Goal: Task Accomplishment & Management: Manage account settings

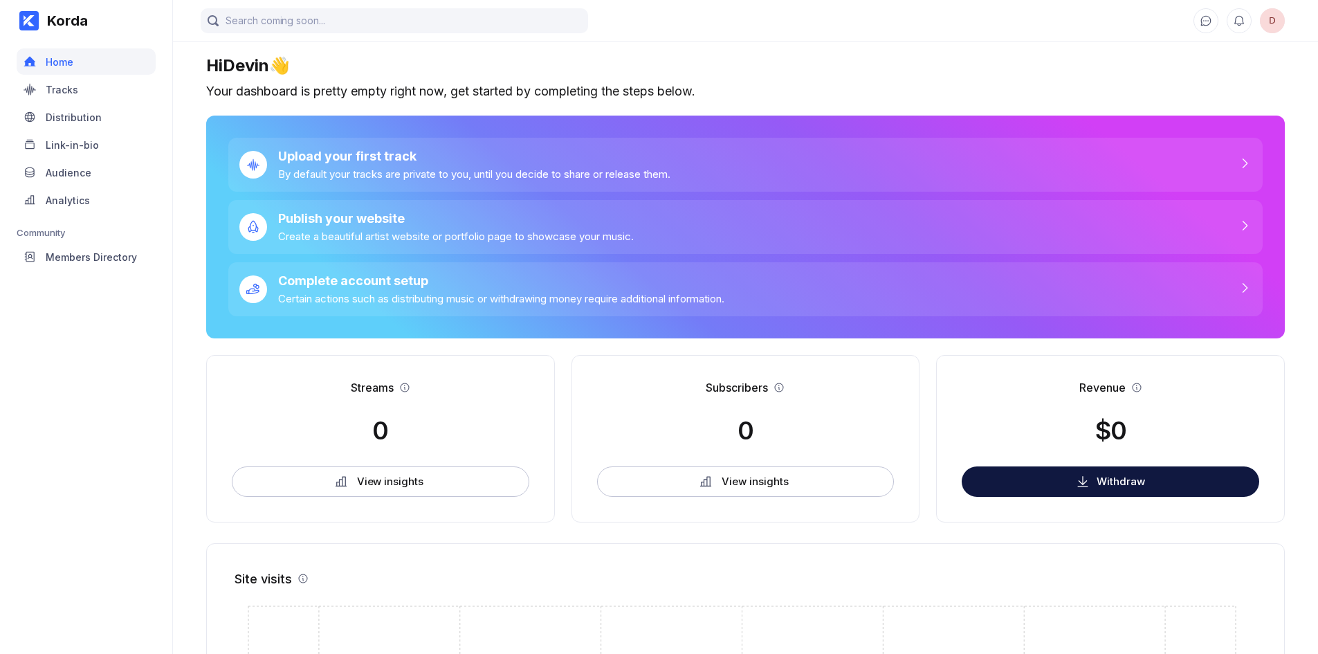
click at [1265, 25] on span "D" at bounding box center [1272, 20] width 25 height 25
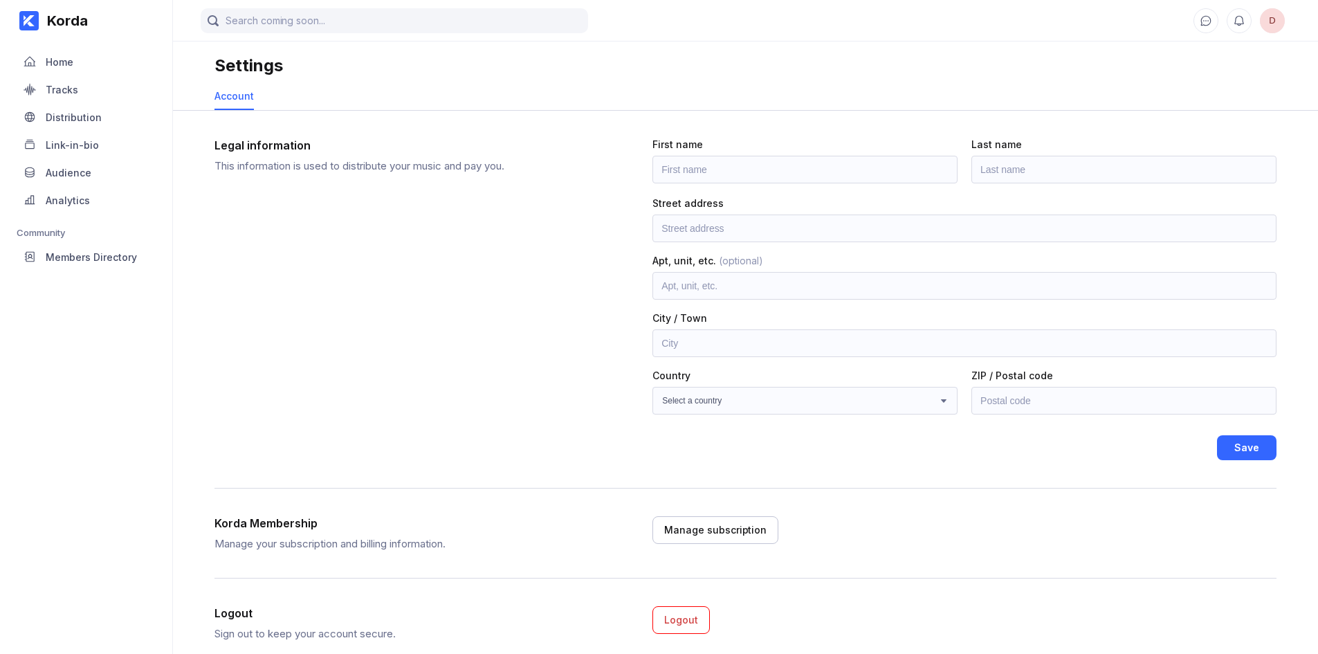
click at [1265, 26] on span "D" at bounding box center [1272, 20] width 25 height 25
click at [889, 172] on input "text" at bounding box center [805, 170] width 305 height 28
type input "devin"
type input "wright"
type input "3311 Caledonia drive"
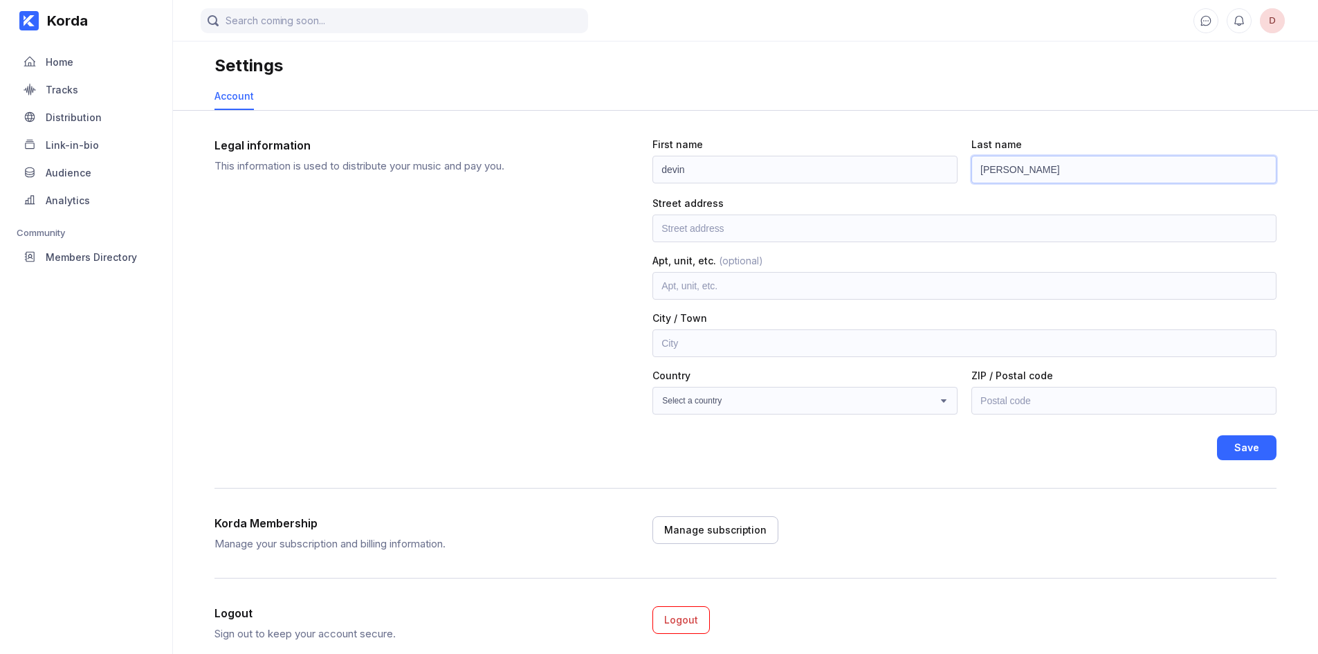
type input "Yorkville"
select select "US"
type input "60560"
click at [762, 226] on input "3311 Caledonia drive" at bounding box center [965, 229] width 624 height 28
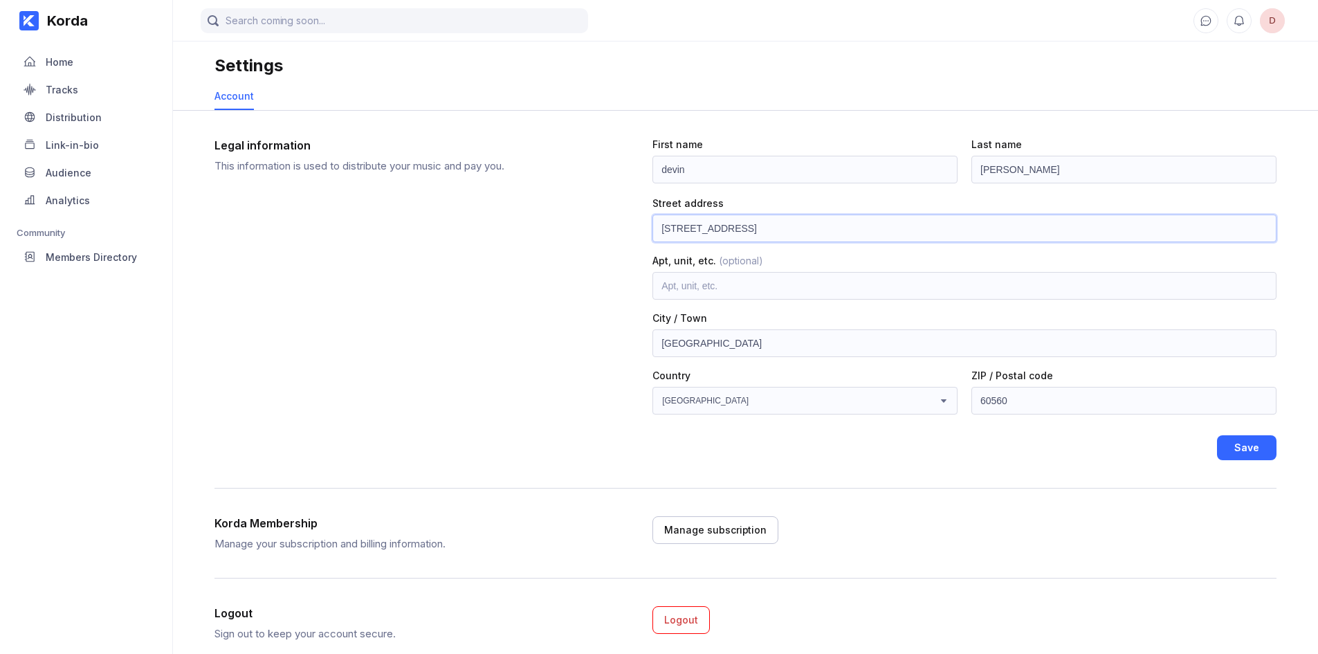
click at [762, 226] on input "3311 Caledonia drive" at bounding box center [965, 229] width 624 height 28
drag, startPoint x: 725, startPoint y: 349, endPoint x: 426, endPoint y: 349, distance: 298.3
click at [426, 349] on div "Legal information This information is used to distribute your music and pay you…" at bounding box center [746, 299] width 1062 height 322
click at [727, 406] on select "Select a country Afghanistan Åland Islands Albania Algeria American Samoa Andor…" at bounding box center [805, 401] width 305 height 28
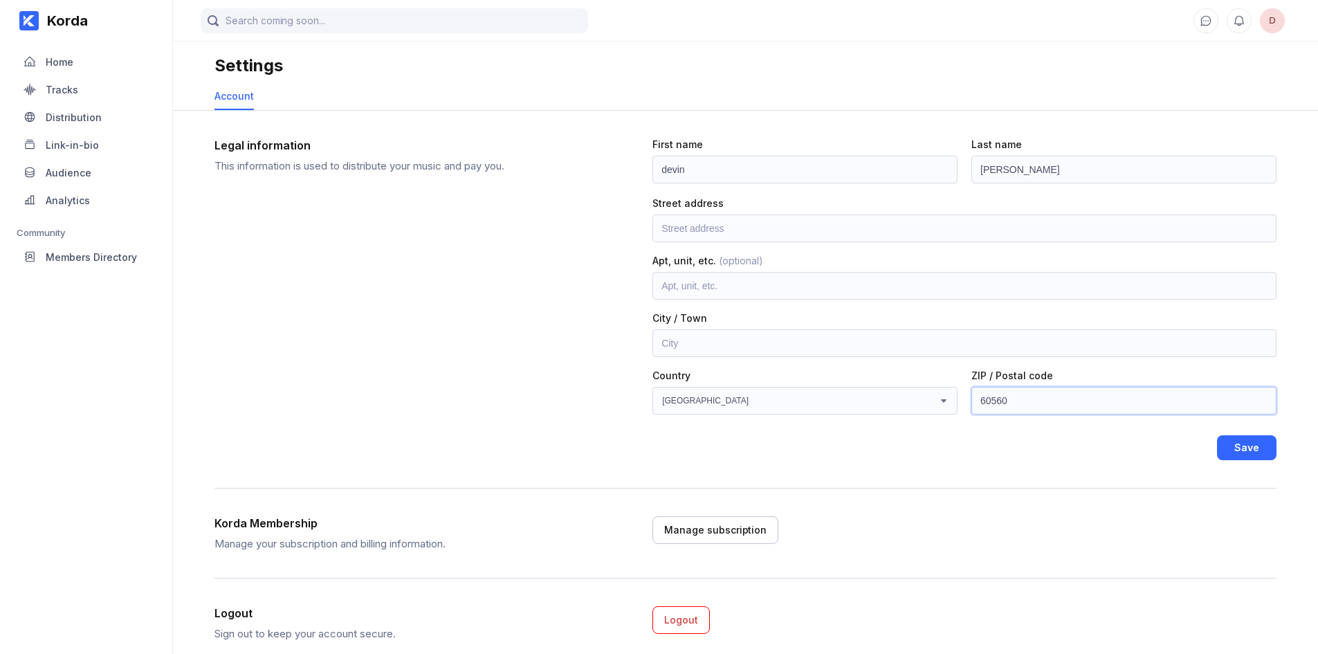
click at [979, 394] on input "60560" at bounding box center [1124, 401] width 305 height 28
click at [980, 398] on input "60560" at bounding box center [1124, 401] width 305 height 28
click at [657, 167] on input "devin" at bounding box center [805, 170] width 305 height 28
click at [666, 170] on input "devin" at bounding box center [805, 170] width 305 height 28
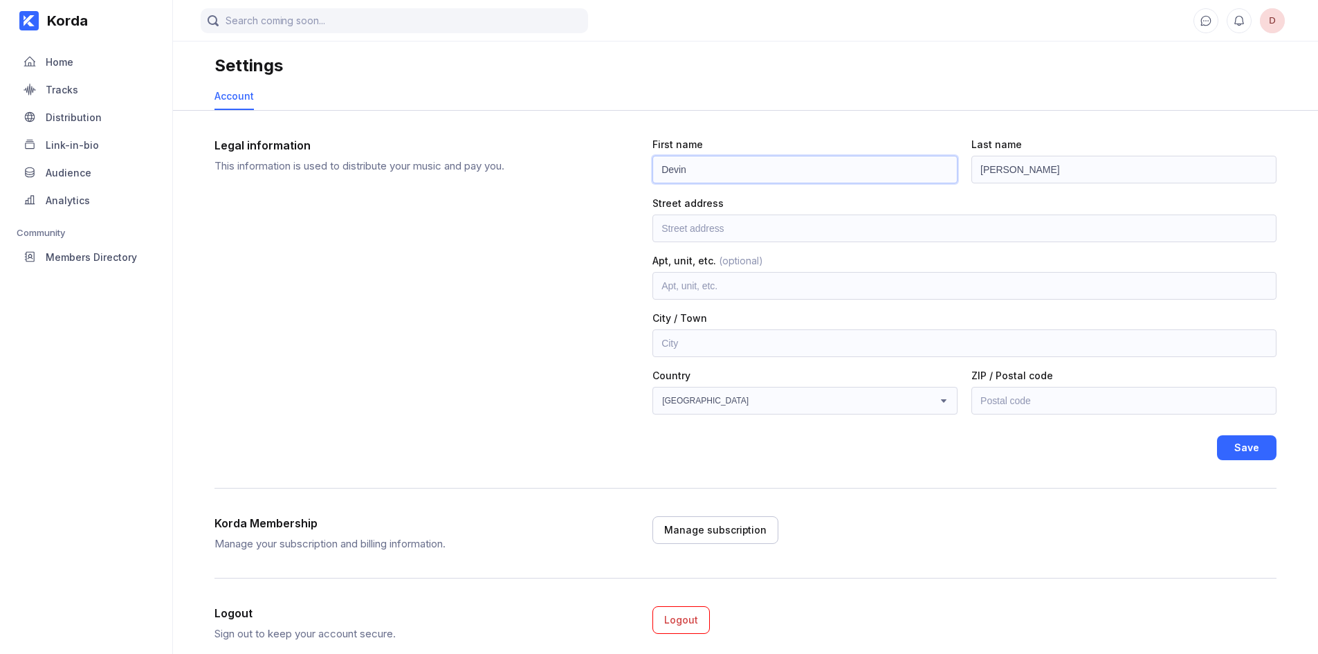
type input "Devin"
click at [988, 169] on input "wright" at bounding box center [1124, 170] width 305 height 28
type input "Wright"
click at [1243, 453] on div "Save" at bounding box center [1247, 448] width 25 height 14
click at [1245, 453] on div "Save" at bounding box center [1247, 448] width 25 height 14
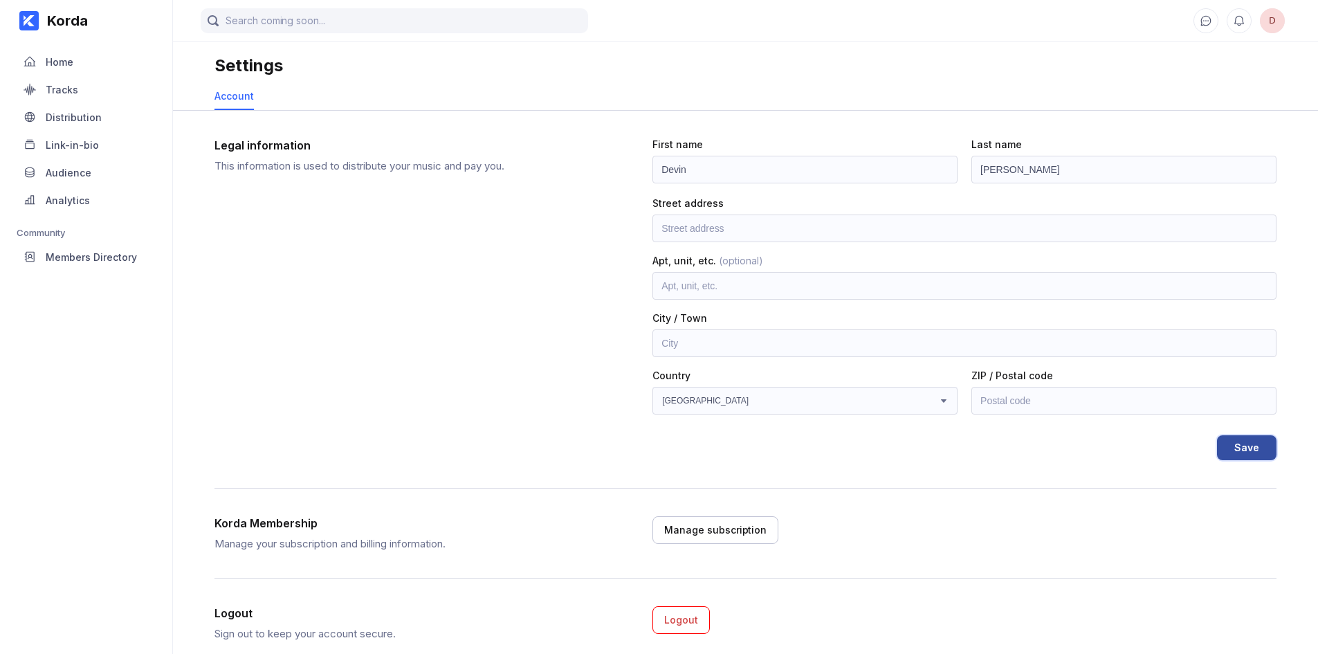
click at [1255, 446] on div "Save" at bounding box center [1247, 448] width 25 height 14
type input "10 n lake str"
type input "7"
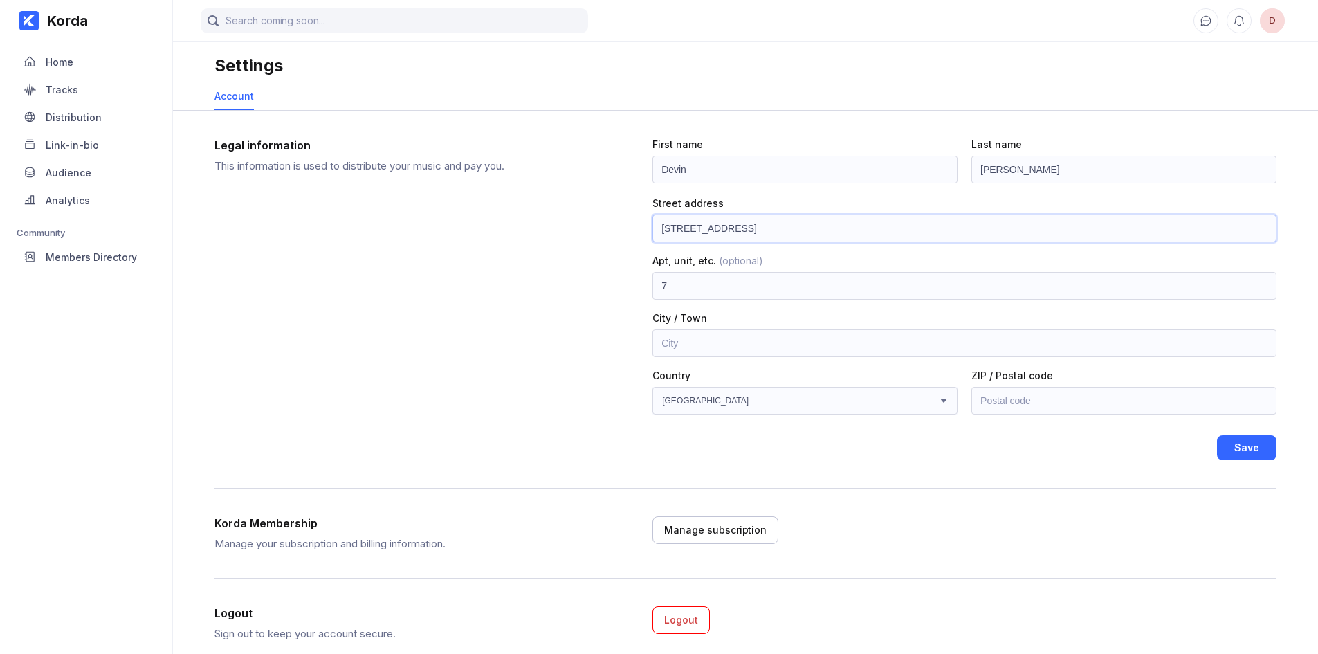
click at [758, 230] on input "10 n lake str" at bounding box center [965, 229] width 624 height 28
click at [759, 230] on input "10 n lake str" at bounding box center [965, 229] width 624 height 28
click at [709, 280] on input "7" at bounding box center [965, 286] width 624 height 28
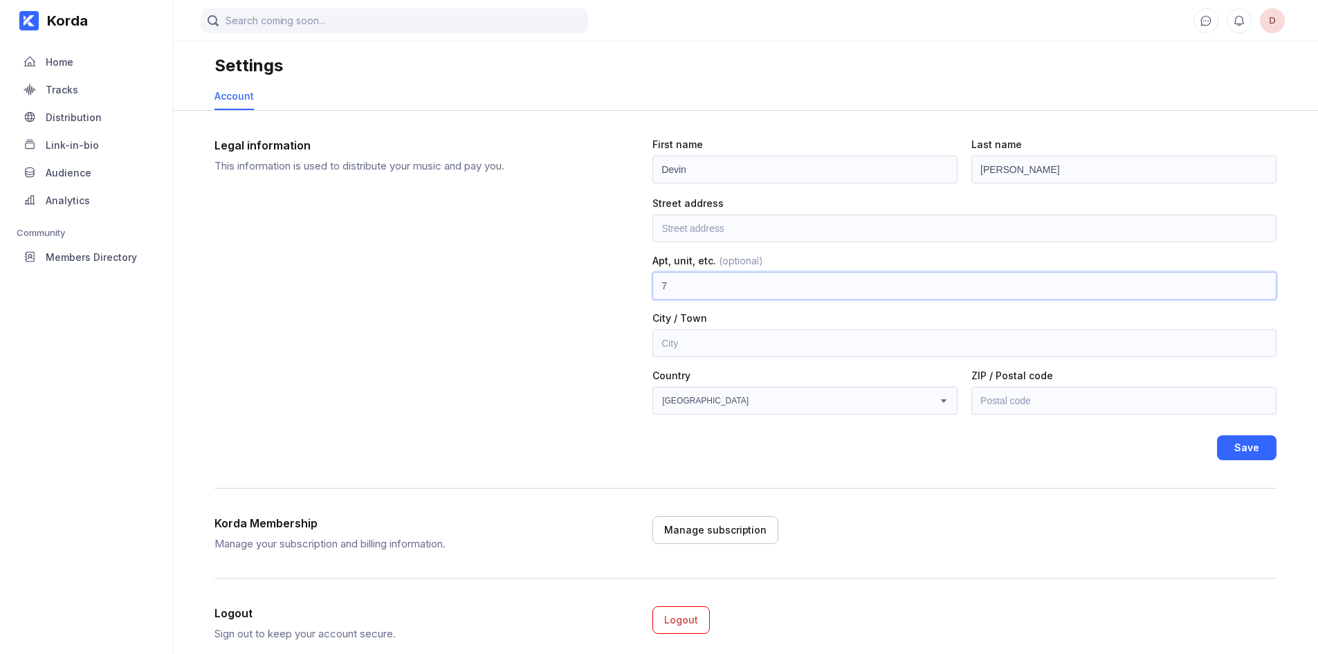
click at [709, 280] on input "7" at bounding box center [965, 286] width 624 height 28
click at [1240, 454] on div "Save" at bounding box center [1247, 448] width 25 height 14
click at [1102, 405] on input "text" at bounding box center [1124, 401] width 305 height 28
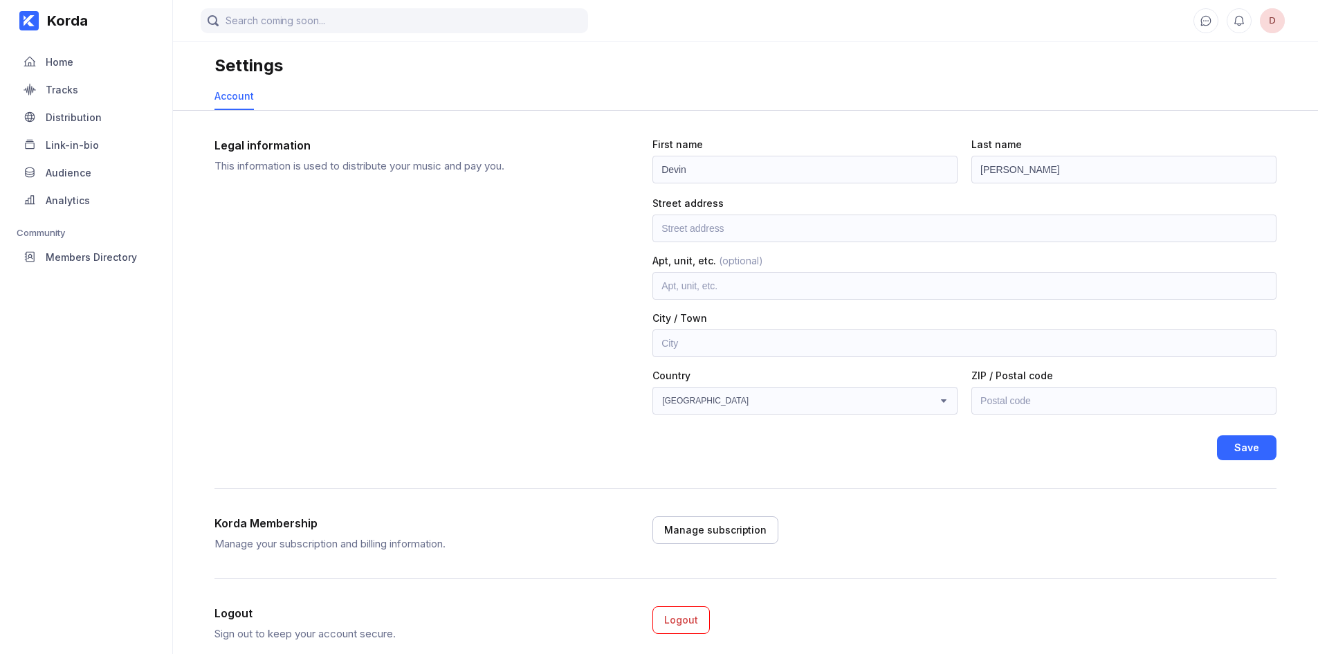
click at [902, 462] on div "Legal information This information is used to distribute your music and pay you…" at bounding box center [746, 300] width 1062 height 378
click at [785, 242] on input "text" at bounding box center [965, 229] width 624 height 28
click at [577, 335] on div "Legal information This information is used to distribute your music and pay you." at bounding box center [423, 299] width 416 height 322
click at [81, 66] on div "Home" at bounding box center [86, 61] width 139 height 26
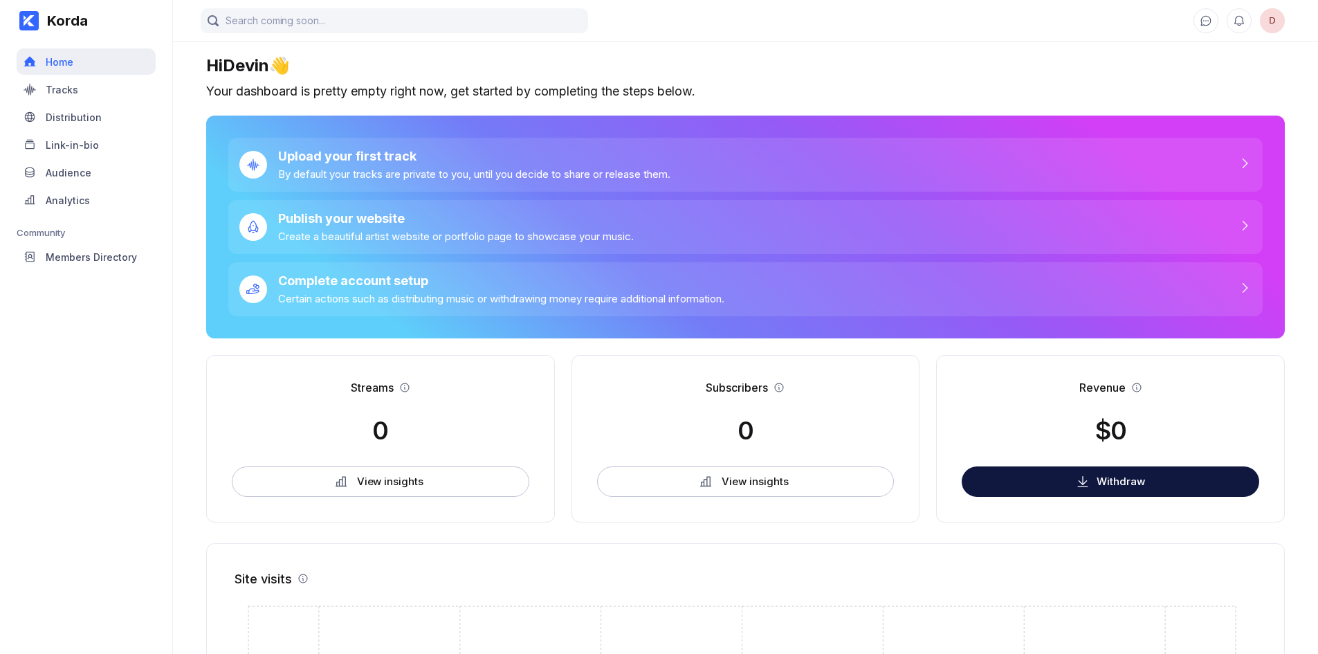
click at [82, 66] on div "Home" at bounding box center [86, 61] width 139 height 26
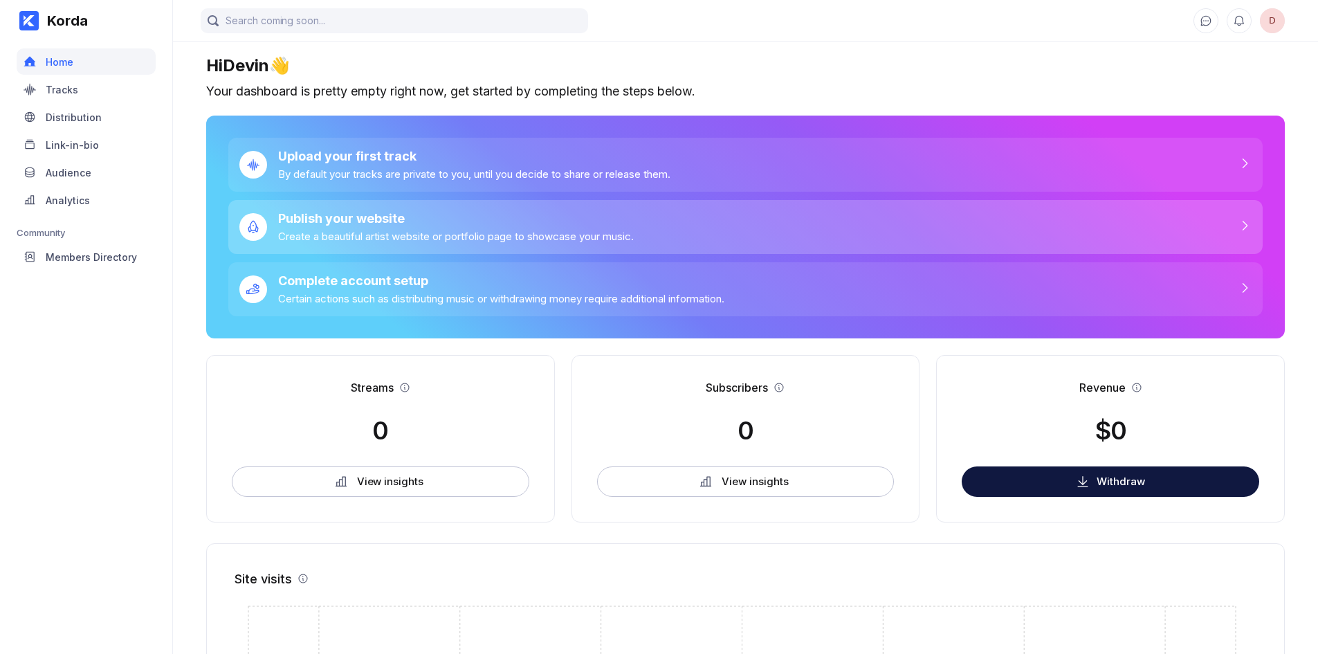
click at [416, 235] on div "Create a beautiful artist website or portfolio page to showcase your music." at bounding box center [456, 236] width 356 height 13
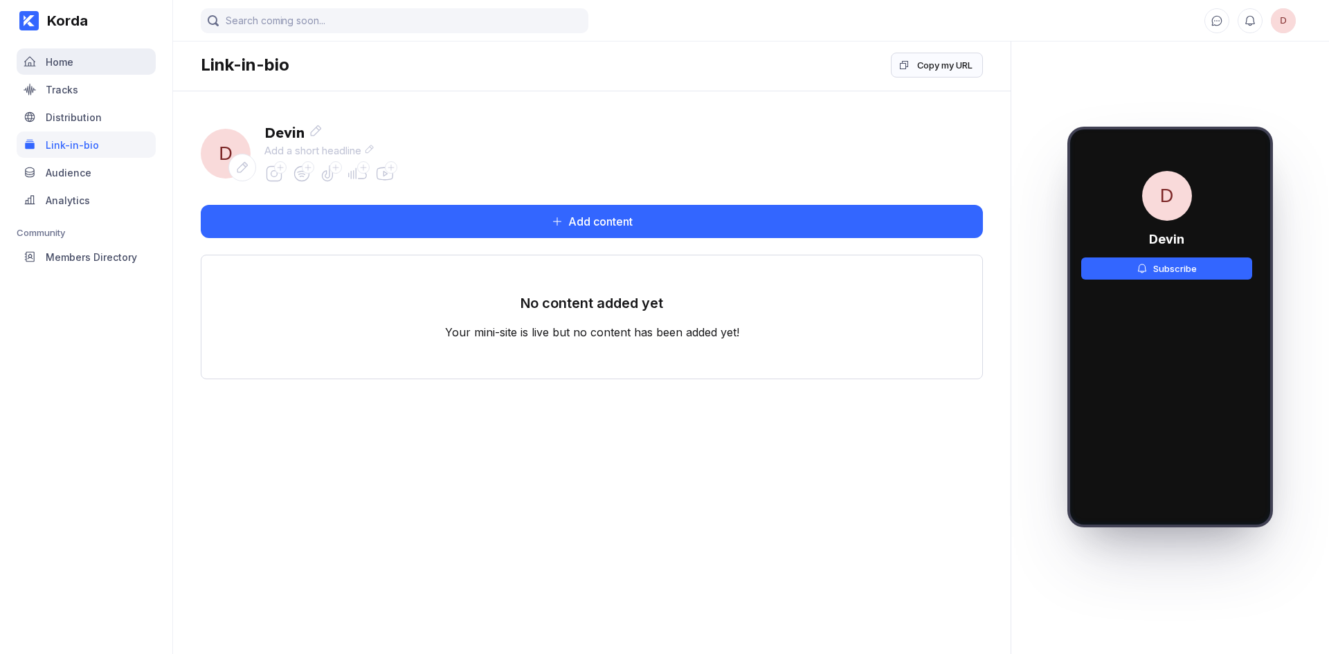
click at [63, 66] on div "Home" at bounding box center [60, 62] width 28 height 12
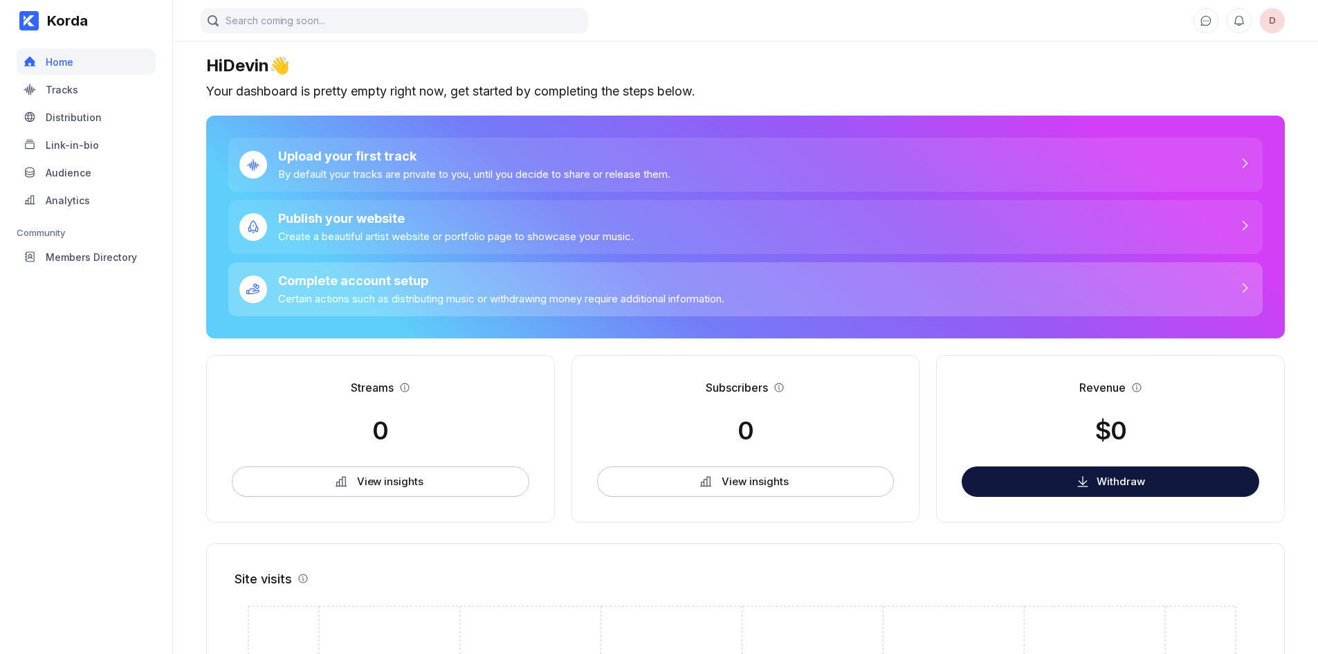
click at [312, 278] on div "Complete account setup" at bounding box center [501, 280] width 446 height 15
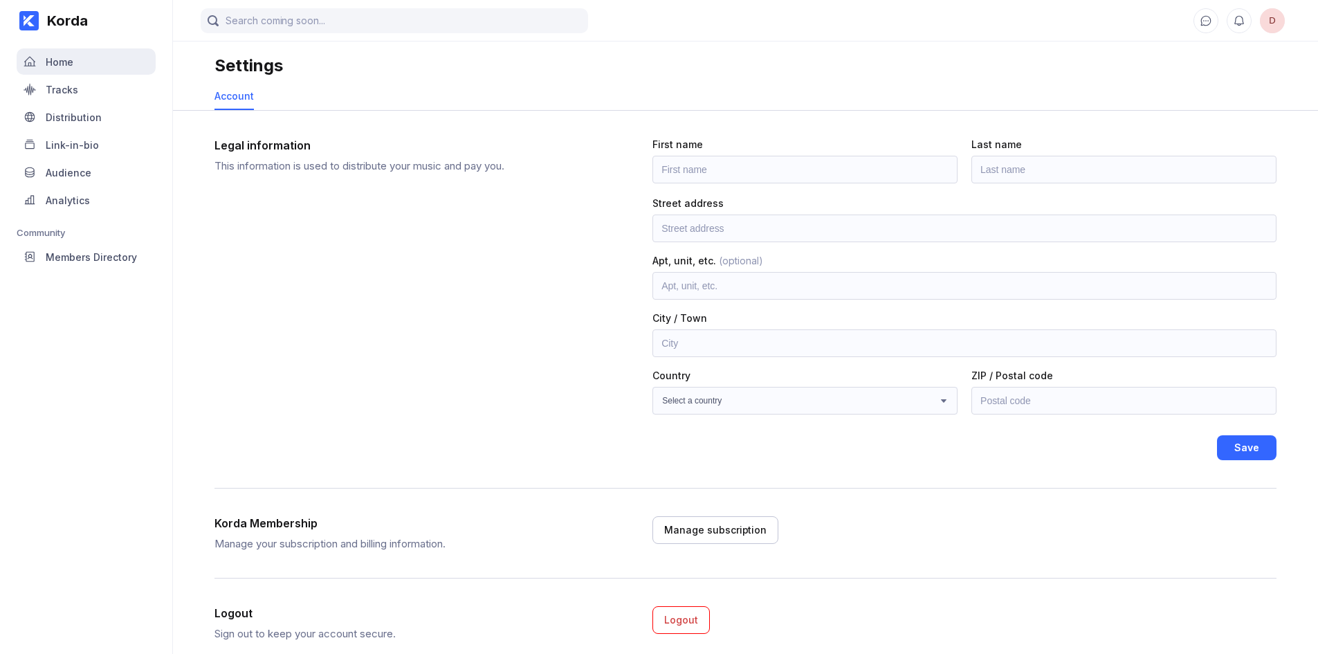
click at [101, 68] on div "Home" at bounding box center [86, 61] width 139 height 26
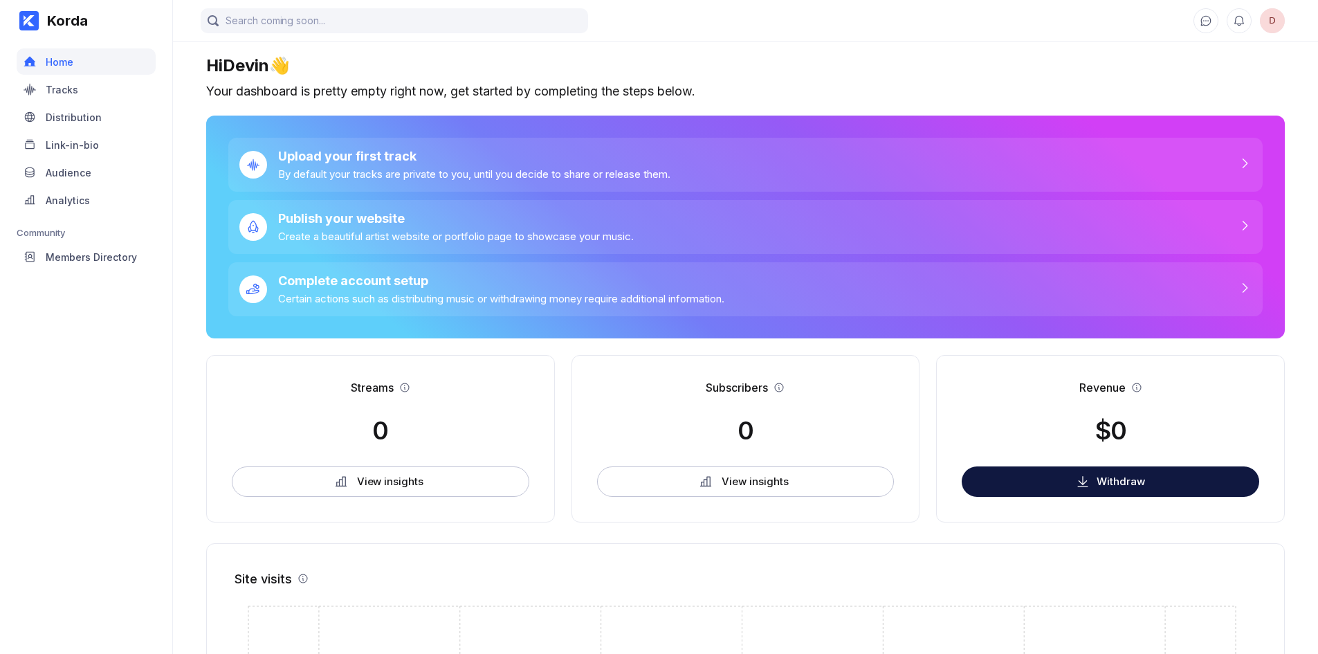
click at [93, 214] on link "Analytics" at bounding box center [86, 201] width 139 height 28
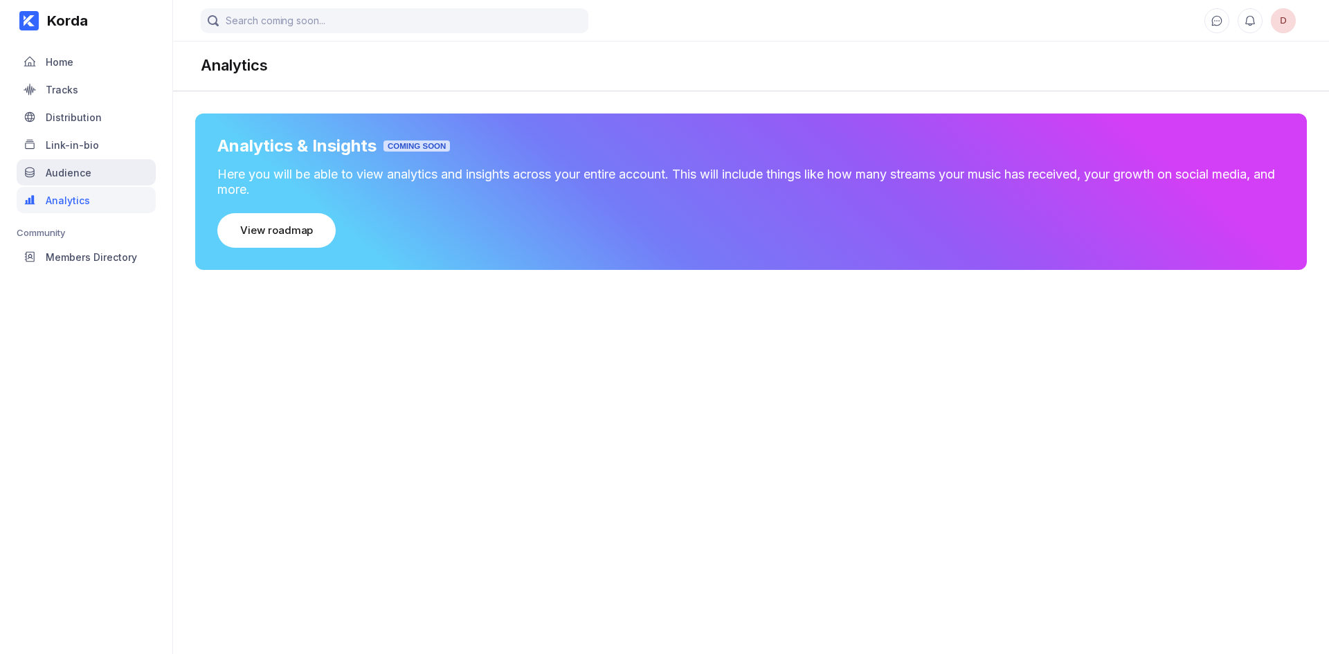
click at [95, 184] on div "Audience" at bounding box center [86, 172] width 139 height 26
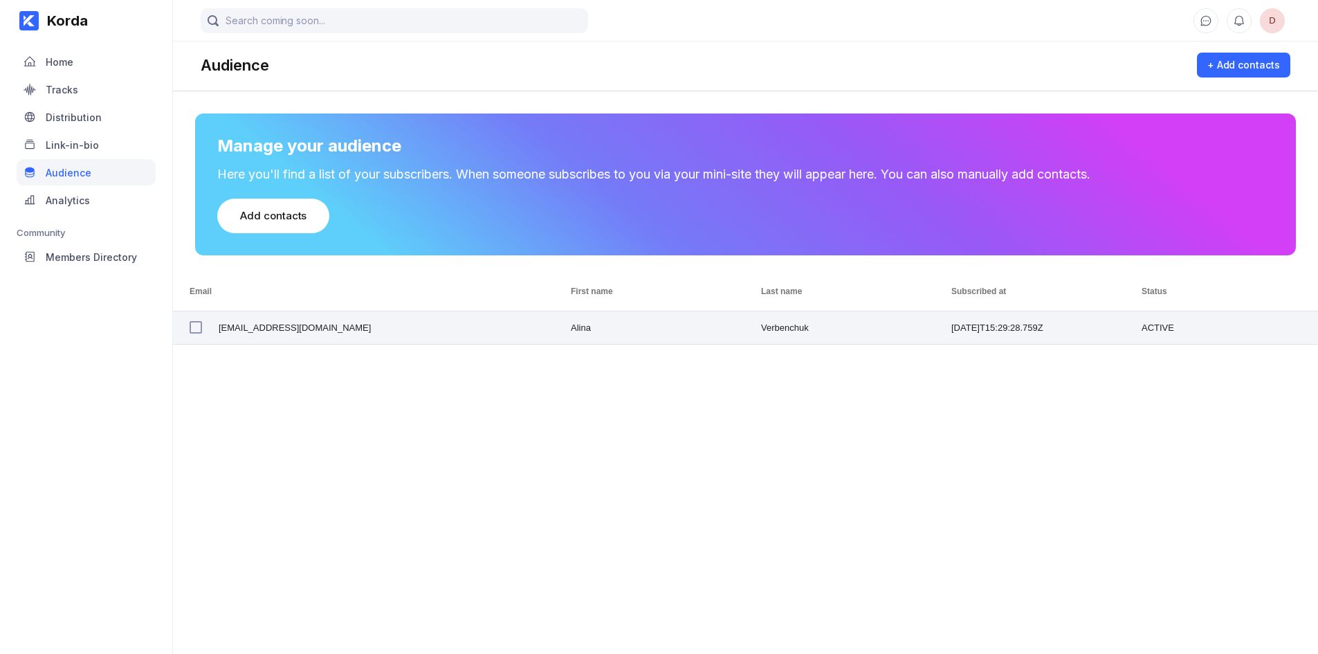
click at [266, 332] on span "alina@korda.co" at bounding box center [295, 327] width 152 height 33
checkbox input "true"
click at [764, 321] on div "Verbenchuk" at bounding box center [840, 327] width 190 height 33
click at [1006, 329] on div "2025-08-20T15:29:28.759Z" at bounding box center [1030, 327] width 190 height 33
click at [1144, 339] on div "ACTIVE" at bounding box center [1221, 327] width 193 height 33
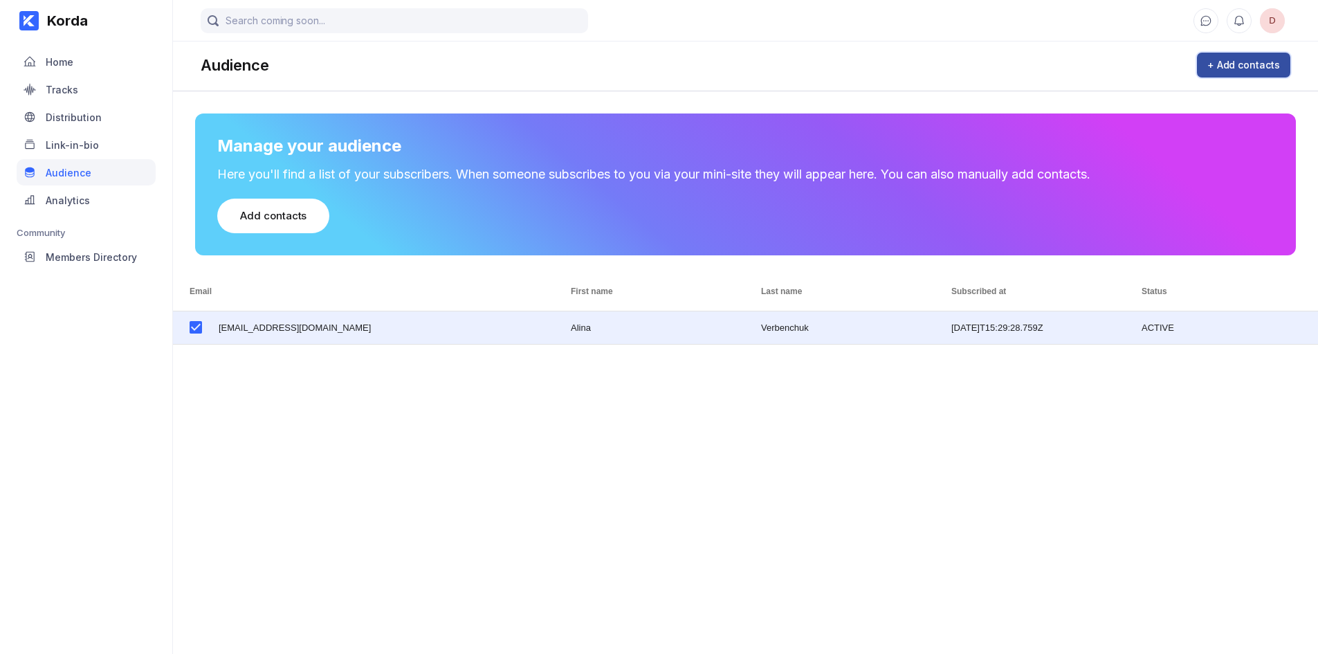
click at [1258, 60] on div "+ Add contacts" at bounding box center [1244, 65] width 73 height 14
click at [117, 132] on div "Link-in-bio" at bounding box center [86, 144] width 139 height 26
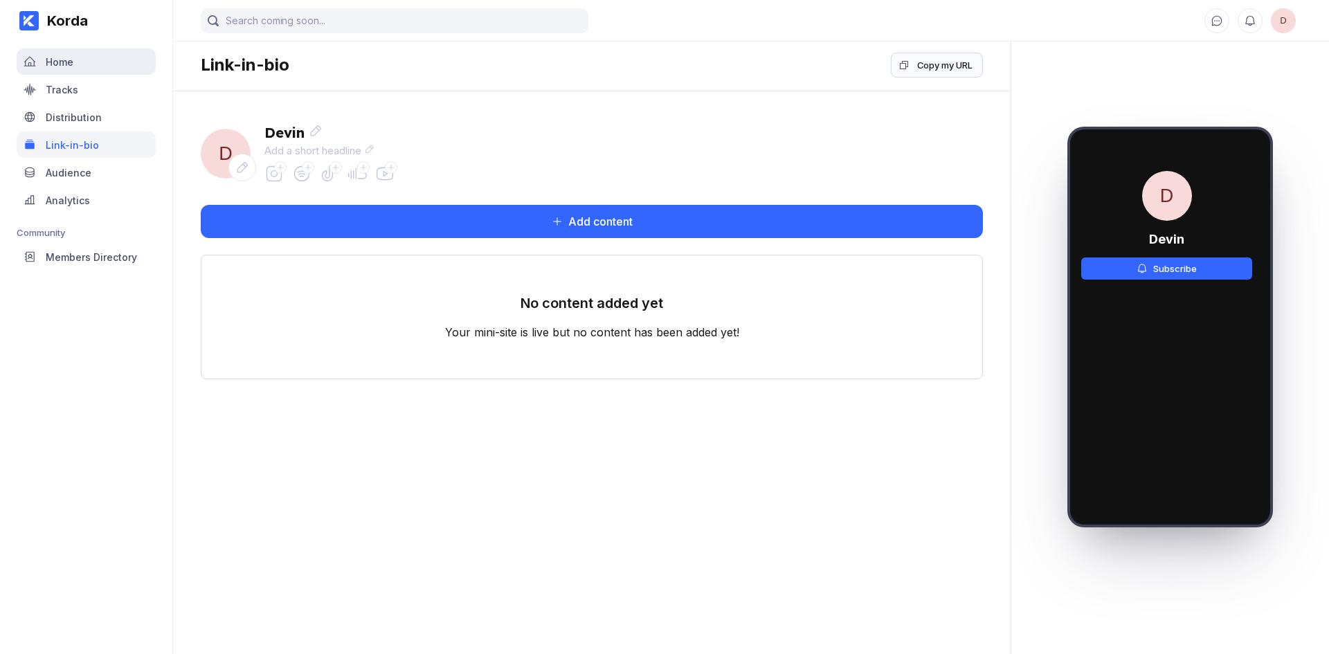
click at [61, 57] on div "Home" at bounding box center [60, 62] width 28 height 12
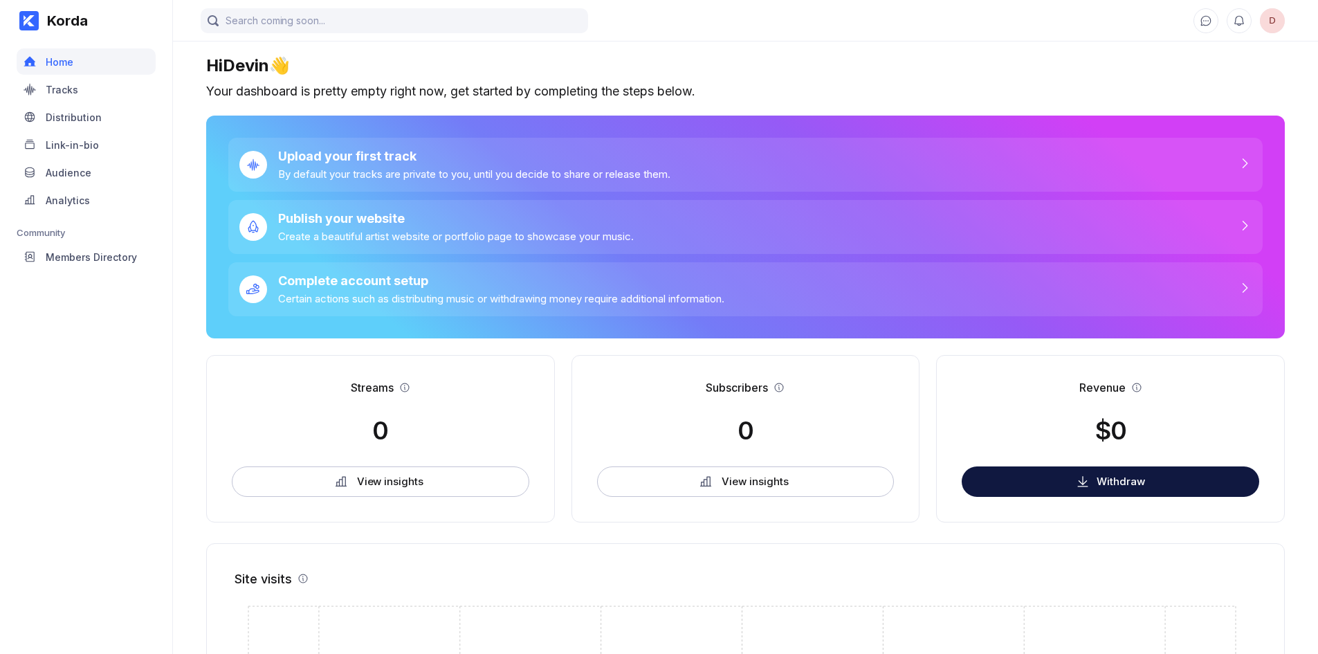
click at [1250, 37] on div "D" at bounding box center [745, 21] width 1145 height 42
click at [78, 140] on div "Link-in-bio" at bounding box center [72, 145] width 53 height 12
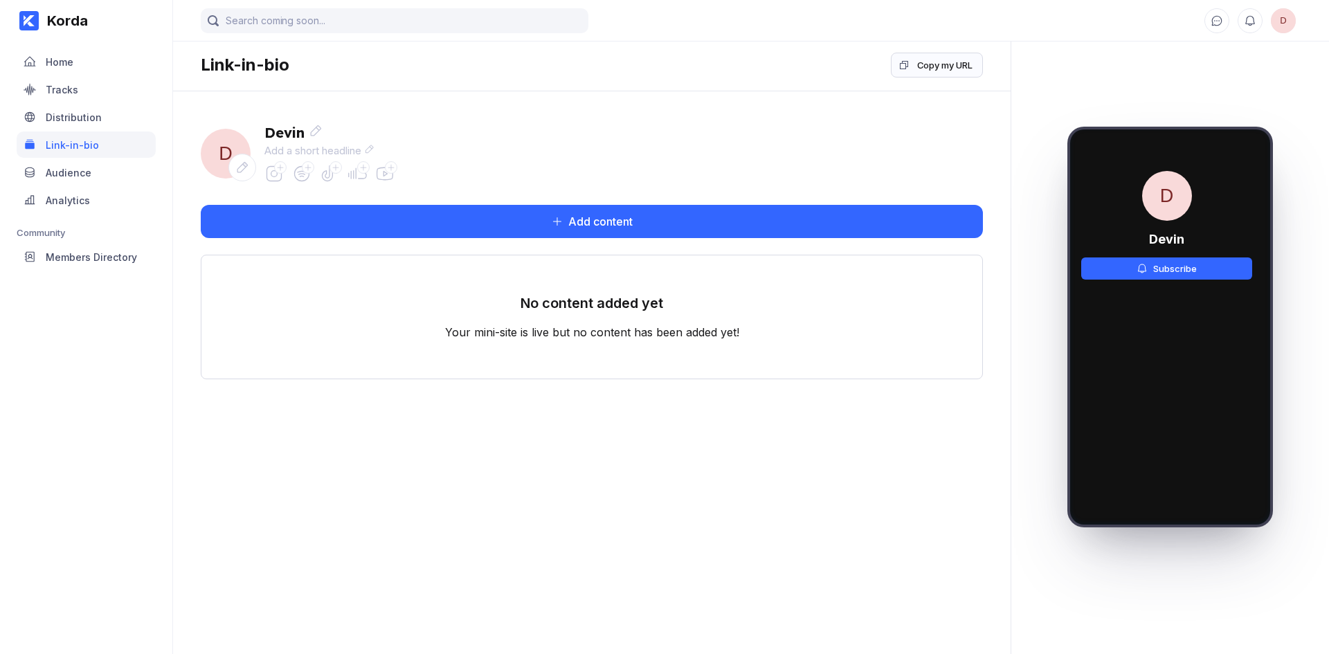
click at [78, 140] on div "Link-in-bio" at bounding box center [72, 145] width 53 height 12
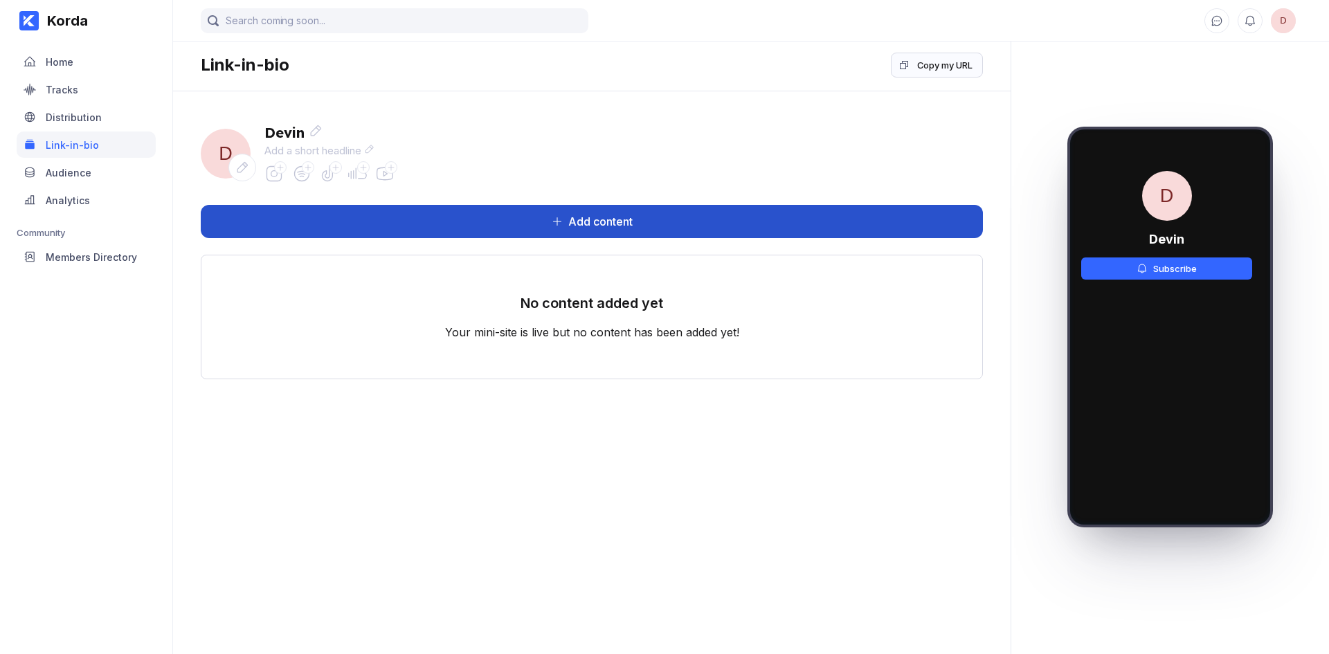
click at [433, 215] on button "Add content" at bounding box center [592, 221] width 782 height 33
click at [489, 213] on button "Add content" at bounding box center [592, 221] width 782 height 33
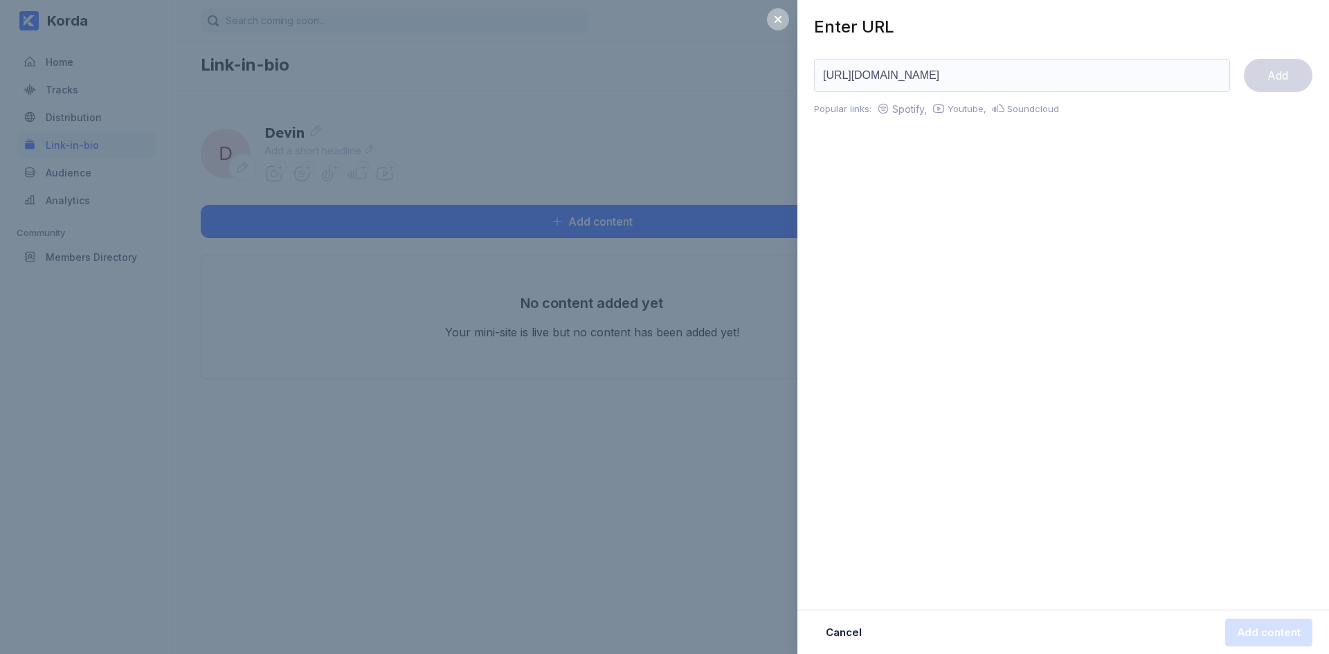
scroll to position [0, 320]
type input "https://patreon.com/DevinTheArtist_?utm_medium=unknown&utm_source=join_link&utm…"
click at [1271, 87] on button "Add" at bounding box center [1278, 75] width 69 height 33
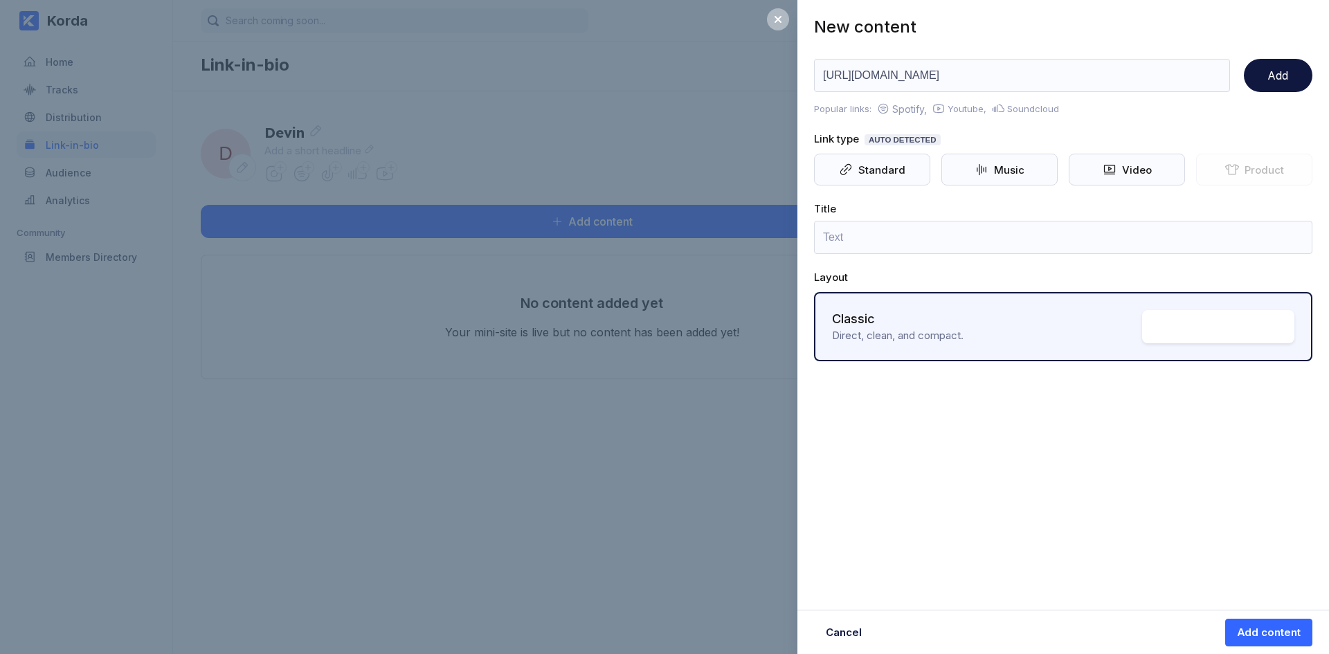
click at [992, 330] on div "Direct, clean, and compact." at bounding box center [987, 335] width 310 height 13
click at [1029, 235] on input "text" at bounding box center [1063, 237] width 498 height 33
click at [888, 176] on div "Standard" at bounding box center [872, 170] width 116 height 32
click at [932, 248] on input "text" at bounding box center [1063, 238] width 498 height 33
click at [1244, 163] on div "Product" at bounding box center [1254, 170] width 116 height 33
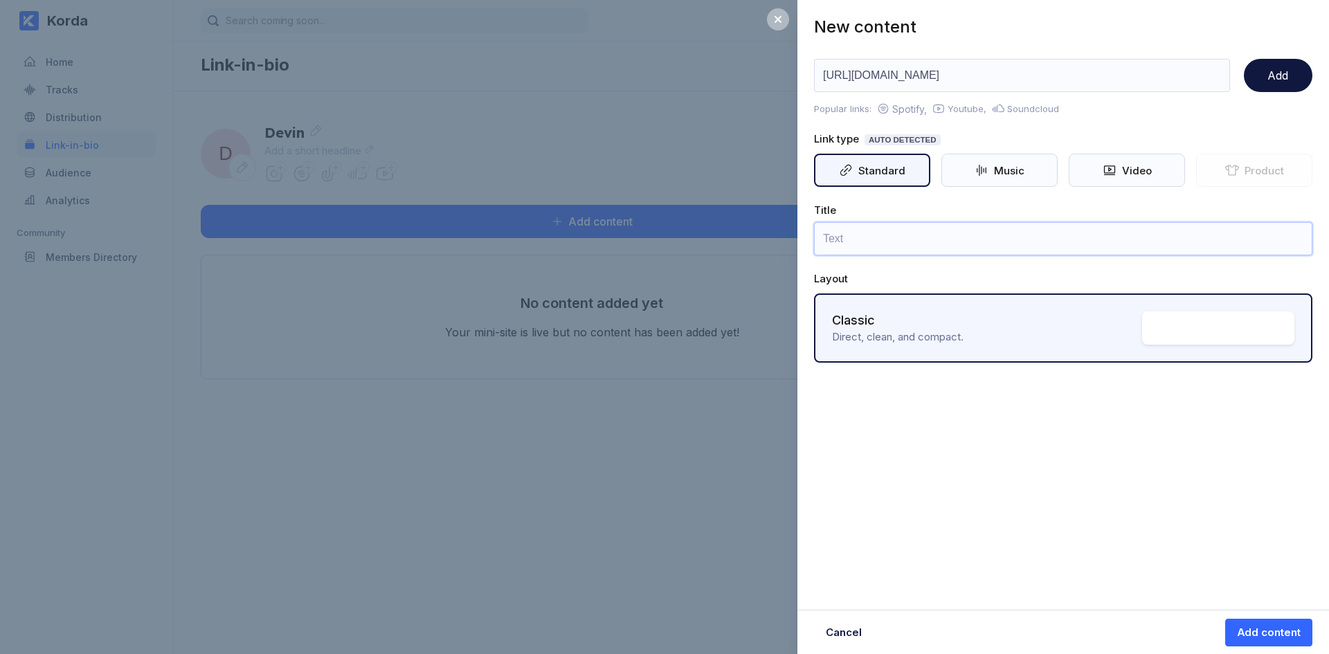
click at [964, 245] on input "text" at bounding box center [1063, 238] width 498 height 33
type input "Patreon"
click at [1260, 626] on div "Add content" at bounding box center [1269, 633] width 64 height 14
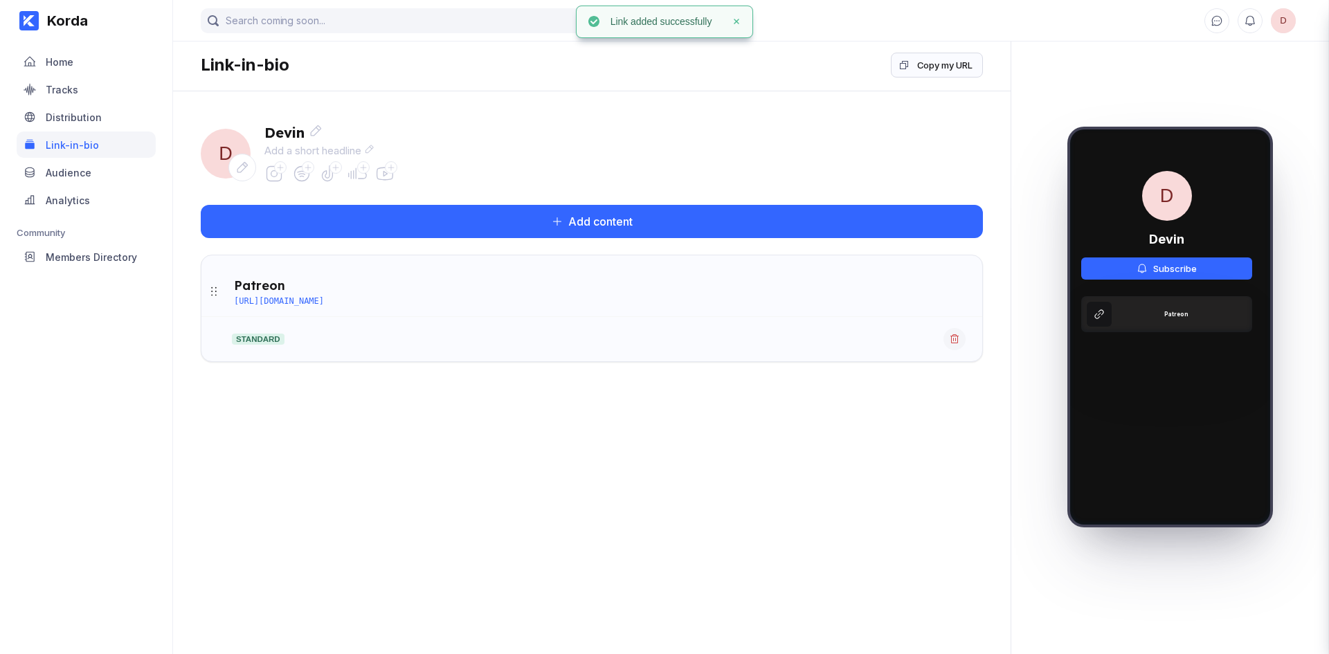
scroll to position [0, 320]
click at [983, 374] on div "D Devin Add a short headline Add content Patreon https://patreon.com/DevinTheAr…" at bounding box center [591, 245] width 837 height 309
click at [220, 296] on icon at bounding box center [214, 291] width 14 height 14
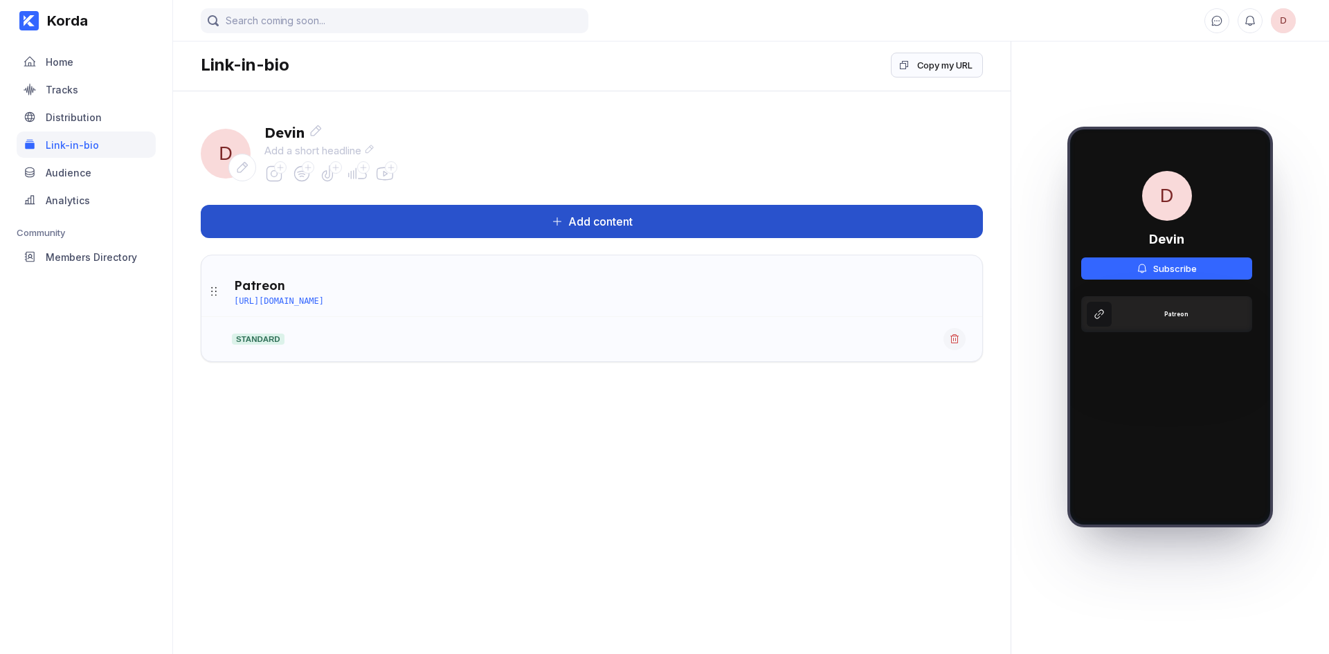
click at [421, 223] on button "Add content" at bounding box center [592, 221] width 782 height 33
click at [540, 230] on button "Add content" at bounding box center [592, 221] width 782 height 33
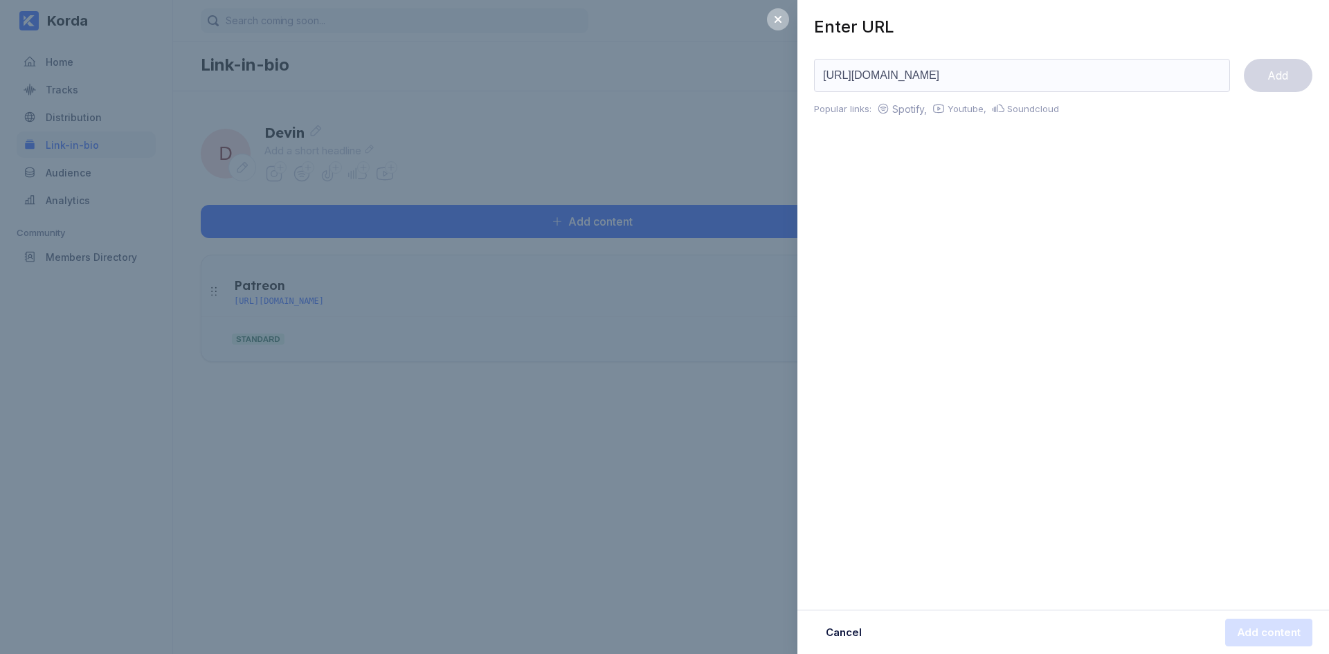
scroll to position [0, 54]
type input "https://open.spotify.com/artist/2G7OqL8zLjPbhmv9m2vw2o?si=uMabdGQsTqmmSJaq6SkYTg"
click at [1289, 86] on button "Add" at bounding box center [1278, 75] width 69 height 33
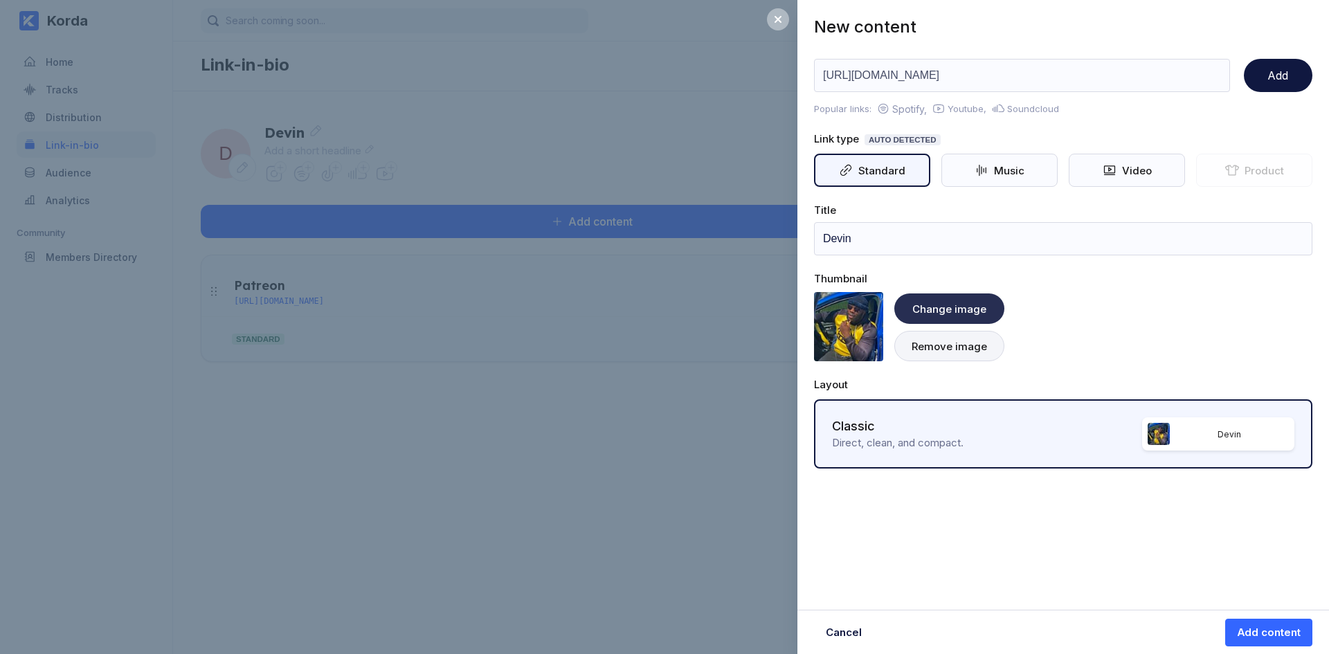
click at [981, 312] on div "Change image" at bounding box center [949, 308] width 74 height 13
click at [959, 309] on div "Change image" at bounding box center [949, 308] width 74 height 13
click at [970, 307] on div "Change image" at bounding box center [949, 308] width 74 height 13
click at [839, 342] on img at bounding box center [848, 326] width 69 height 69
click at [926, 311] on div "Change image" at bounding box center [949, 308] width 74 height 13
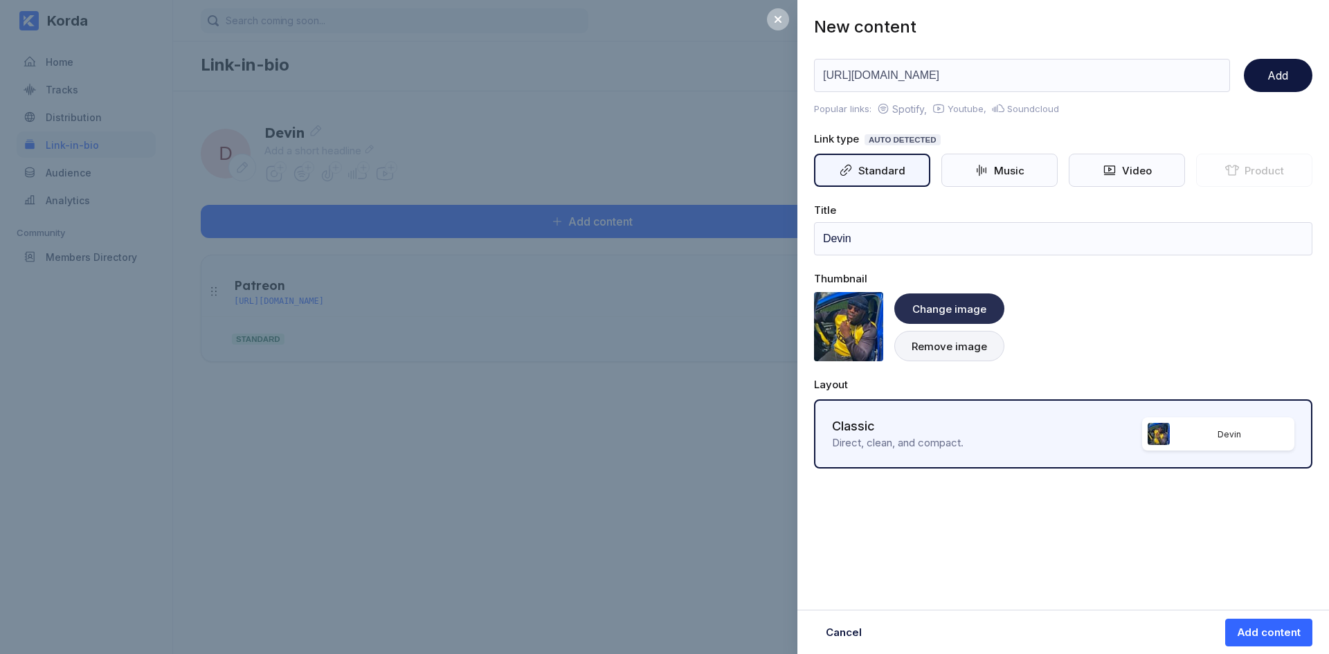
click at [926, 311] on div "Change image" at bounding box center [949, 308] width 74 height 13
click at [976, 309] on div "Change image" at bounding box center [949, 308] width 74 height 13
click at [1076, 299] on div "Change image Remove image" at bounding box center [1063, 326] width 498 height 69
click at [975, 349] on div "Remove image" at bounding box center [948, 346] width 75 height 13
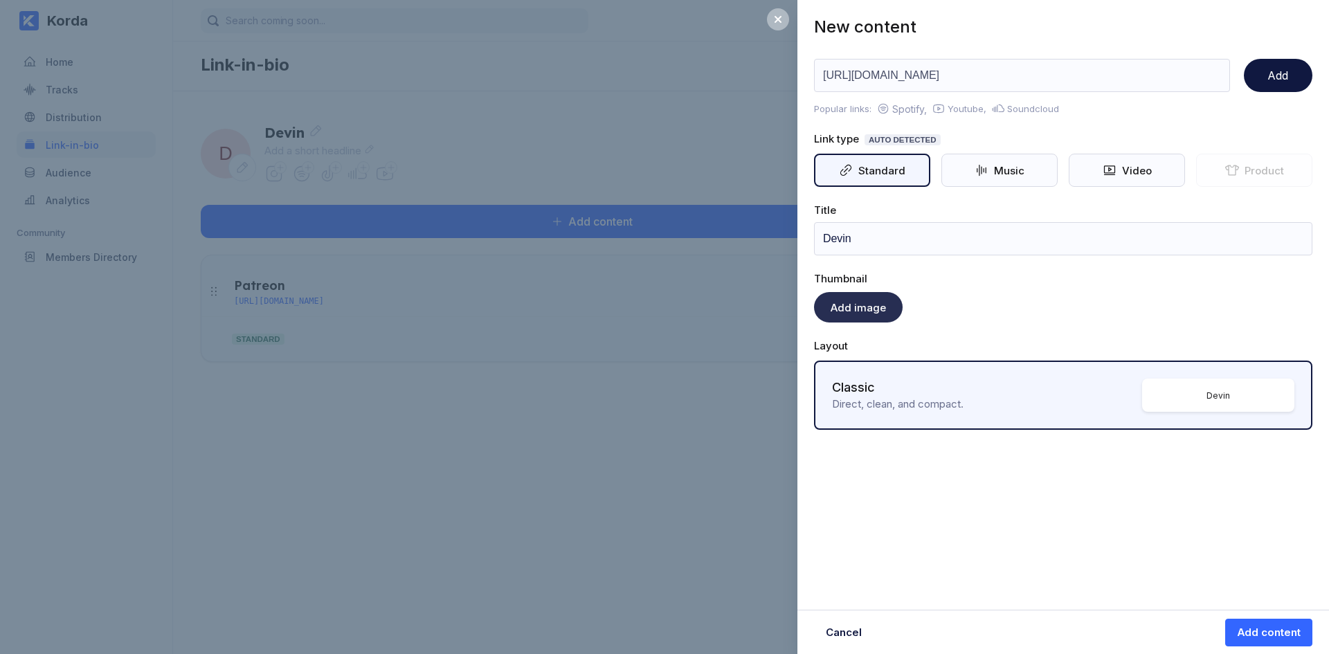
click at [859, 307] on div "Add image" at bounding box center [857, 307] width 55 height 13
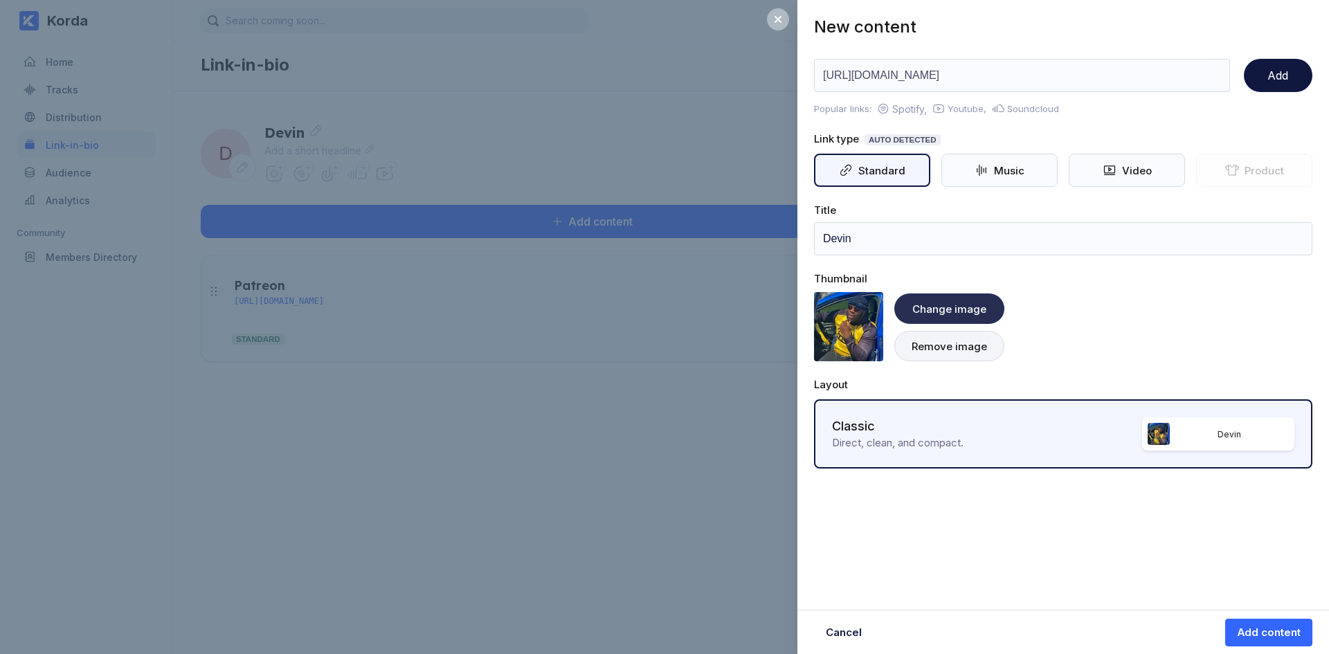
click at [945, 297] on div "Change image" at bounding box center [949, 308] width 110 height 30
click at [946, 305] on div "Change image" at bounding box center [949, 308] width 74 height 13
click at [1009, 175] on div "Music" at bounding box center [1006, 170] width 36 height 13
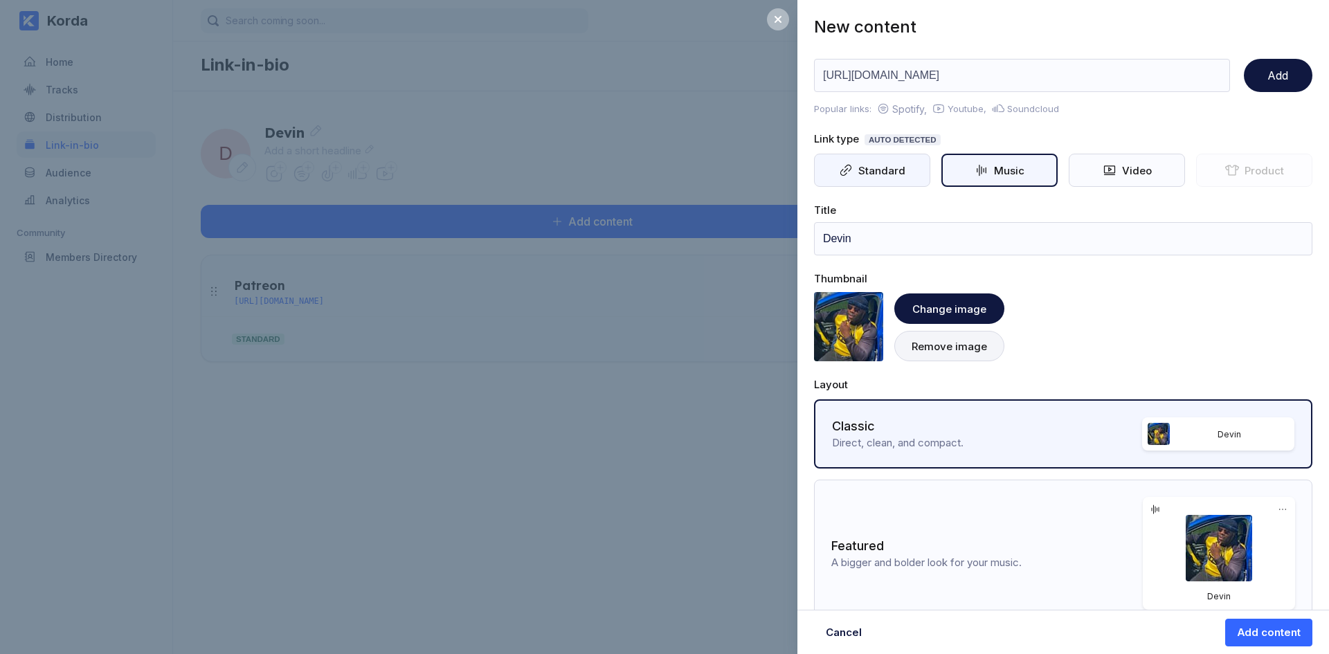
click at [887, 161] on div "Standard" at bounding box center [872, 170] width 116 height 33
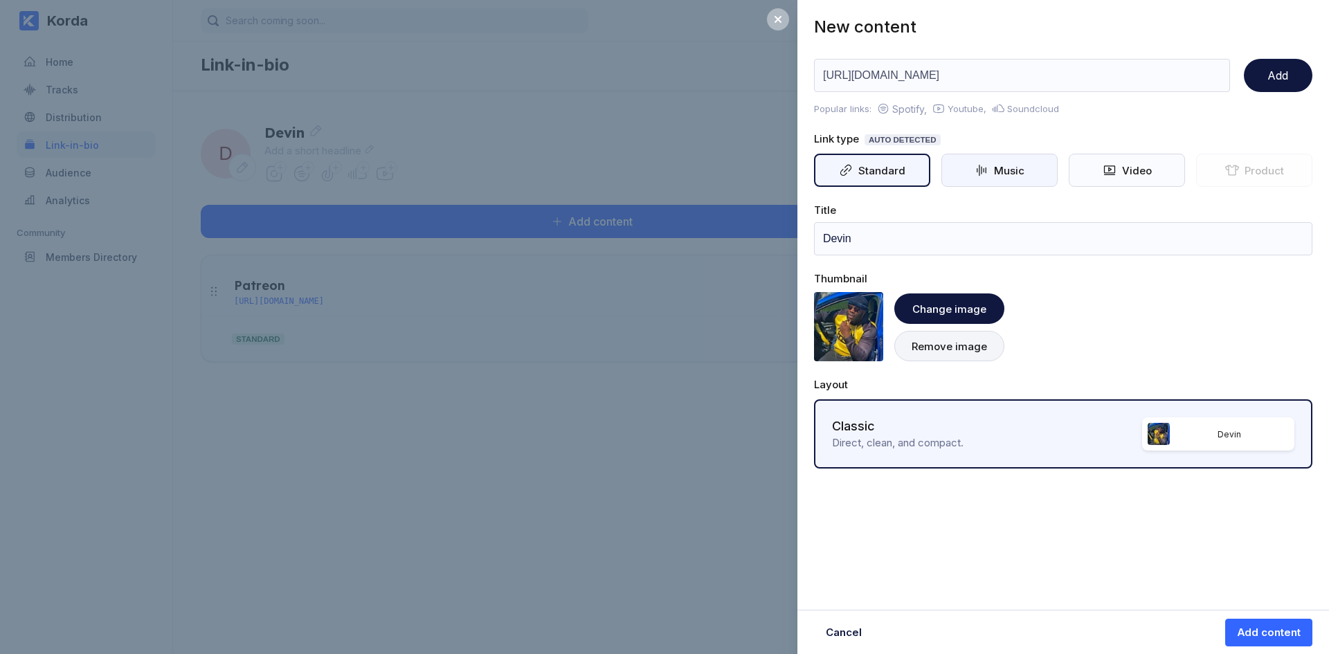
click at [952, 166] on div "Music" at bounding box center [999, 170] width 116 height 33
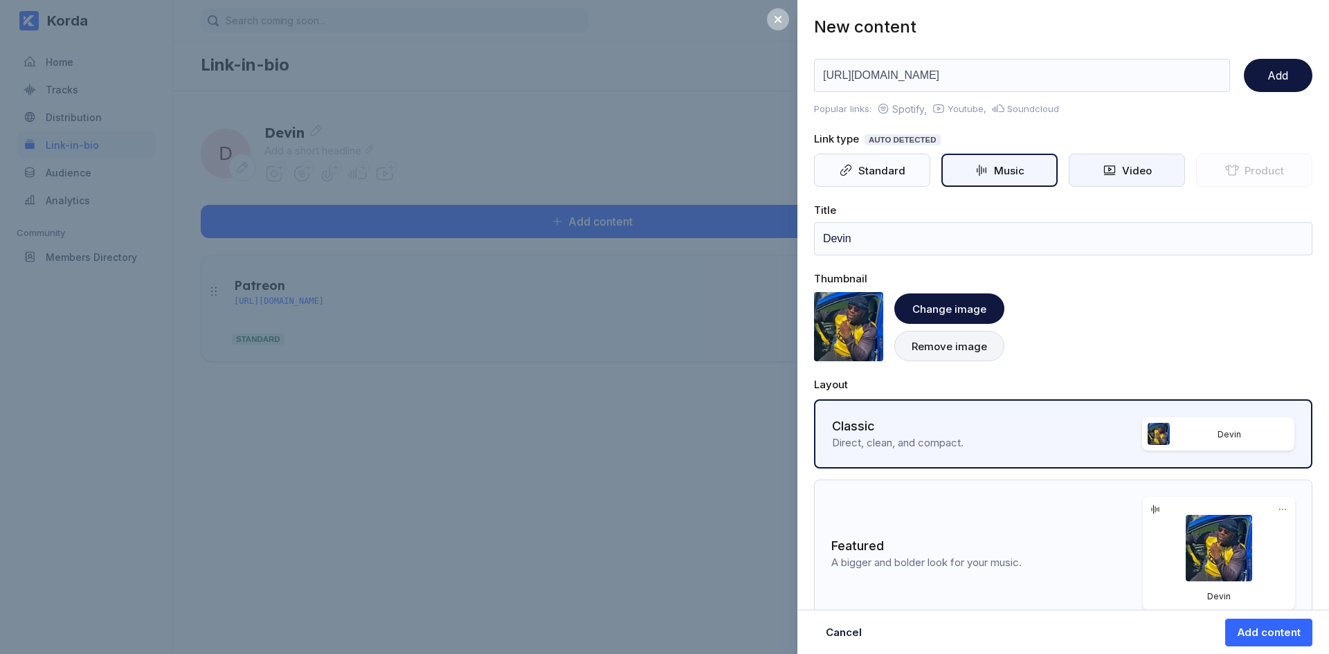
click at [1116, 167] on div "Video" at bounding box center [1133, 170] width 35 height 13
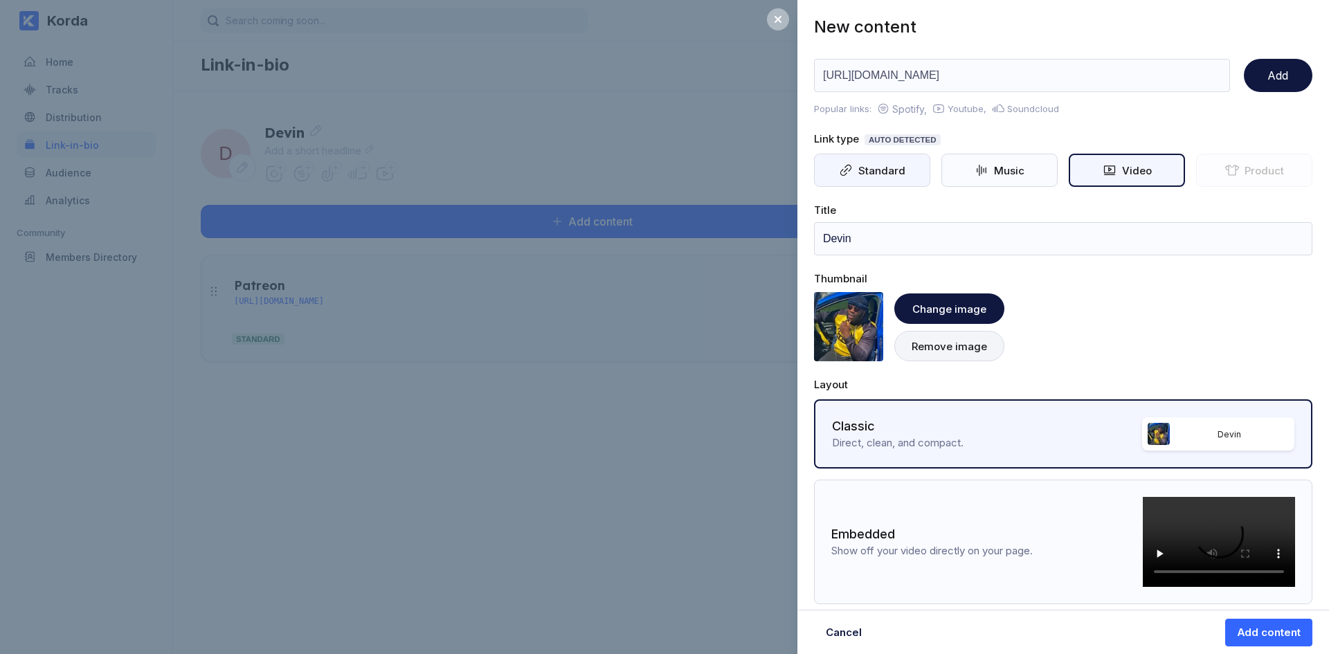
click at [909, 174] on div "Standard" at bounding box center [872, 170] width 116 height 33
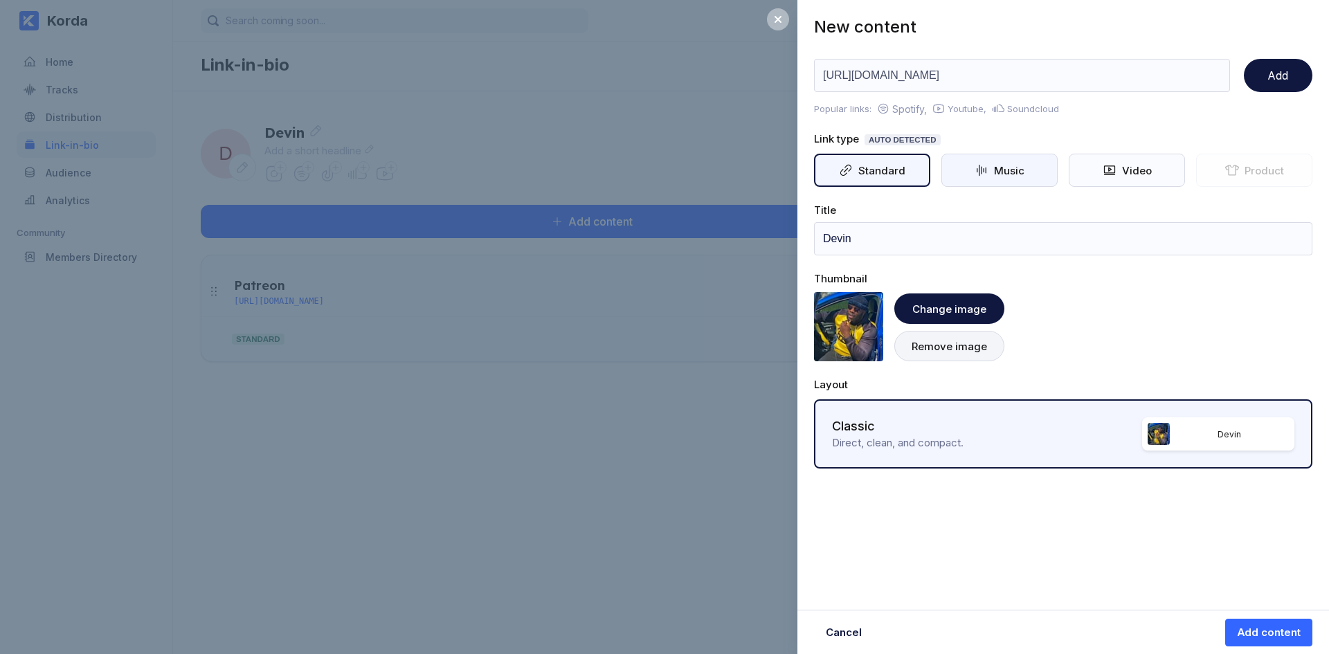
click at [1042, 157] on div "Music" at bounding box center [999, 170] width 116 height 33
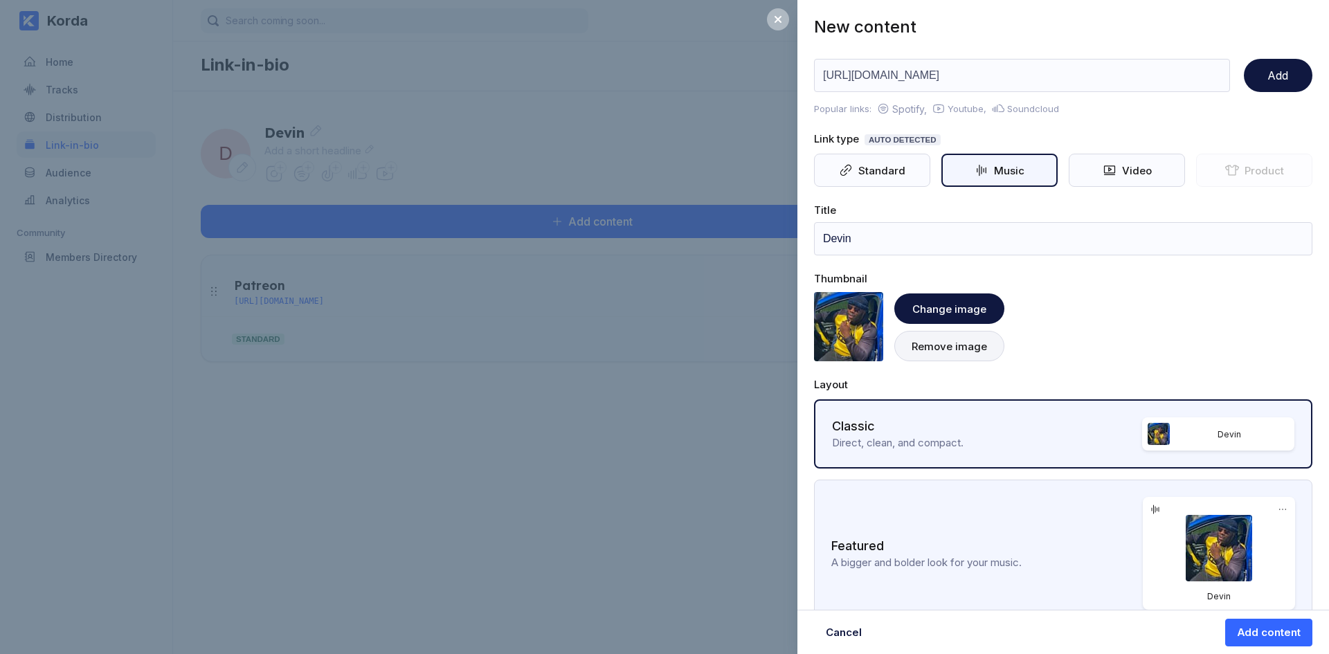
click at [1226, 554] on img at bounding box center [1219, 548] width 66 height 66
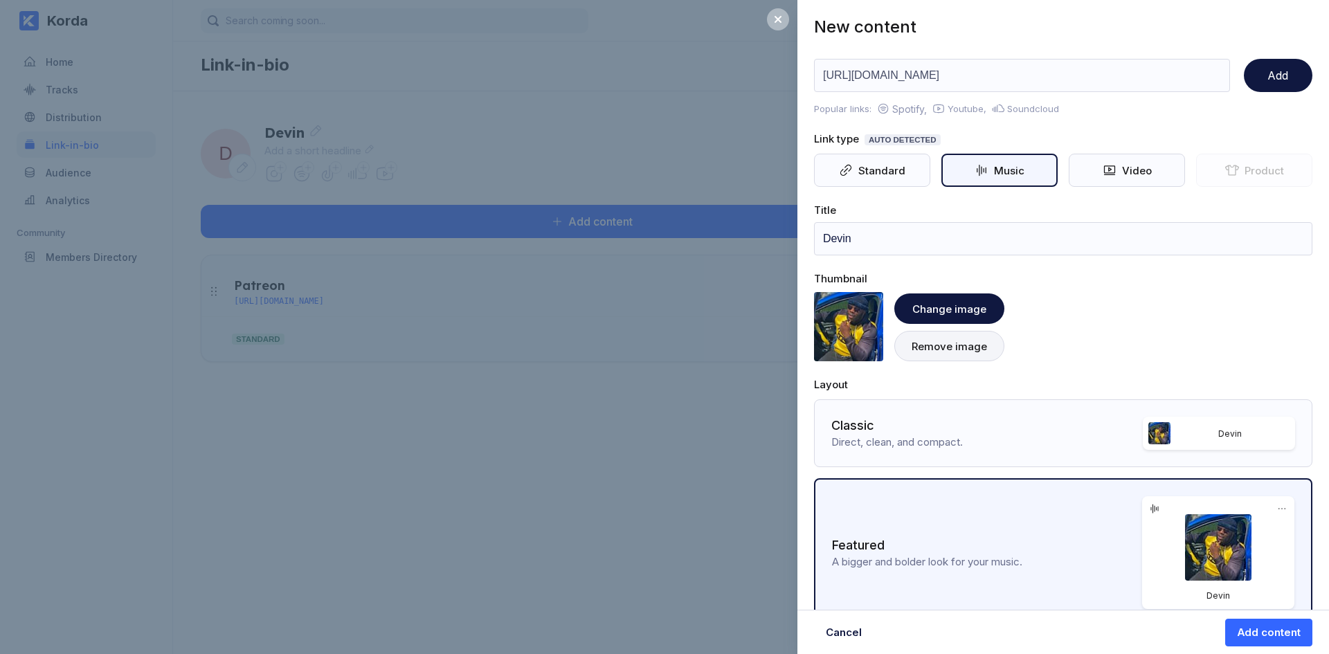
scroll to position [31, 0]
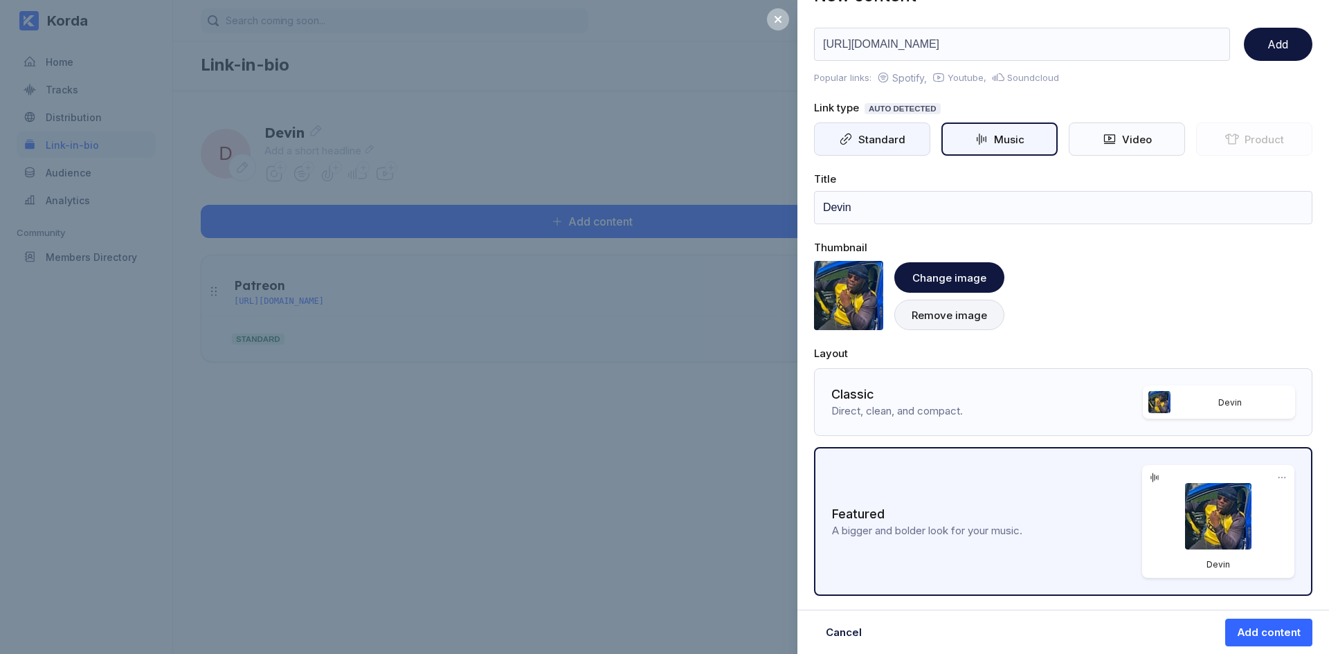
click at [873, 133] on div "Standard" at bounding box center [879, 139] width 53 height 13
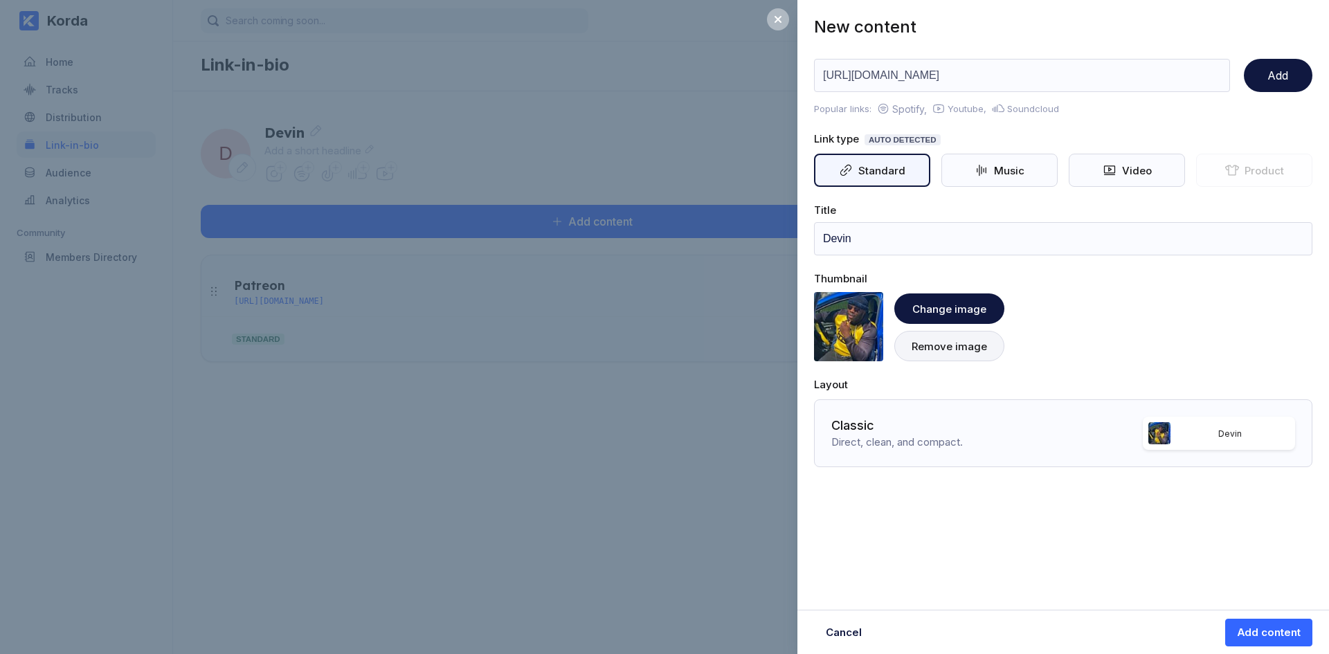
click at [881, 213] on div "Title" at bounding box center [1063, 209] width 498 height 13
click at [875, 232] on input "Devin" at bounding box center [1063, 238] width 498 height 33
type input "S"
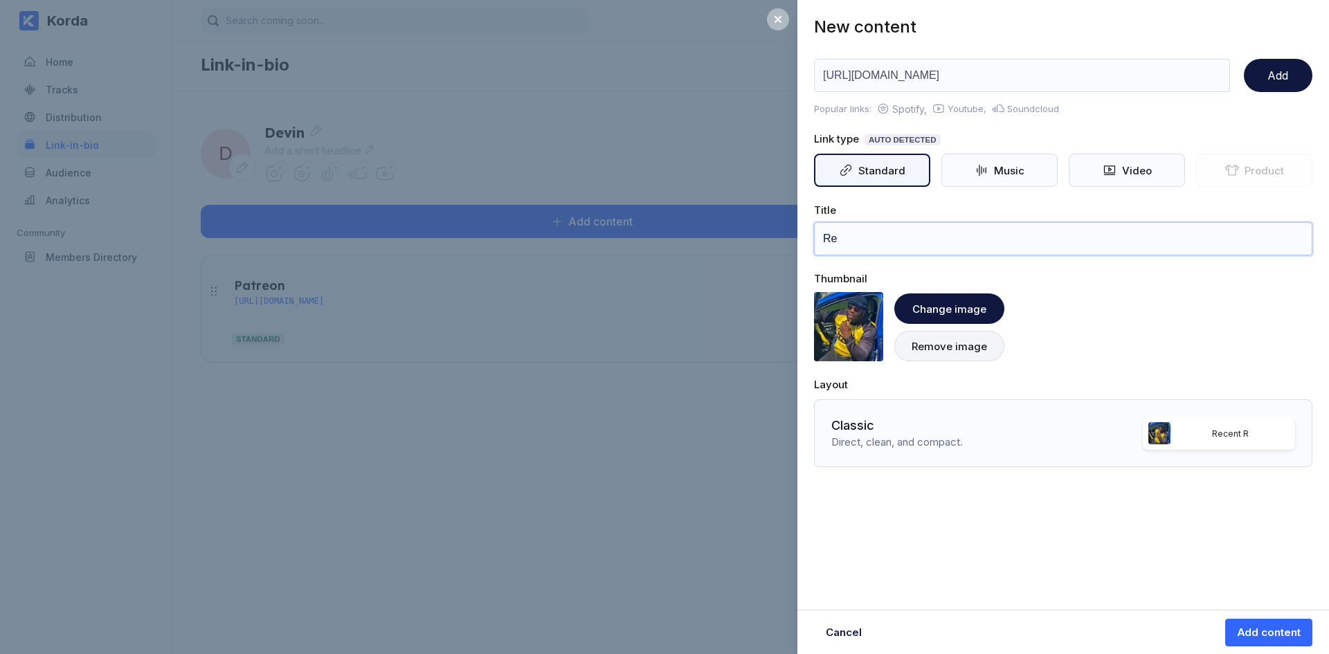
type input "R"
type input "Releases"
click at [1287, 636] on div "Add content" at bounding box center [1269, 633] width 64 height 14
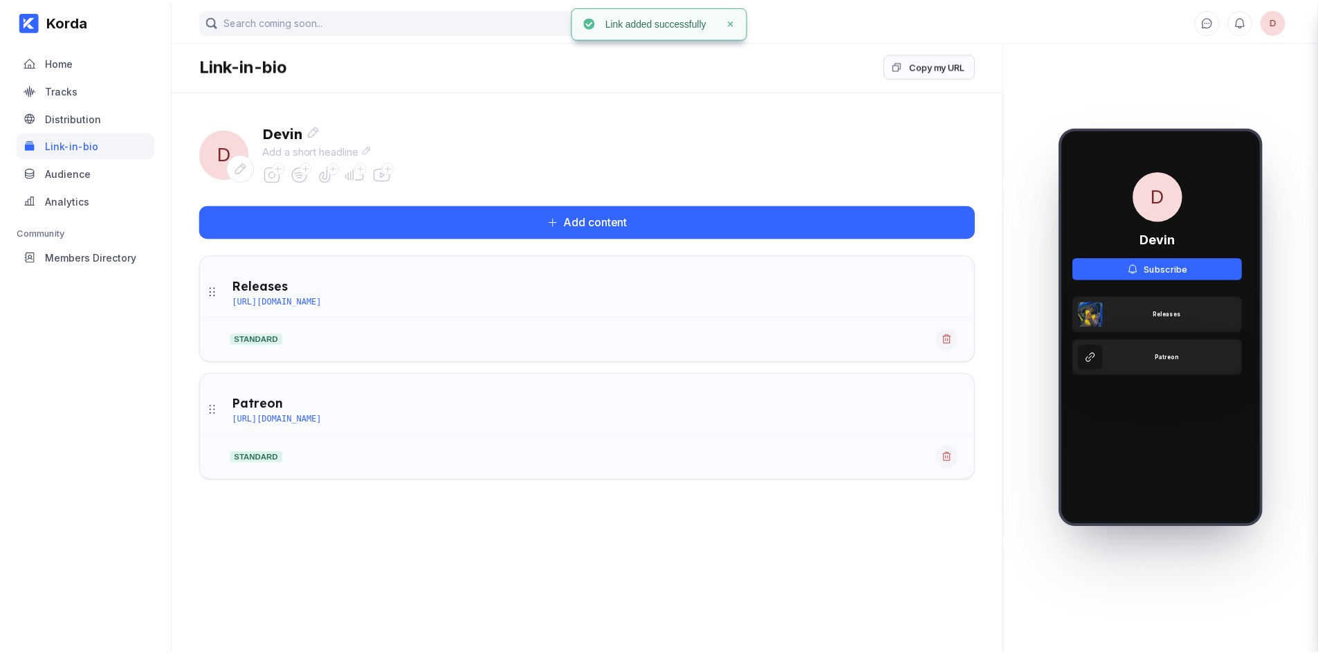
scroll to position [0, 55]
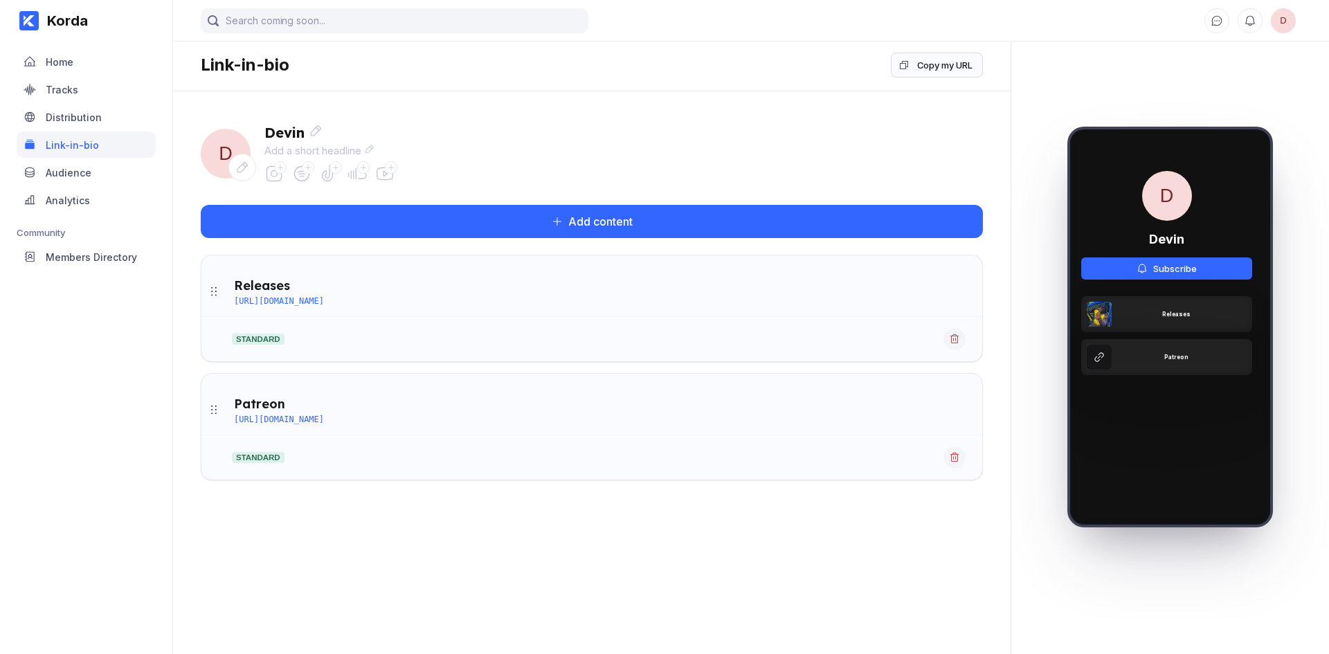
click at [278, 178] on icon at bounding box center [273, 173] width 19 height 19
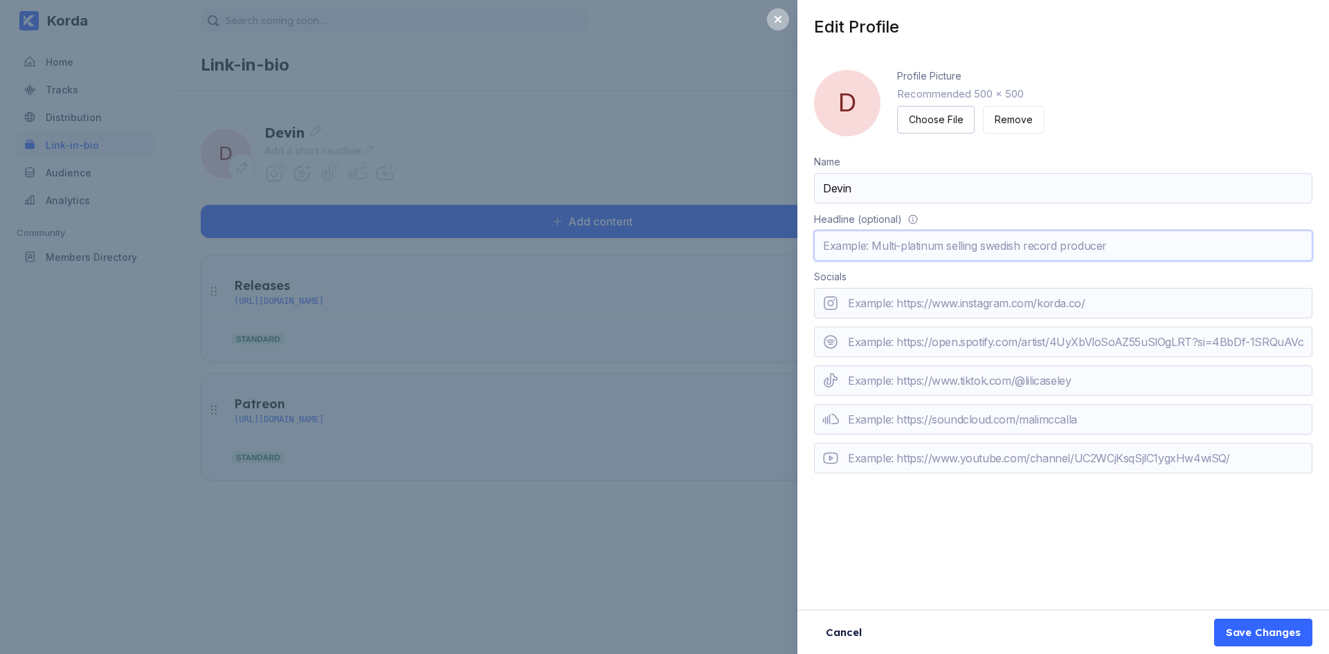
click at [977, 254] on input "text" at bounding box center [1063, 245] width 498 height 30
click at [947, 116] on div "Choose File" at bounding box center [936, 120] width 54 height 14
click at [1072, 420] on input "url" at bounding box center [1063, 419] width 498 height 30
click at [994, 375] on input "url" at bounding box center [1063, 380] width 498 height 30
click at [1002, 345] on input "url" at bounding box center [1063, 342] width 498 height 30
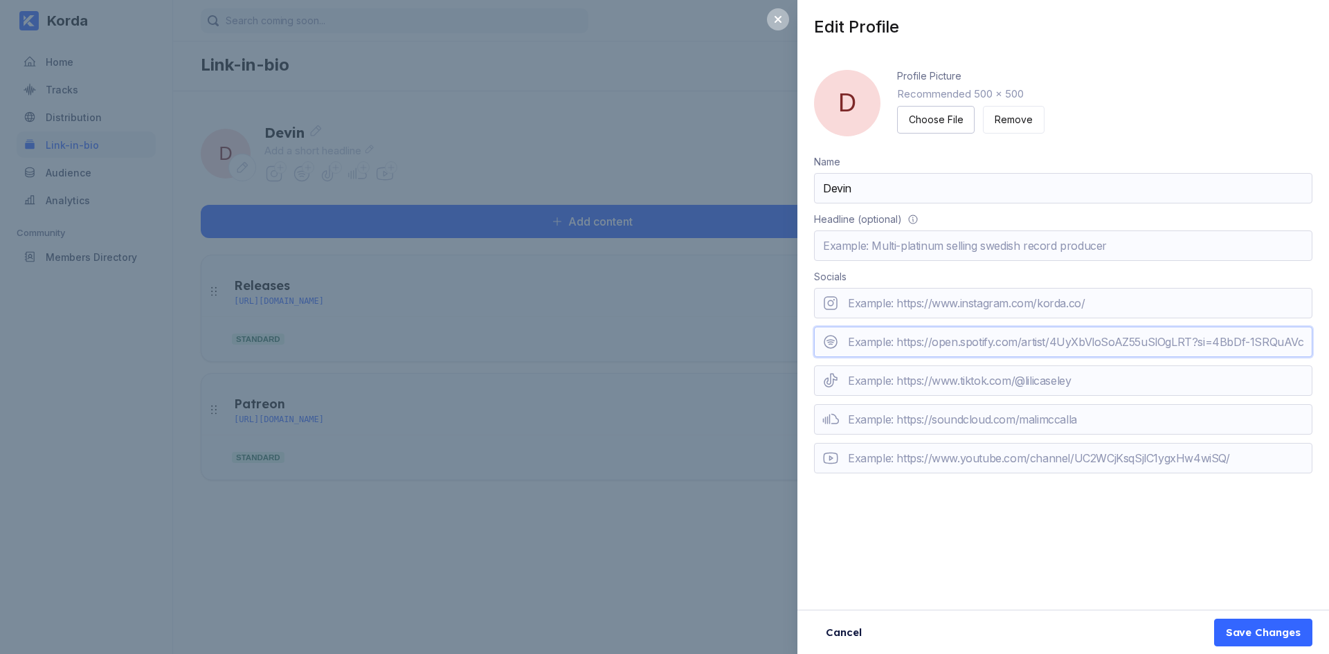
click at [1008, 329] on input "url" at bounding box center [1063, 342] width 498 height 30
click at [1012, 321] on div "Socials" at bounding box center [1063, 376] width 498 height 211
click at [1013, 310] on input "url" at bounding box center [1063, 303] width 498 height 30
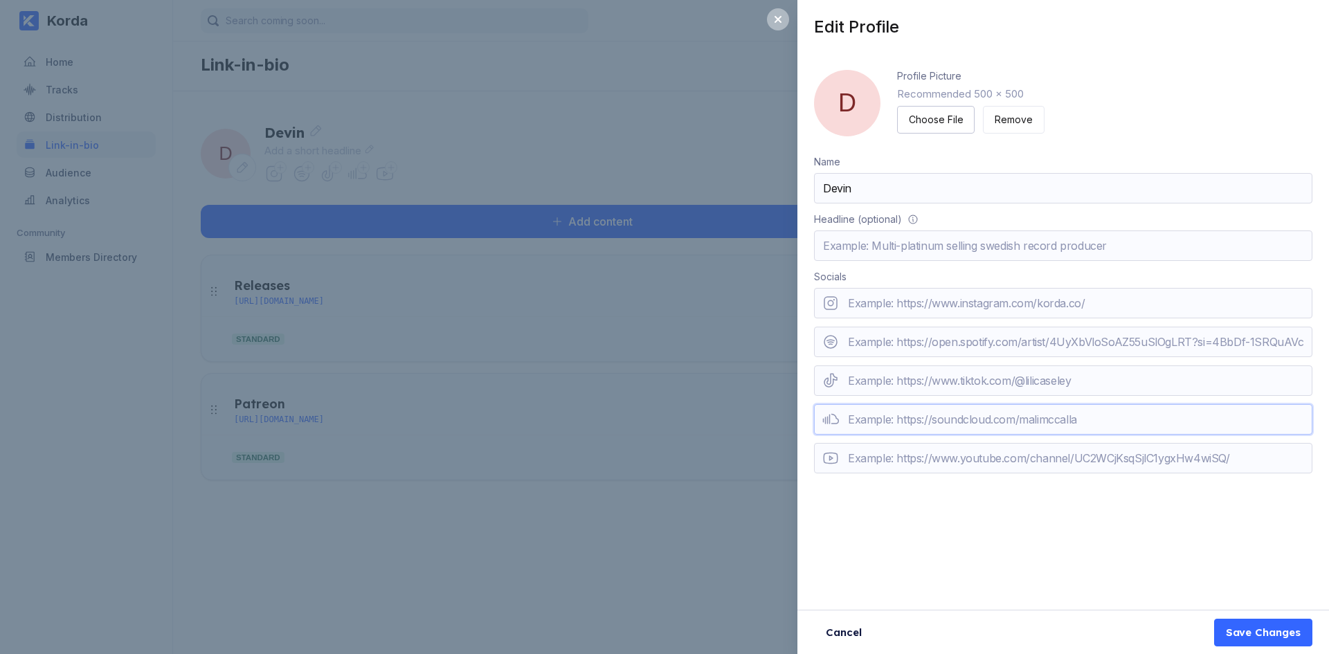
click at [898, 428] on input "url" at bounding box center [1063, 419] width 498 height 30
paste input "https://soundcloud.com/devintheartist"
type input "https://soundcloud.com/devintheartist"
click at [1020, 458] on input "url" at bounding box center [1063, 458] width 498 height 30
click at [1260, 646] on button "Save Changes" at bounding box center [1263, 633] width 98 height 28
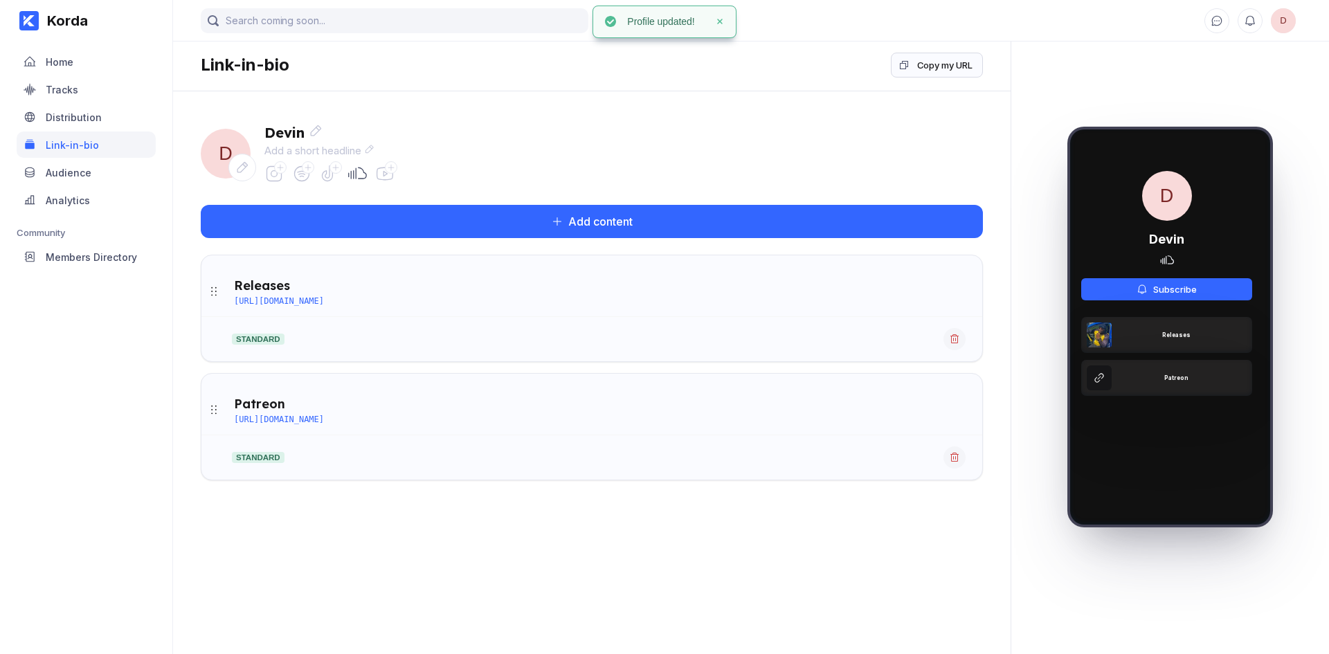
click at [270, 174] on icon at bounding box center [273, 173] width 19 height 19
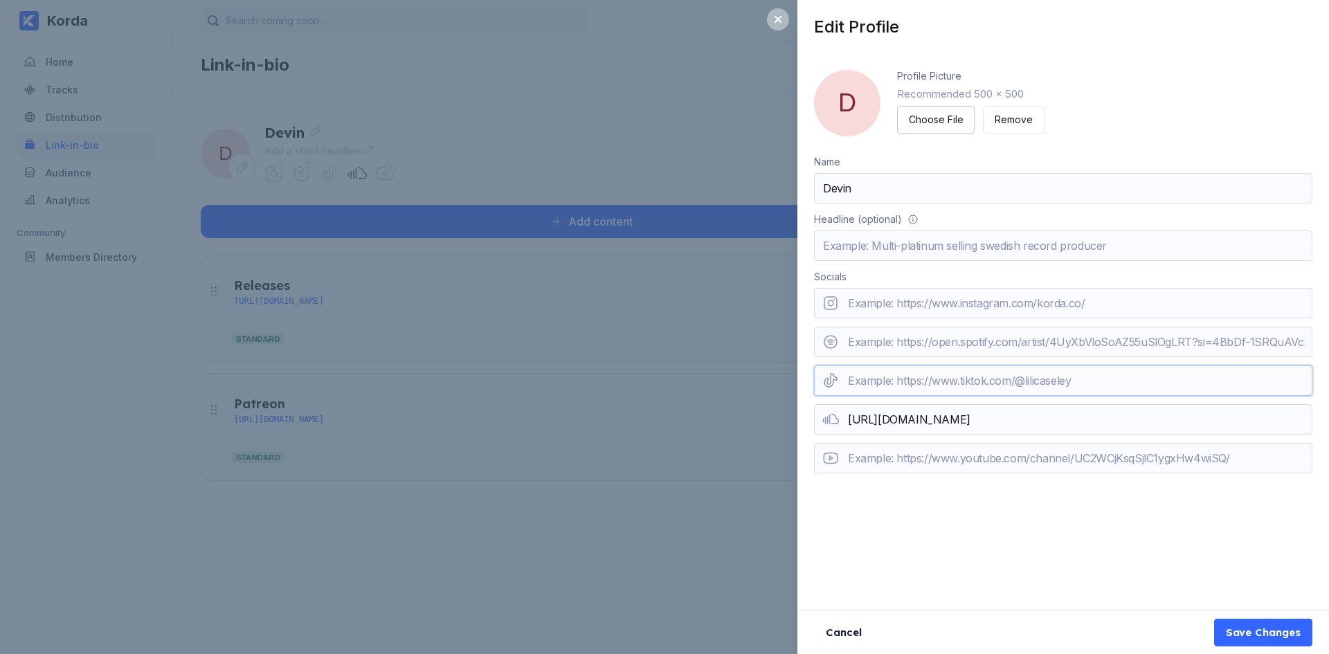
click at [968, 374] on input "url" at bounding box center [1063, 380] width 498 height 30
paste input "https://www.tiktok.com/@devintheartist_?is_from_webapp=1&sender_device=pc"
type input "https://www.tiktok.com/@devintheartist_?is_from_webapp=1&sender_device=pc"
click at [1258, 630] on div "Save Changes" at bounding box center [1263, 633] width 75 height 14
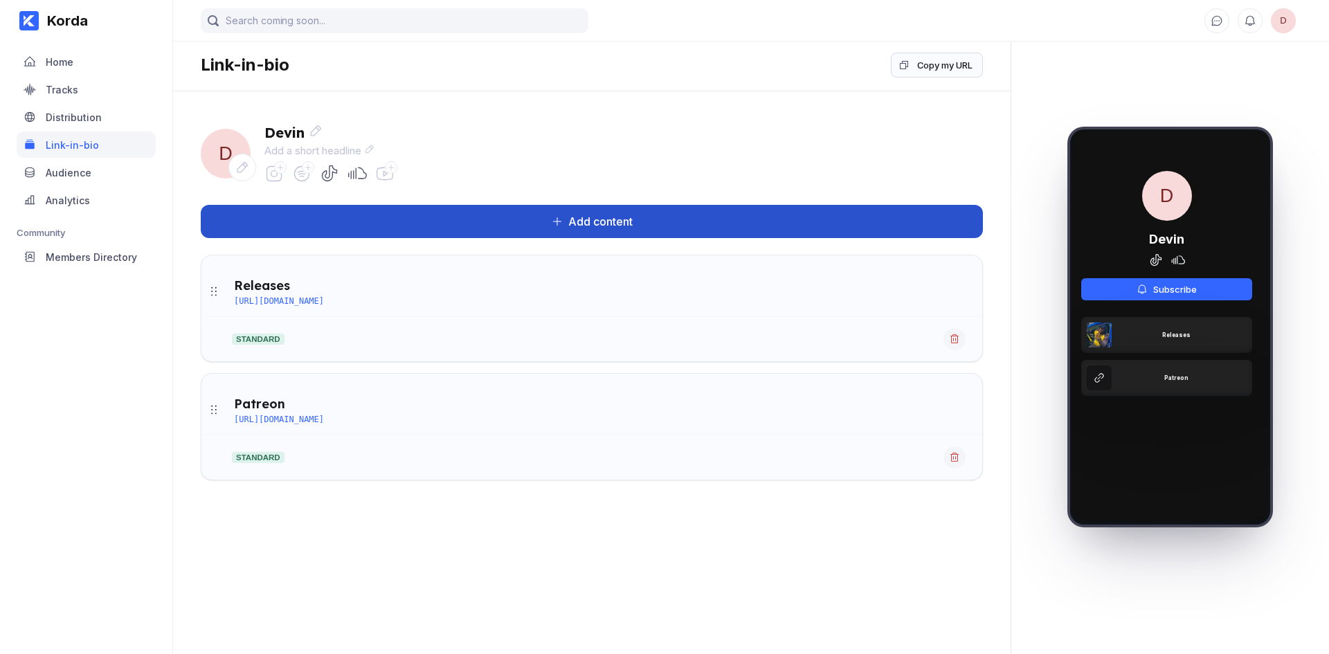
click at [851, 230] on button "Add content" at bounding box center [592, 221] width 782 height 33
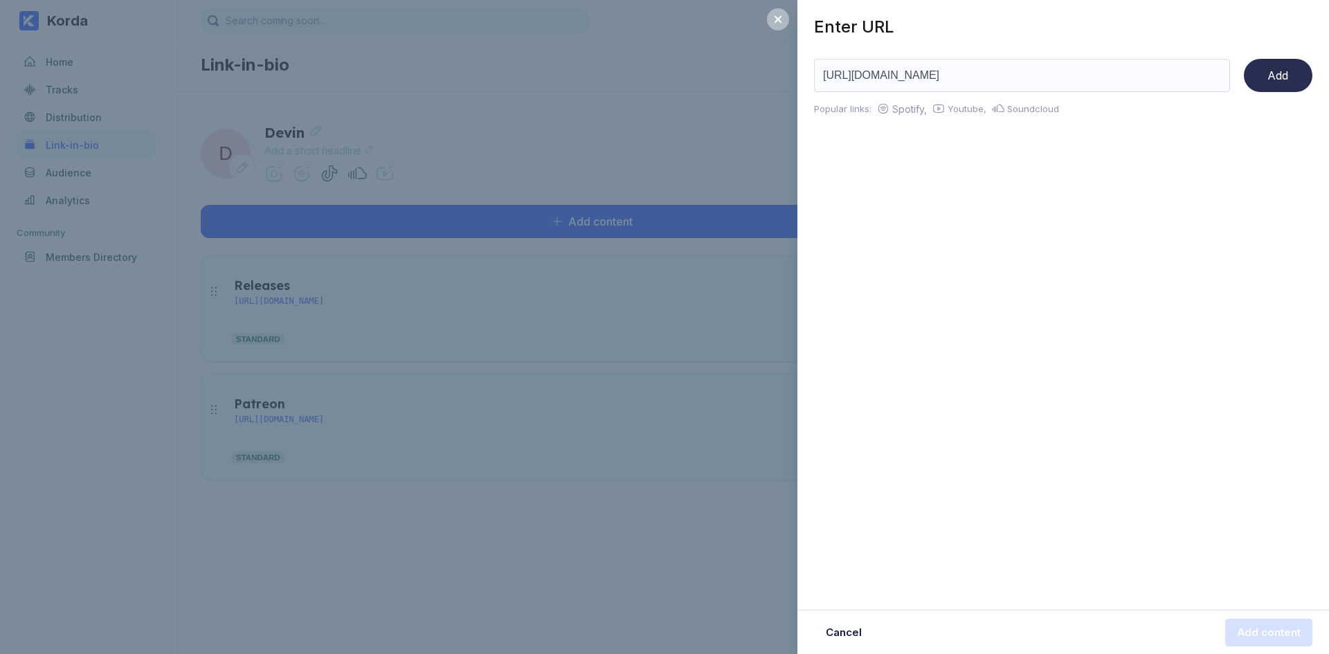
type input "https://www.youtube.com/watch?v=fE6uT4h6bL0"
click at [1293, 80] on button "Add" at bounding box center [1278, 75] width 69 height 33
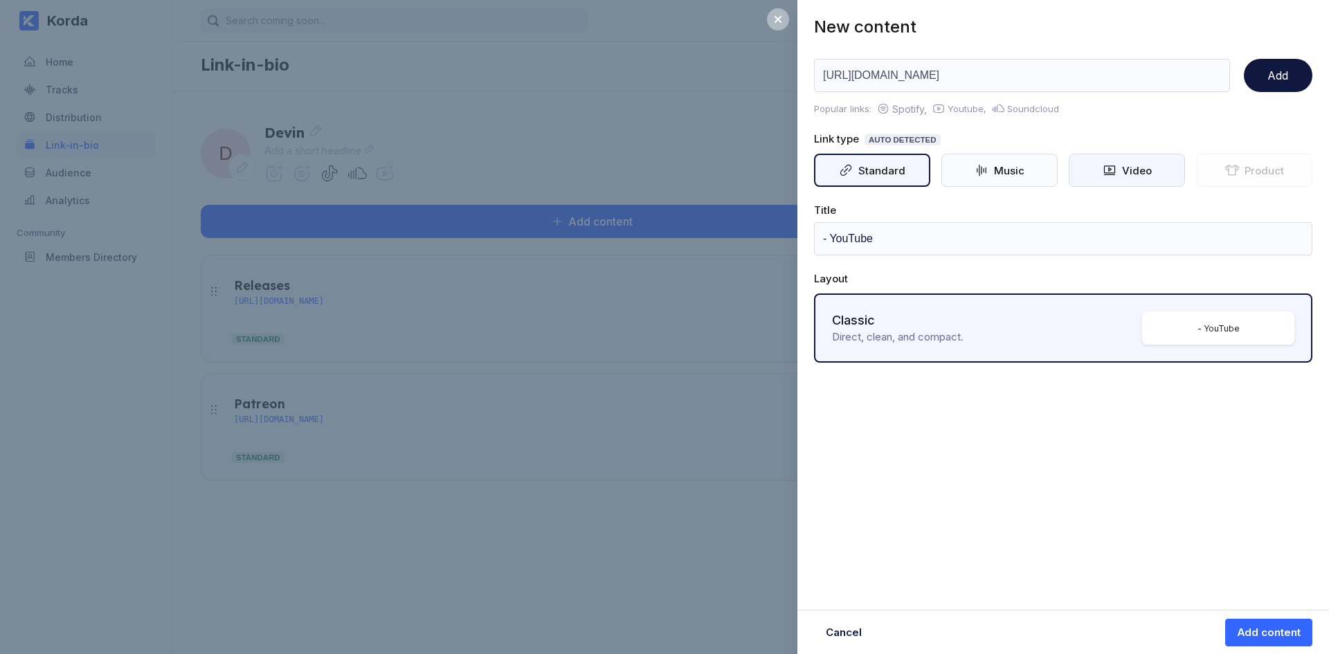
click at [1104, 158] on div "Video" at bounding box center [1127, 170] width 116 height 33
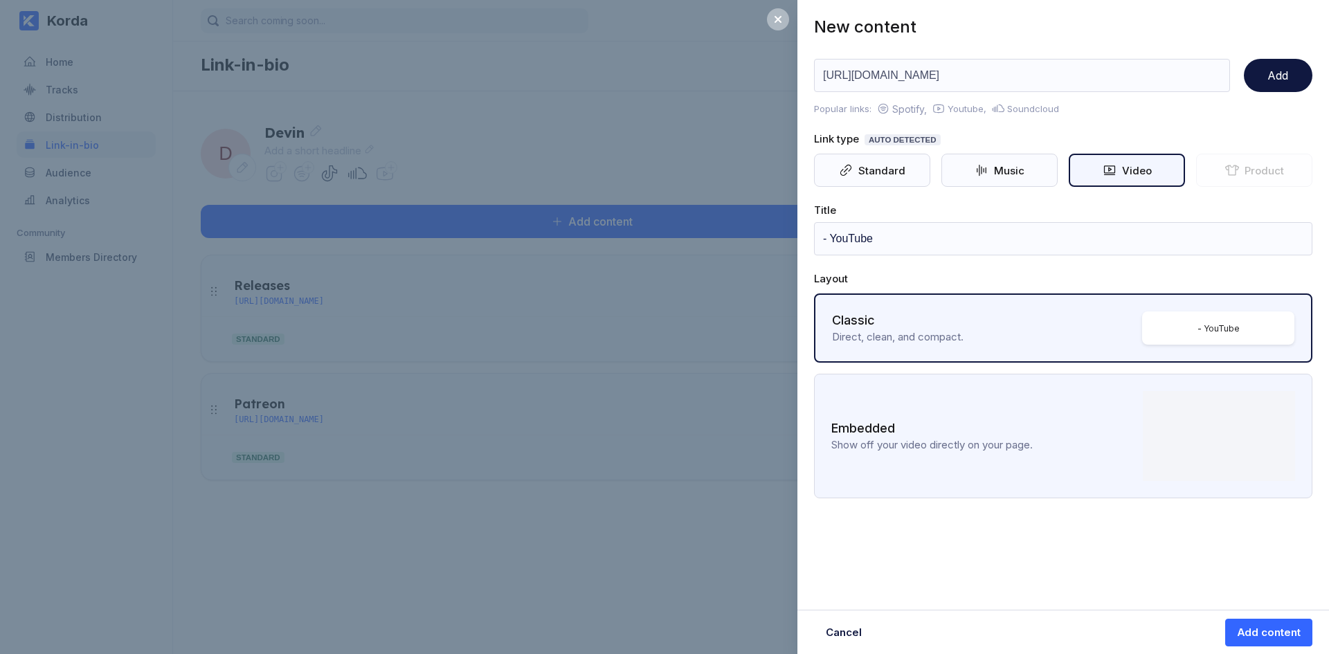
click at [1033, 424] on div "Embedded" at bounding box center [986, 429] width 311 height 17
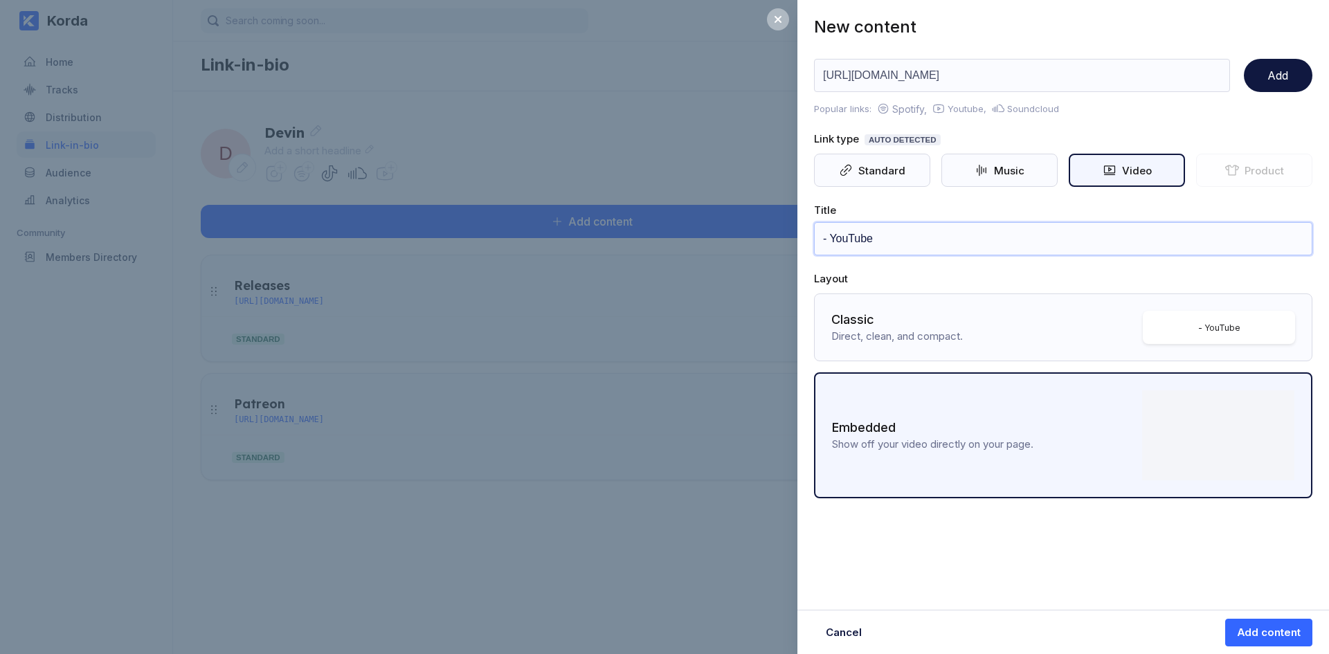
click at [924, 244] on input "- YouTube" at bounding box center [1063, 238] width 498 height 33
click at [866, 240] on input "BackTrack(Official Video)" at bounding box center [1063, 238] width 498 height 33
type input "BackTrack(Official Video)"
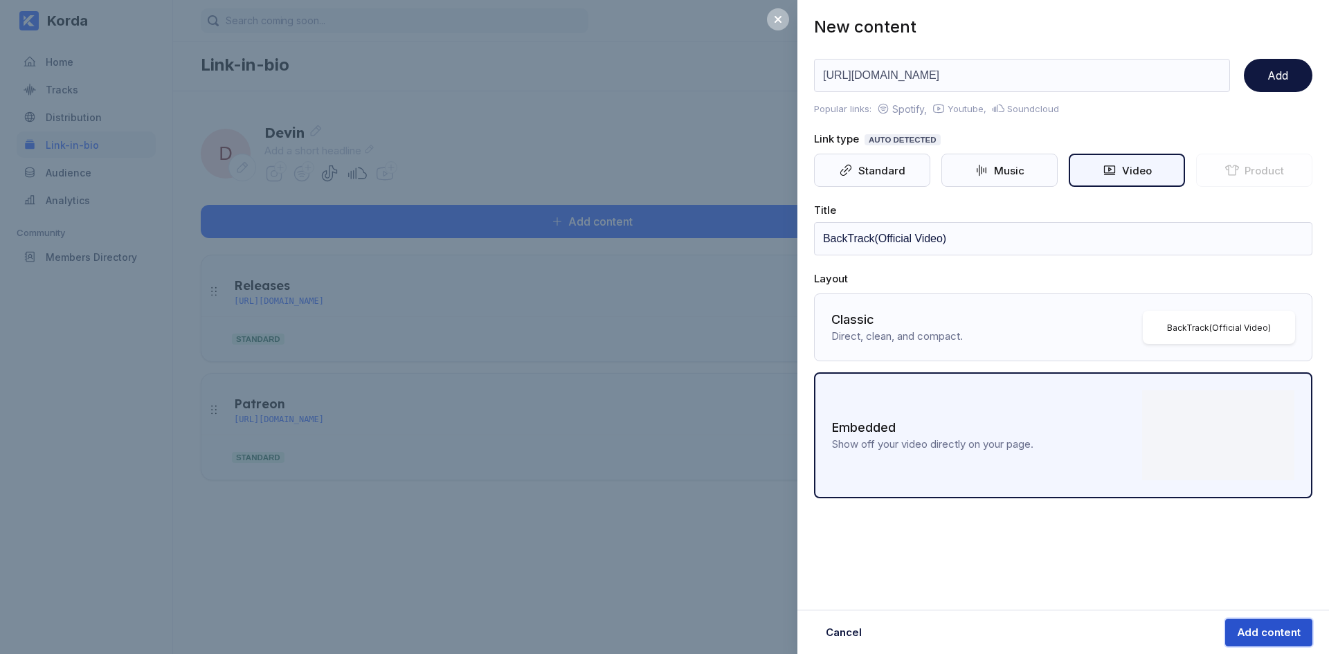
click at [1275, 635] on div "Add content" at bounding box center [1269, 633] width 64 height 14
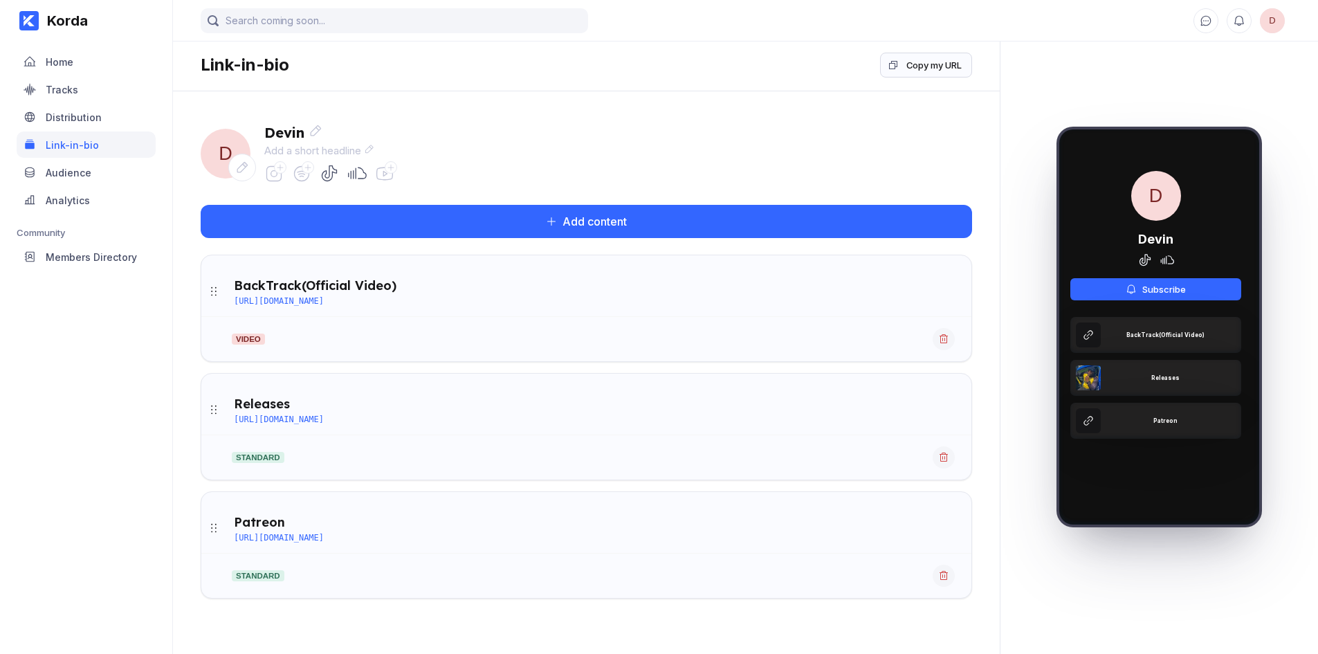
click at [1179, 216] on span "D" at bounding box center [1157, 196] width 50 height 50
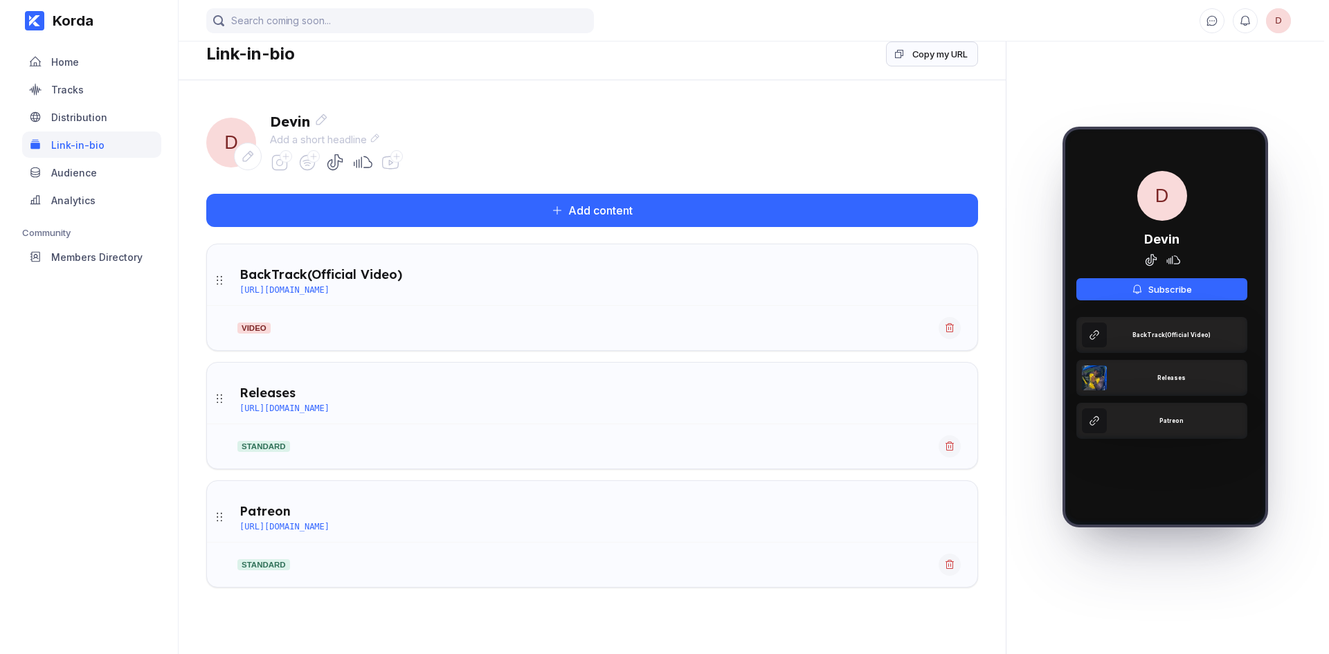
scroll to position [0, 0]
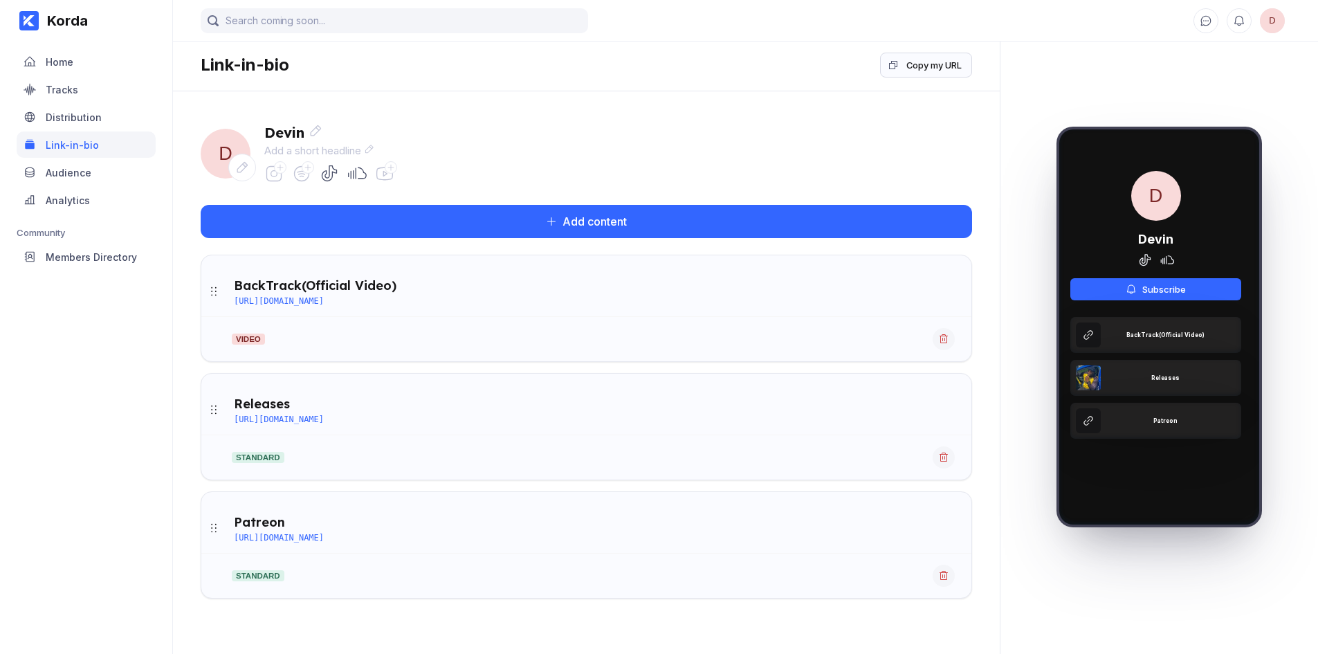
click at [1130, 208] on div "D Devin Subscribe BackTrack(Official Video) Releases Patreon" at bounding box center [1156, 304] width 193 height 351
click at [919, 61] on div "Copy my URL" at bounding box center [934, 65] width 55 height 14
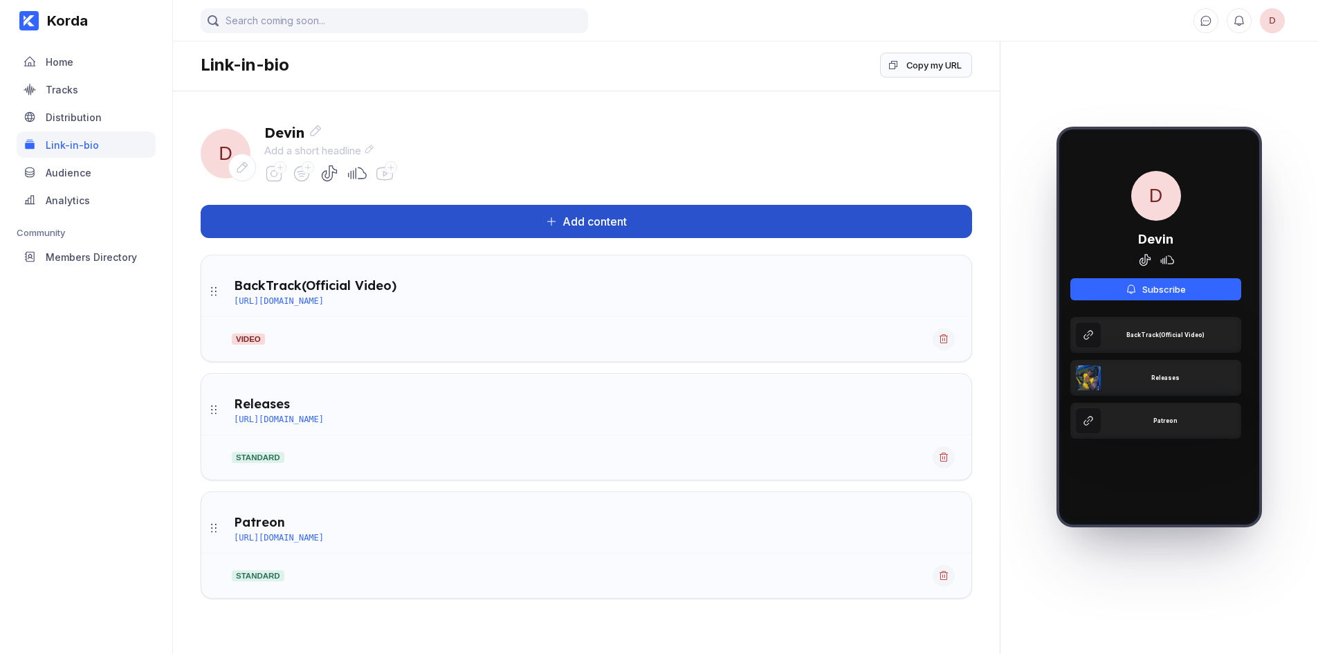
click at [790, 221] on button "Add content" at bounding box center [587, 221] width 772 height 33
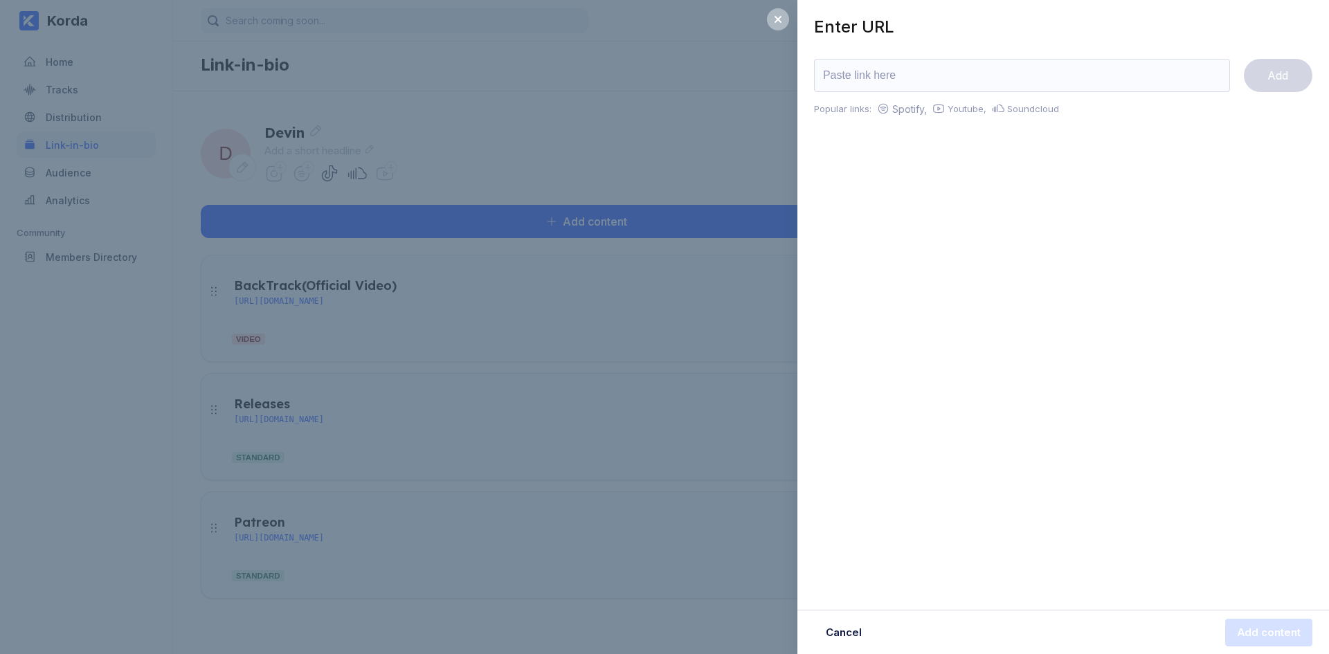
click at [748, 105] on div "Enter URL Add Popular links: Spotify, Youtube, Soundcloud Cancel Add content" at bounding box center [664, 327] width 1329 height 654
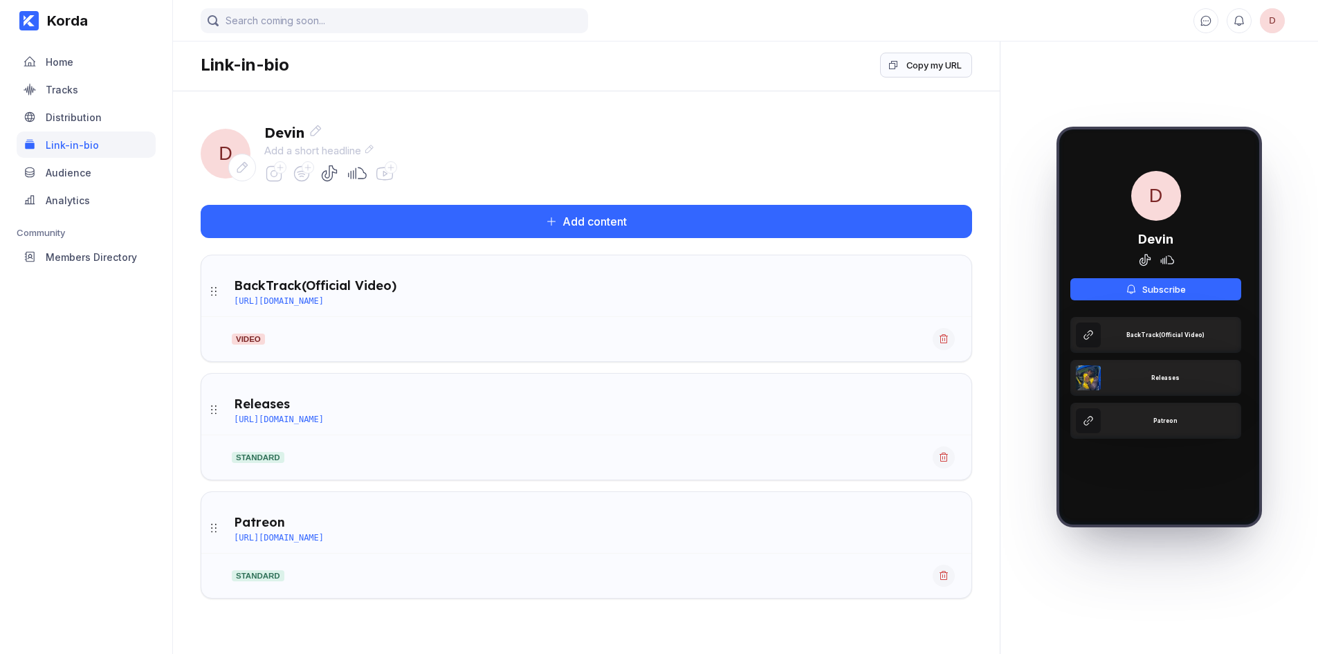
click at [286, 173] on div at bounding box center [329, 173] width 130 height 19
click at [303, 171] on div at bounding box center [308, 167] width 12 height 12
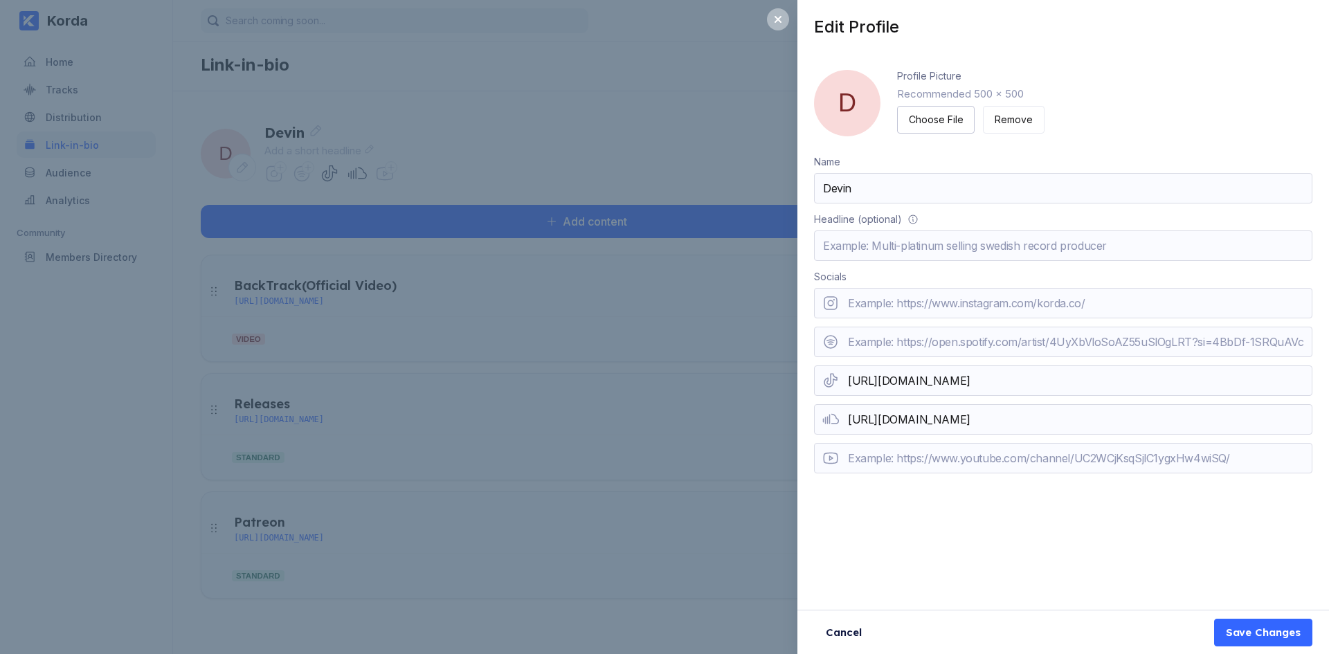
click at [208, 383] on div "Edit Profile D Profile Picture Recommended 500 x 500 Choose File Remove Name De…" at bounding box center [664, 327] width 1329 height 654
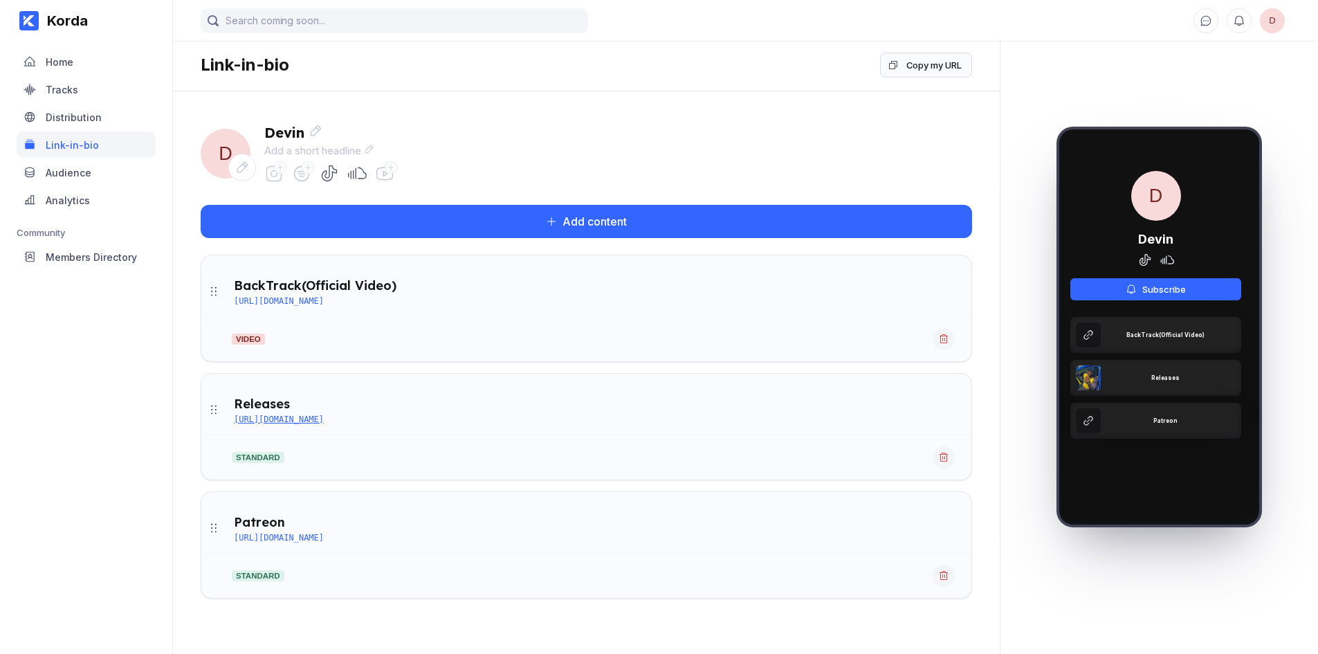
click at [293, 420] on div "https://open.spotify.com/artist/2G7OqL8zLjPbhmv9m2vw2o?si=uMabdGQsTqmmSJaq6SkYTg" at bounding box center [279, 420] width 90 height 10
click at [691, 447] on div "standard" at bounding box center [586, 452] width 770 height 34
click at [324, 422] on div "https://open.spotify.com/artist/2G7OqL8zLjPbhmv9m2vw2o?si=uMabdGQsTqmmSJaq6SkYTg" at bounding box center [279, 420] width 90 height 10
click at [306, 166] on icon at bounding box center [308, 167] width 8 height 8
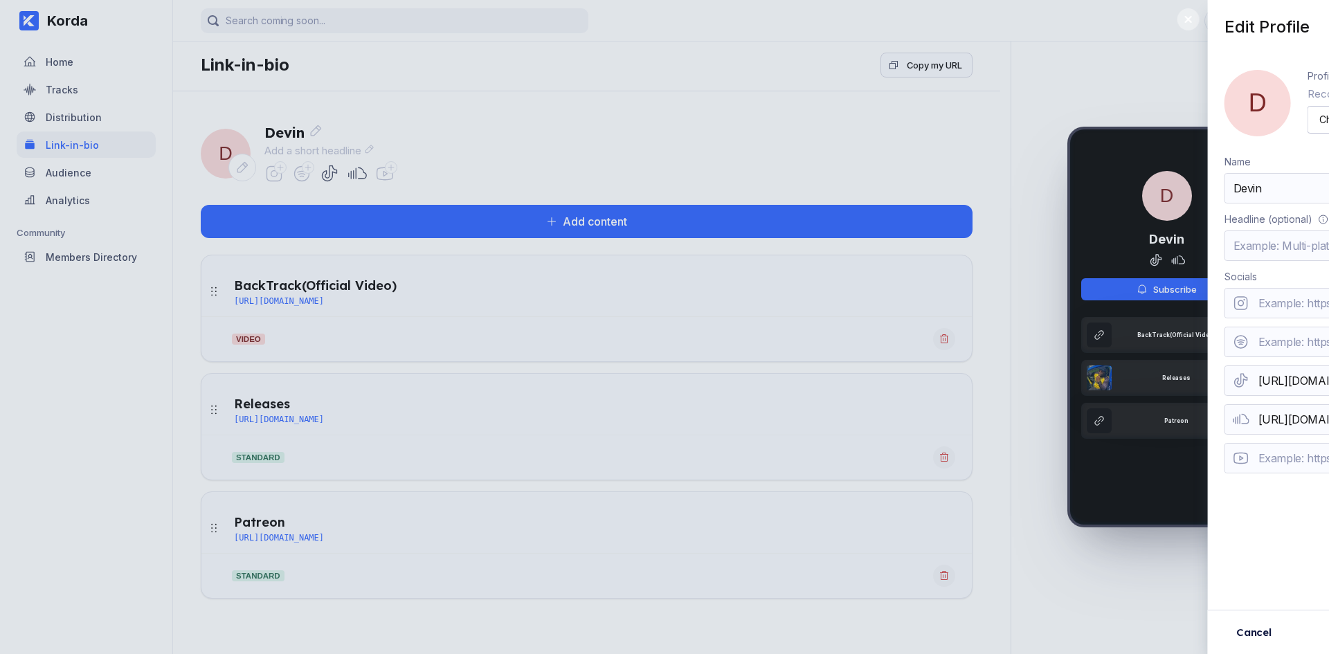
click at [869, 345] on input "url" at bounding box center [1063, 342] width 498 height 30
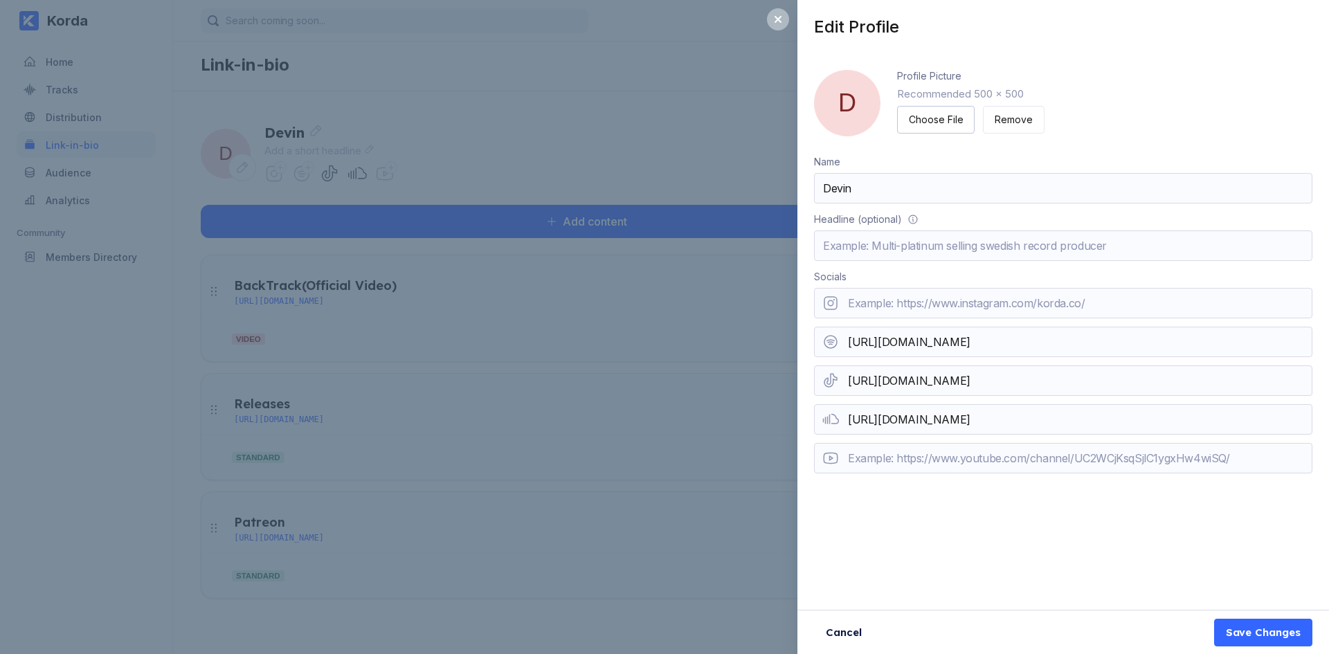
scroll to position [0, 1]
type input "https://open.spotify.com/artist/2G7OqL8zLjPbhmv9m2vw2o?si=Y84FtFiST326VxP6lMAEyg"
click at [1275, 639] on div "Save Changes" at bounding box center [1263, 633] width 75 height 14
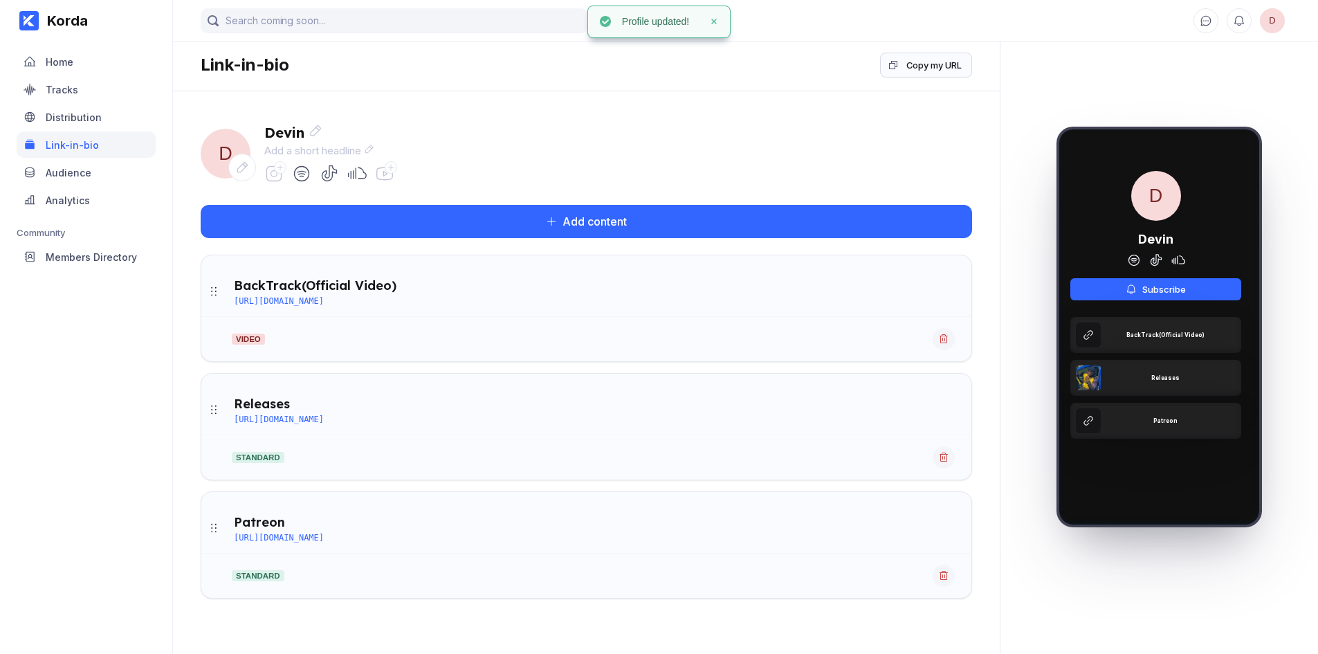
click at [387, 178] on icon at bounding box center [384, 173] width 19 height 19
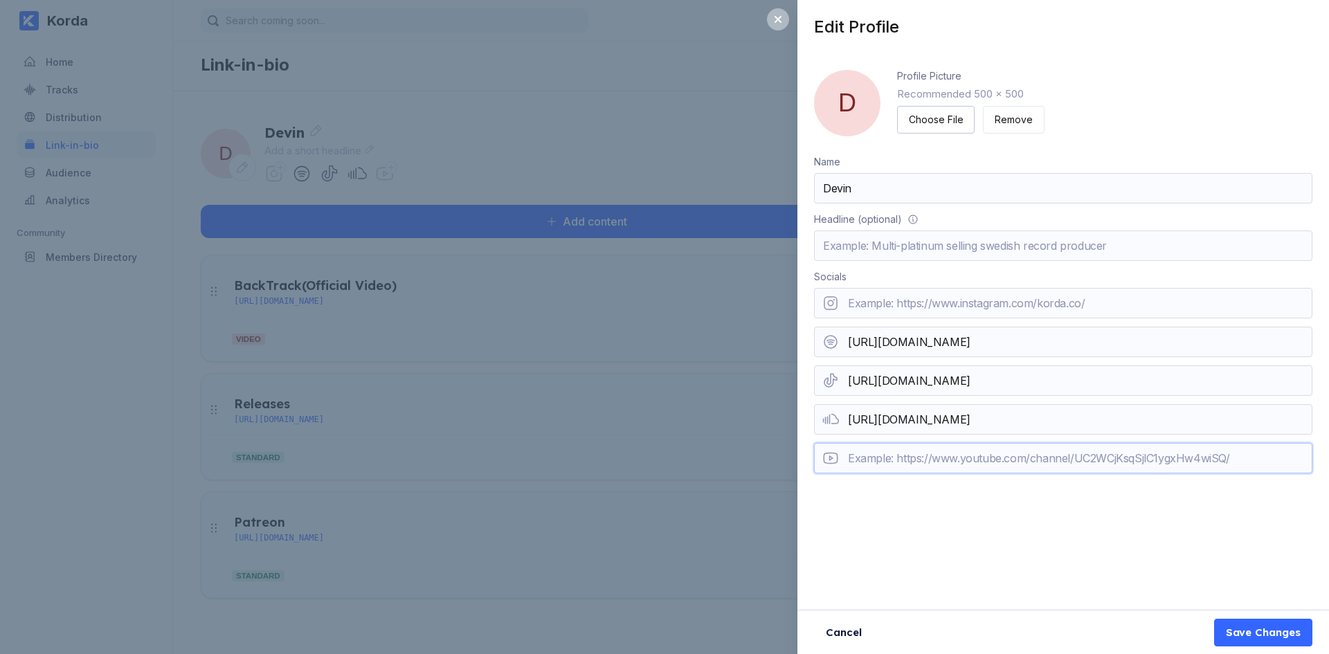
paste input "https://www.youtube.com/@devintheartist_8973"
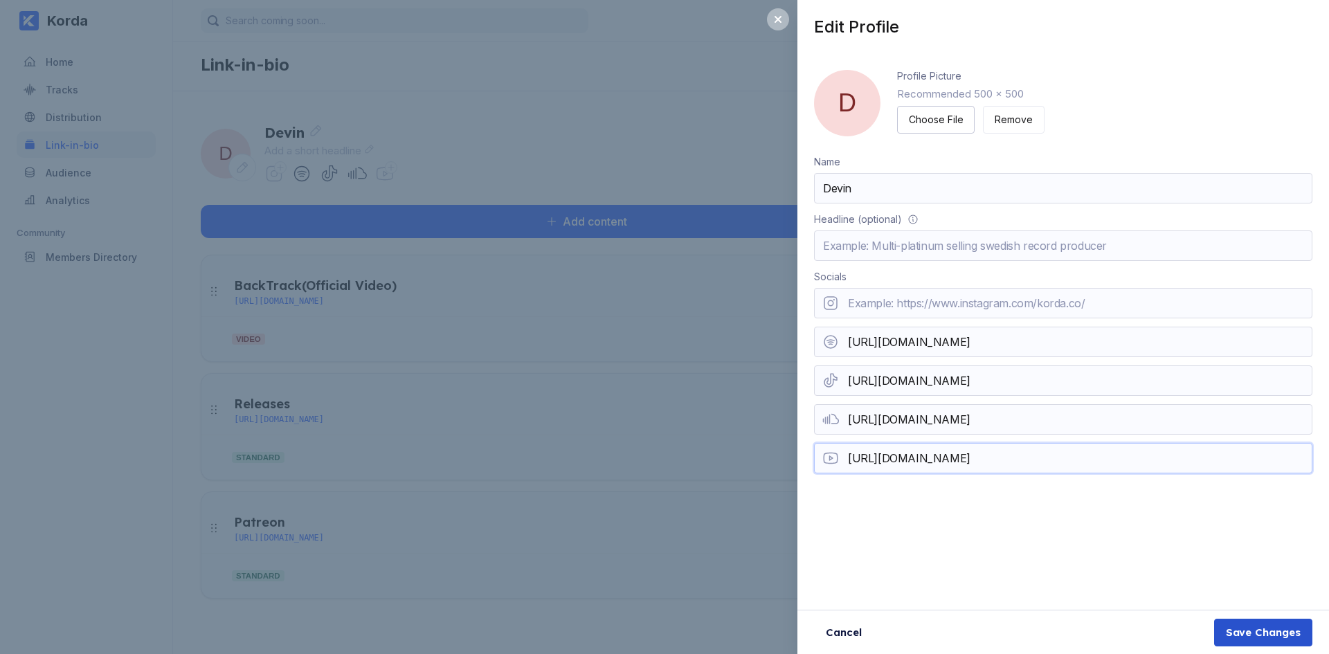
type input "https://www.youtube.com/@devintheartist_8973"
click at [1260, 635] on div "Save Changes" at bounding box center [1263, 633] width 75 height 14
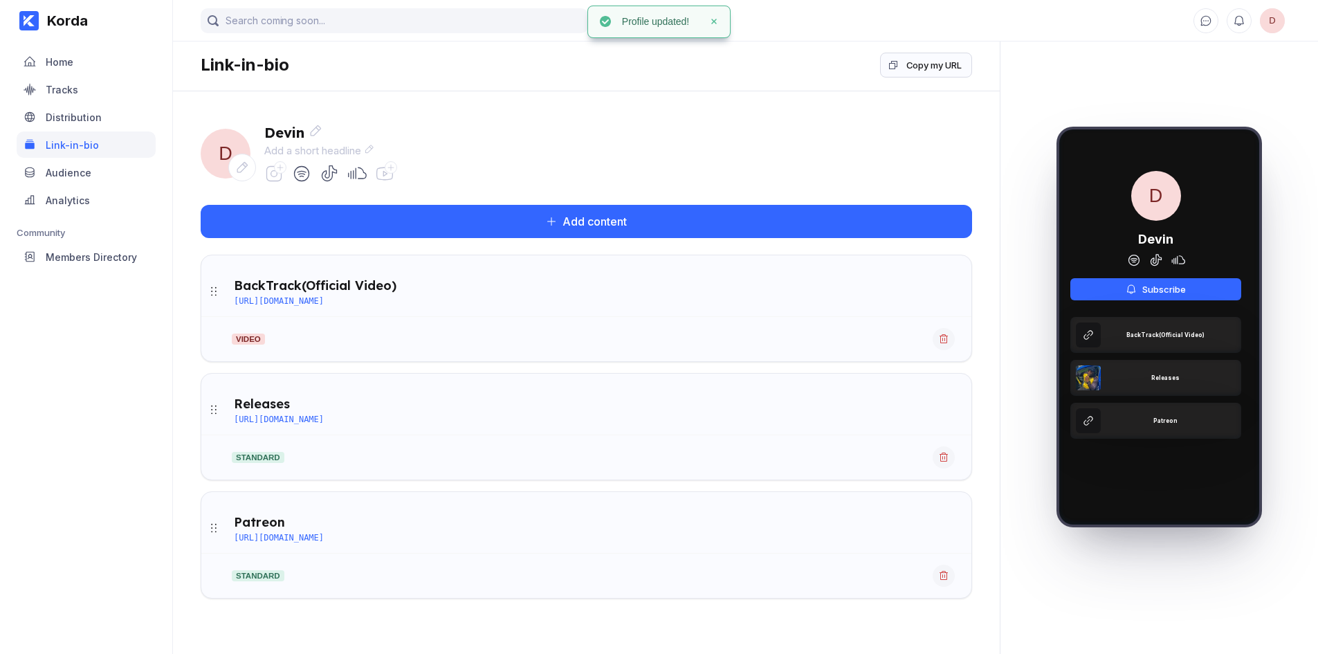
click at [381, 170] on icon at bounding box center [384, 173] width 19 height 19
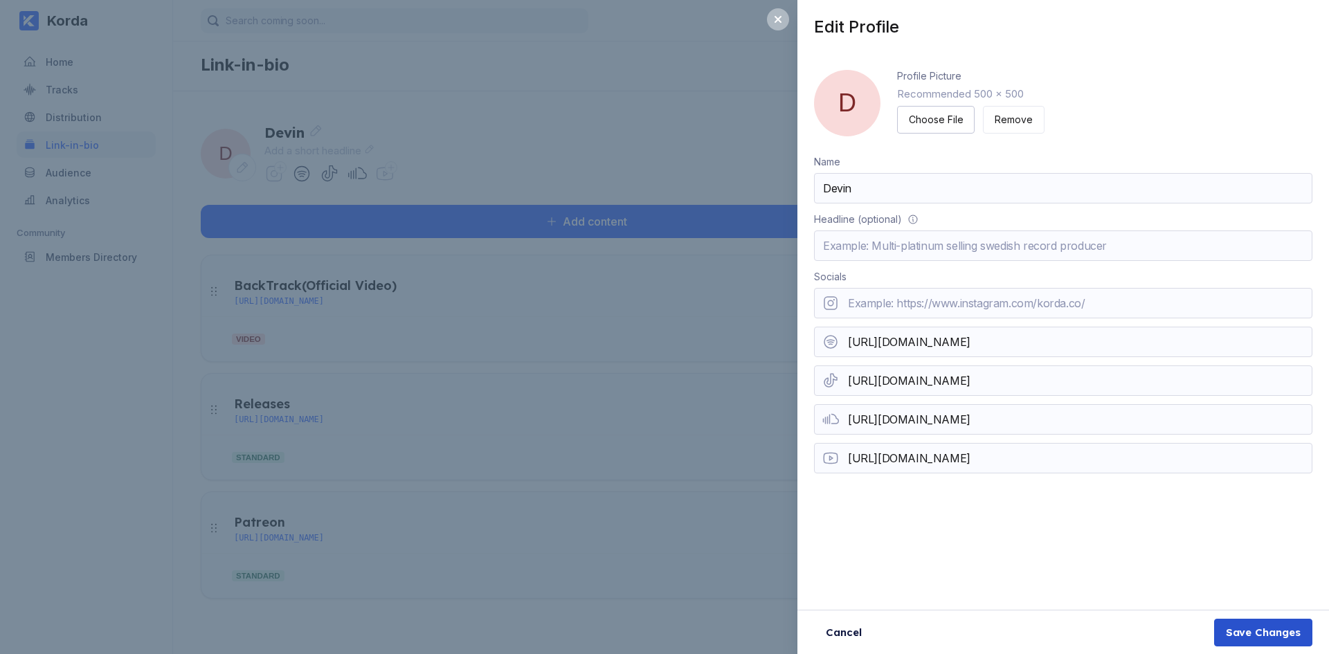
type input "https://www.youtube.com/@devintheartist_8973"
click at [1253, 633] on div "Save Changes" at bounding box center [1263, 633] width 75 height 14
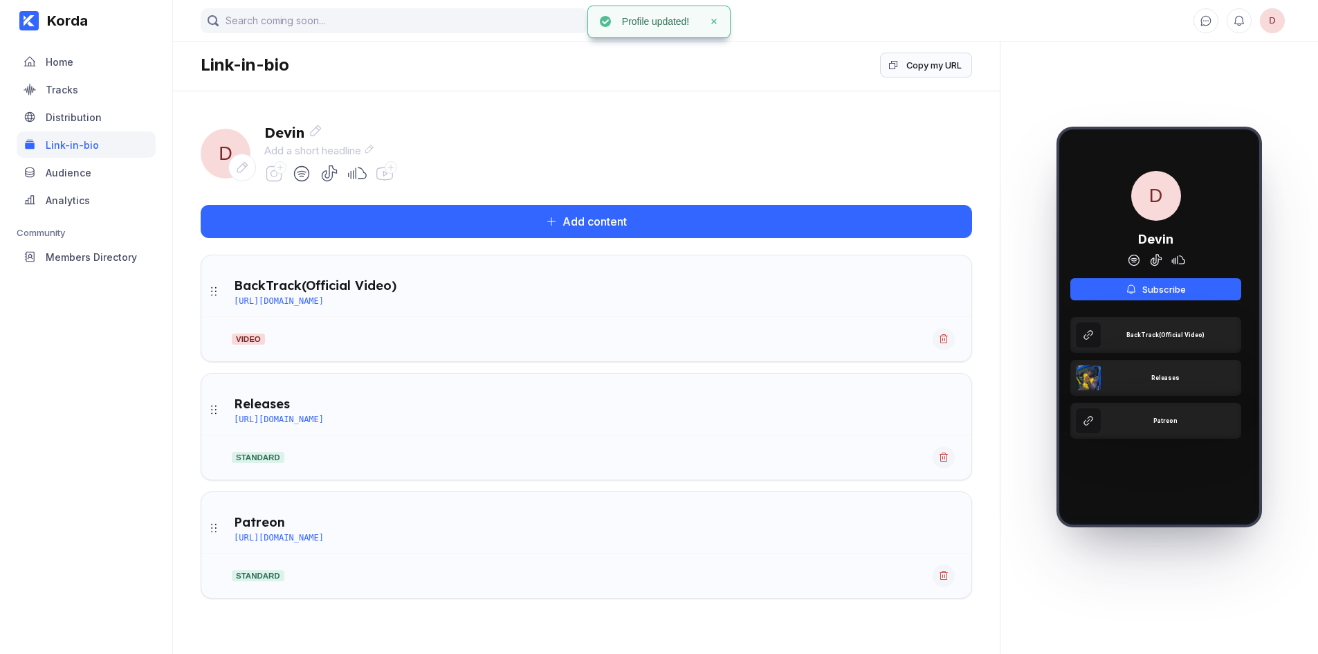
click at [275, 169] on div at bounding box center [280, 167] width 12 height 12
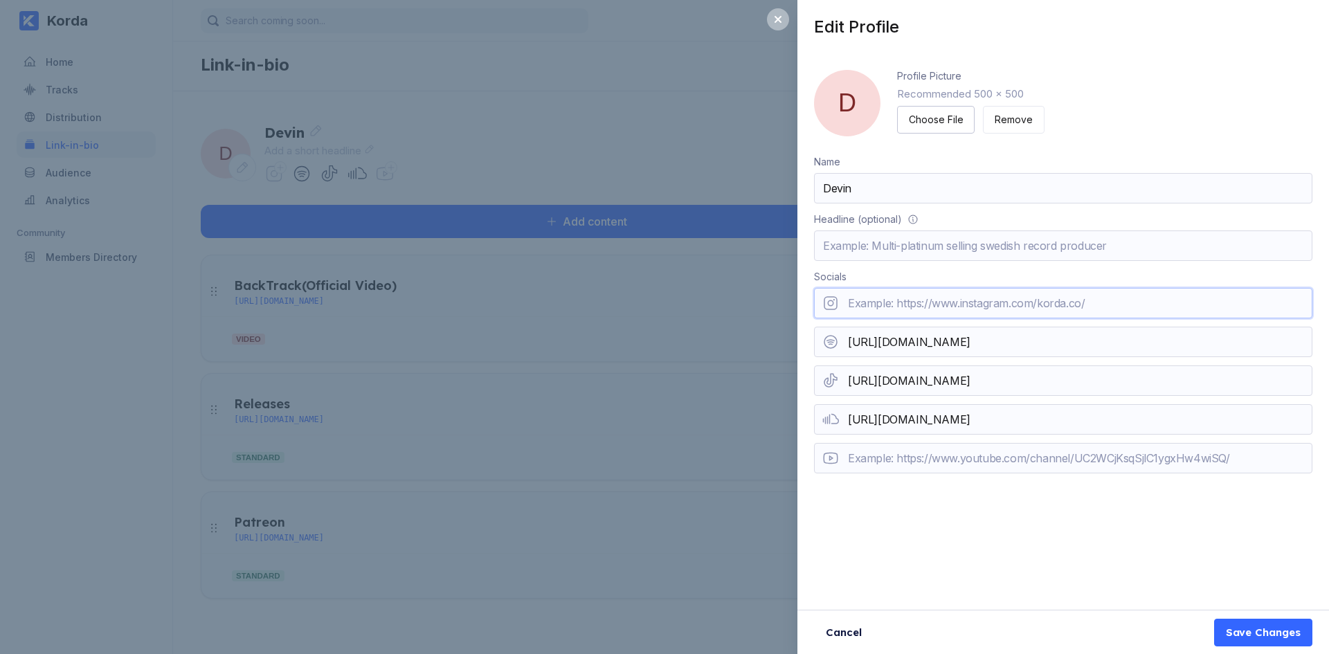
paste input "https://www.instagram.com/devintheartist_/"
type input "https://www.instagram.com/devintheartist_/"
click at [1237, 639] on button "Save Changes" at bounding box center [1263, 633] width 98 height 28
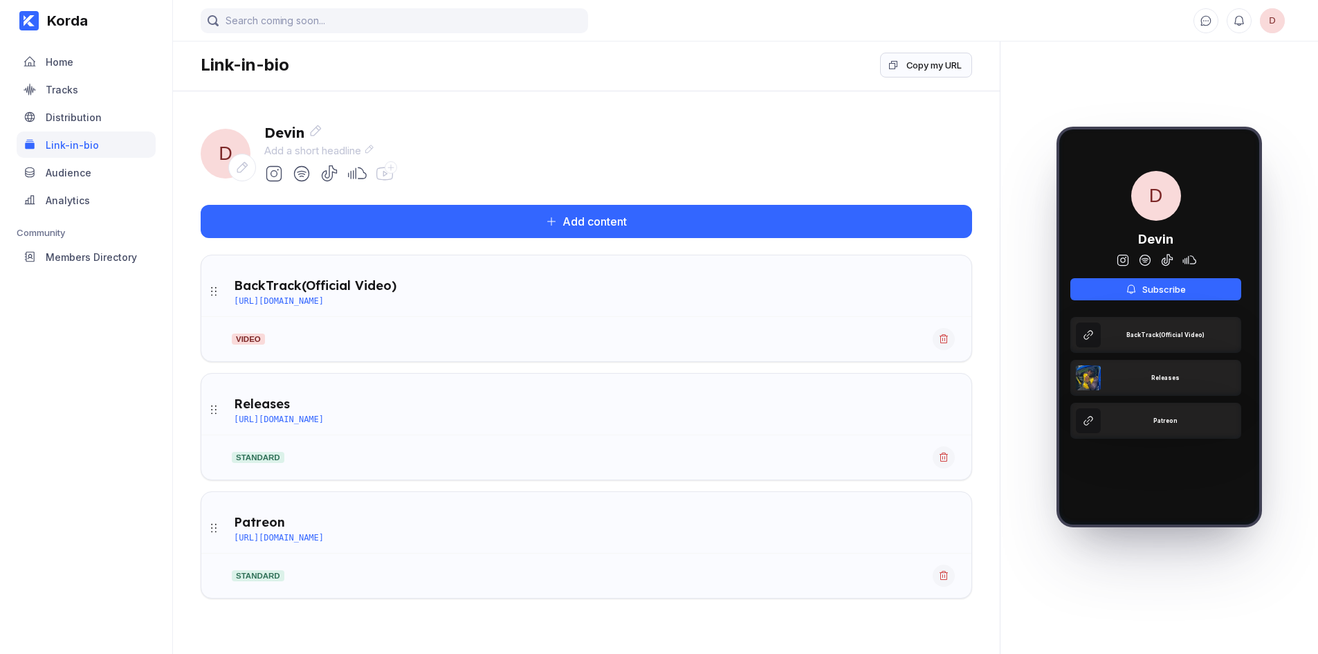
click at [412, 333] on div "video" at bounding box center [586, 333] width 770 height 34
click at [949, 458] on icon at bounding box center [943, 457] width 11 height 11
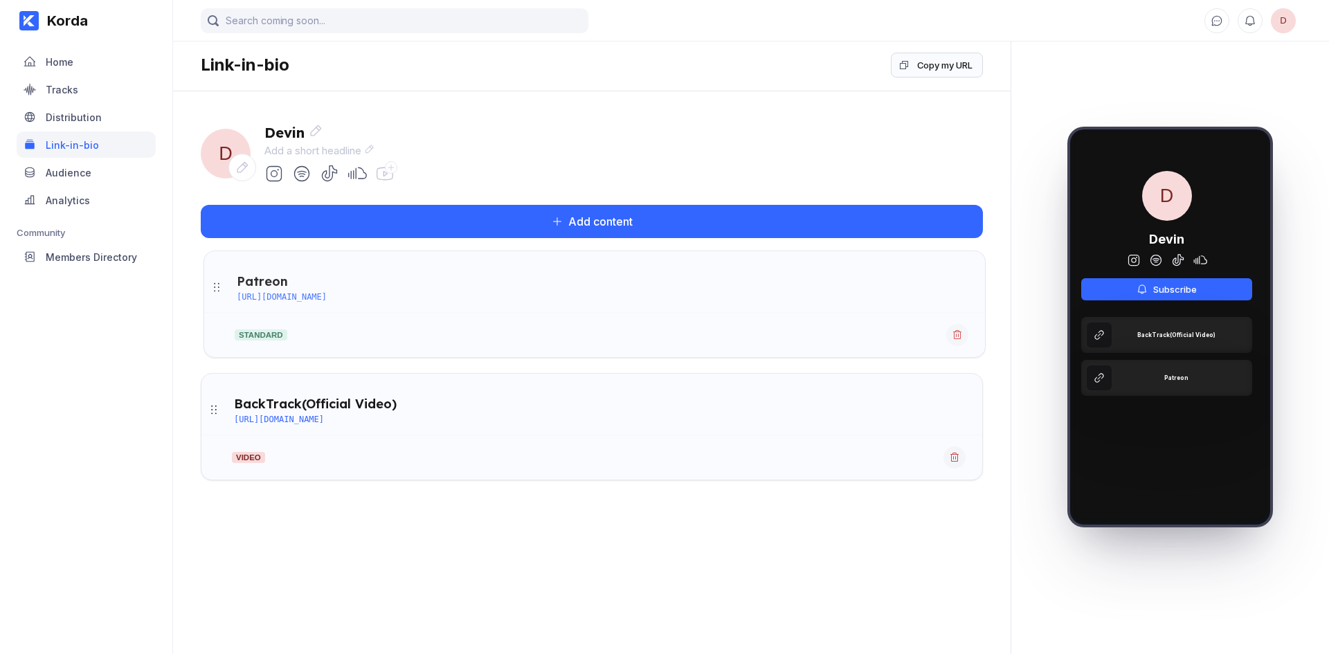
drag, startPoint x: 212, startPoint y: 365, endPoint x: 212, endPoint y: 284, distance: 80.3
click at [263, 410] on div "Patreon" at bounding box center [259, 404] width 51 height 16
click at [322, 453] on div "standard" at bounding box center [591, 452] width 781 height 34
click at [208, 413] on icon at bounding box center [214, 410] width 14 height 14
click at [213, 413] on icon at bounding box center [214, 410] width 14 height 14
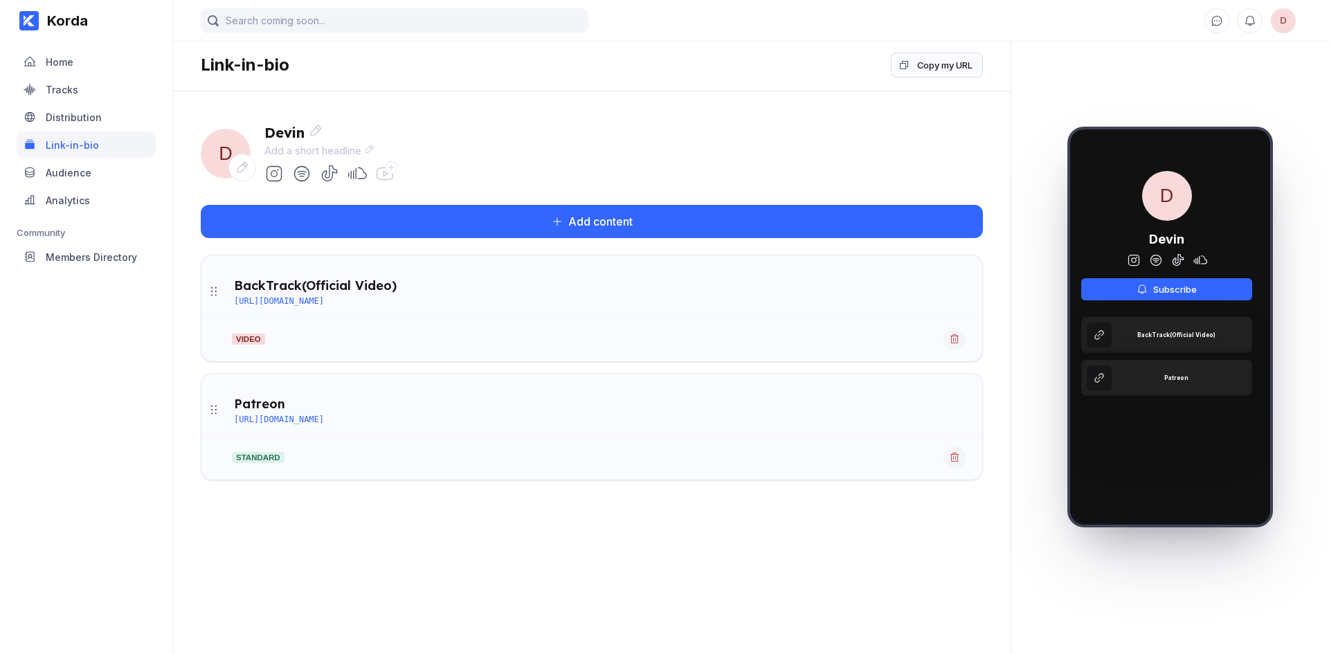
click at [361, 392] on div "Patreon https://patreon.com/DevinTheArtist_?utm_medium=unknown&utm_source=join_…" at bounding box center [591, 410] width 781 height 50
click at [368, 284] on div "BackTrack(Official Video)" at bounding box center [315, 286] width 163 height 16
click at [324, 302] on div "https://www.youtube.com/watch?v=fE6uT4h6bL0" at bounding box center [279, 301] width 90 height 10
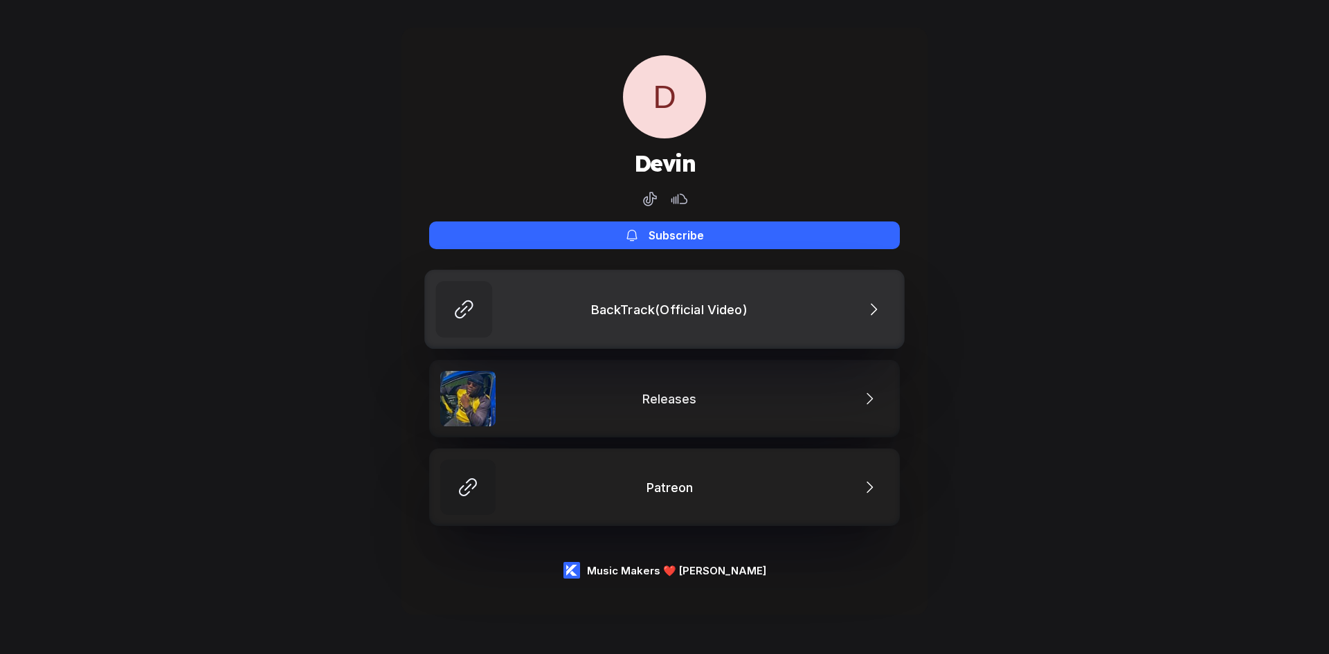
click at [453, 311] on icon at bounding box center [464, 309] width 23 height 23
